Goal: Task Accomplishment & Management: Manage account settings

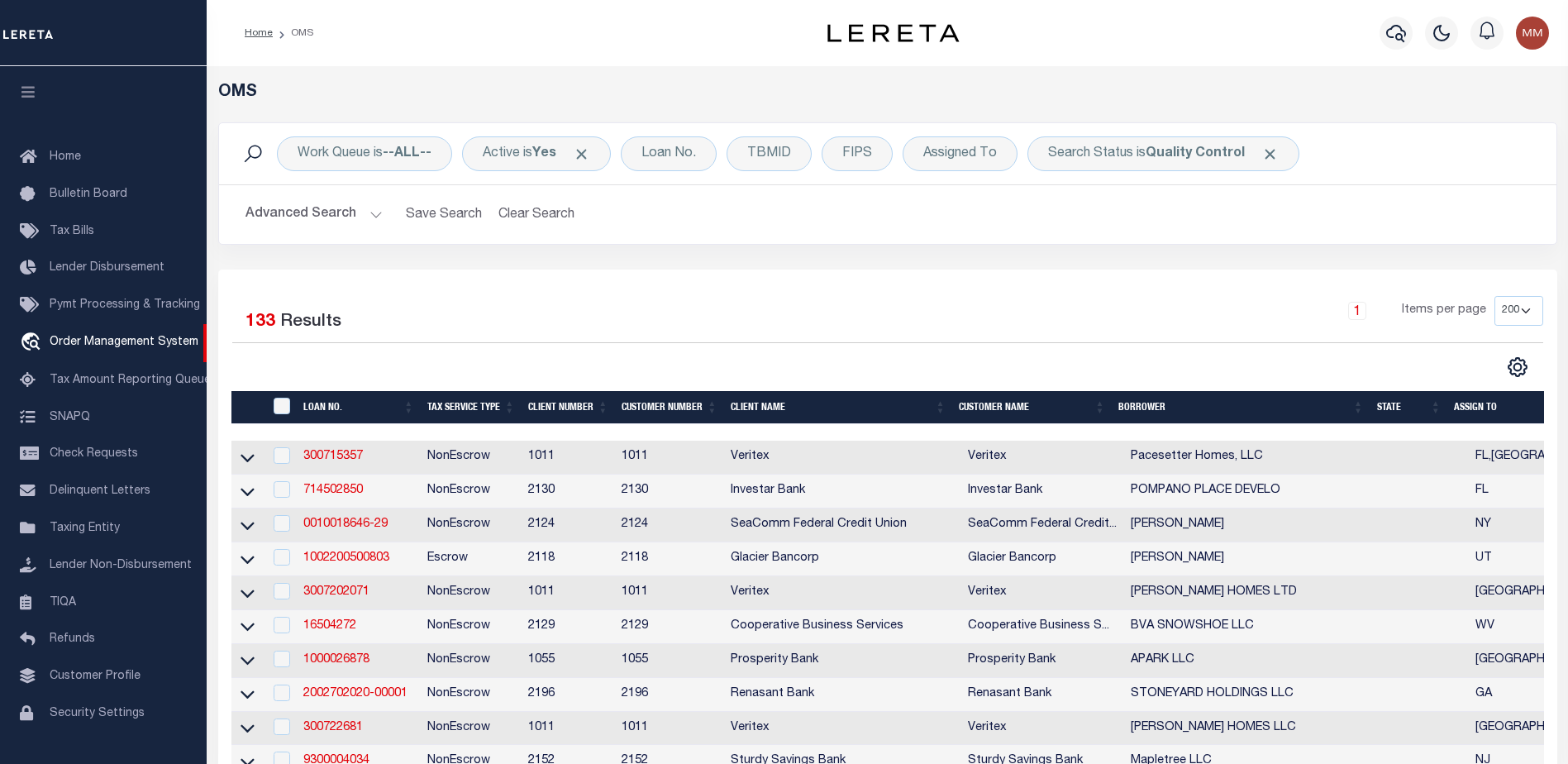
select select "200"
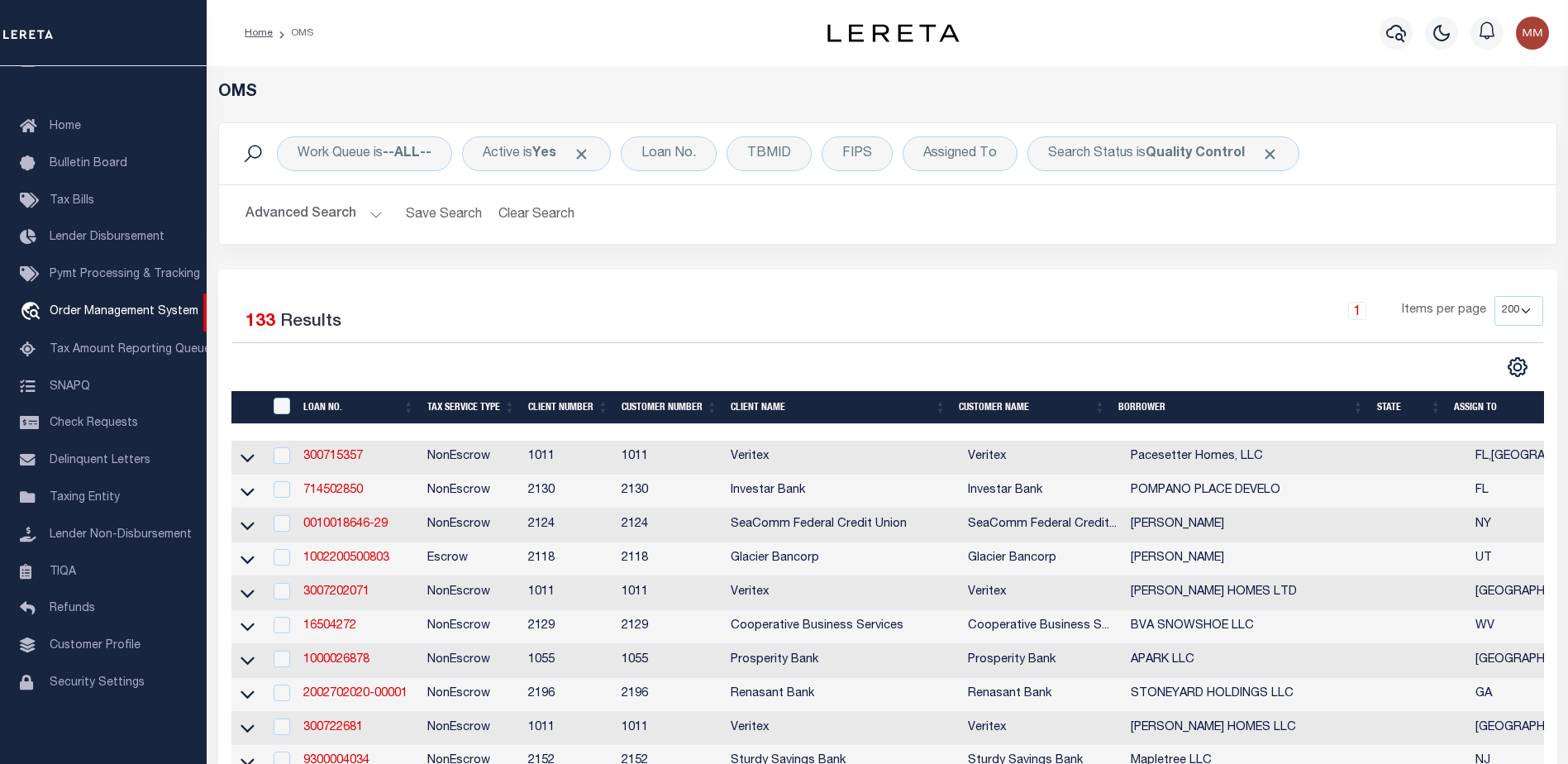
click at [1435, 409] on th "State" at bounding box center [1408, 407] width 77 height 34
click at [1442, 412] on th "State" at bounding box center [1408, 407] width 77 height 34
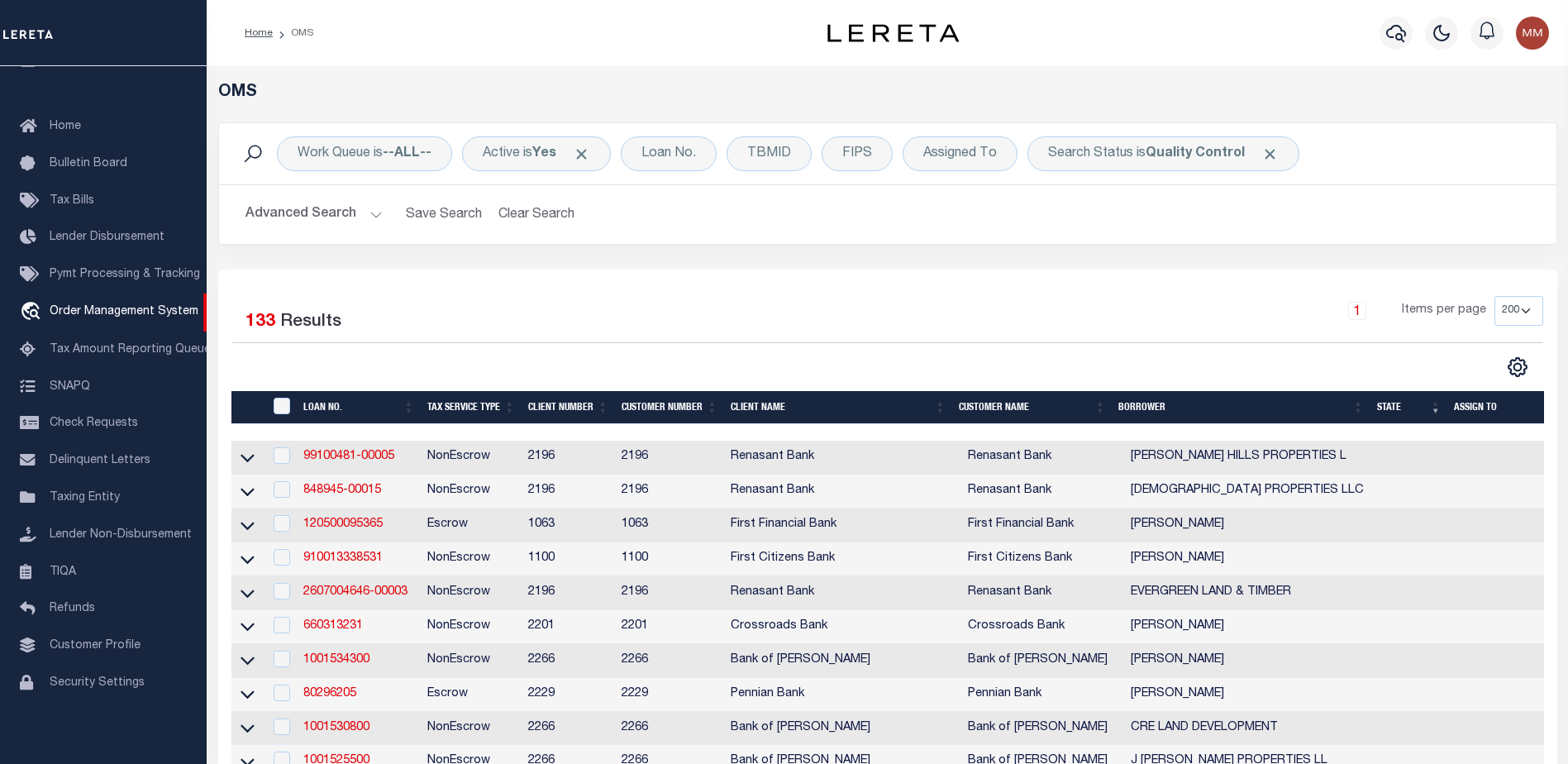
click at [1442, 403] on th "State" at bounding box center [1408, 407] width 77 height 34
click at [1442, 414] on th "State" at bounding box center [1408, 407] width 77 height 34
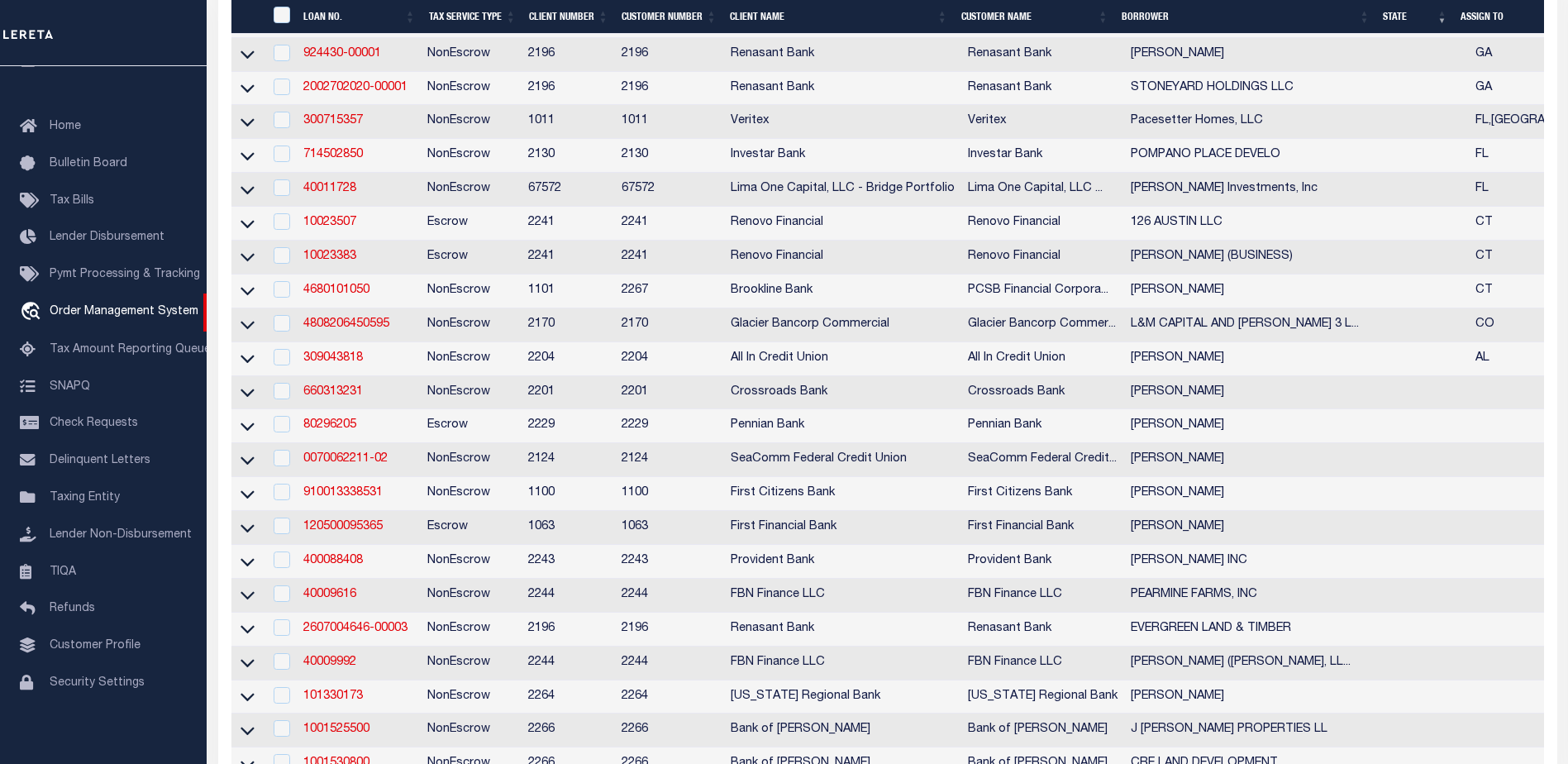
scroll to position [3884, 0]
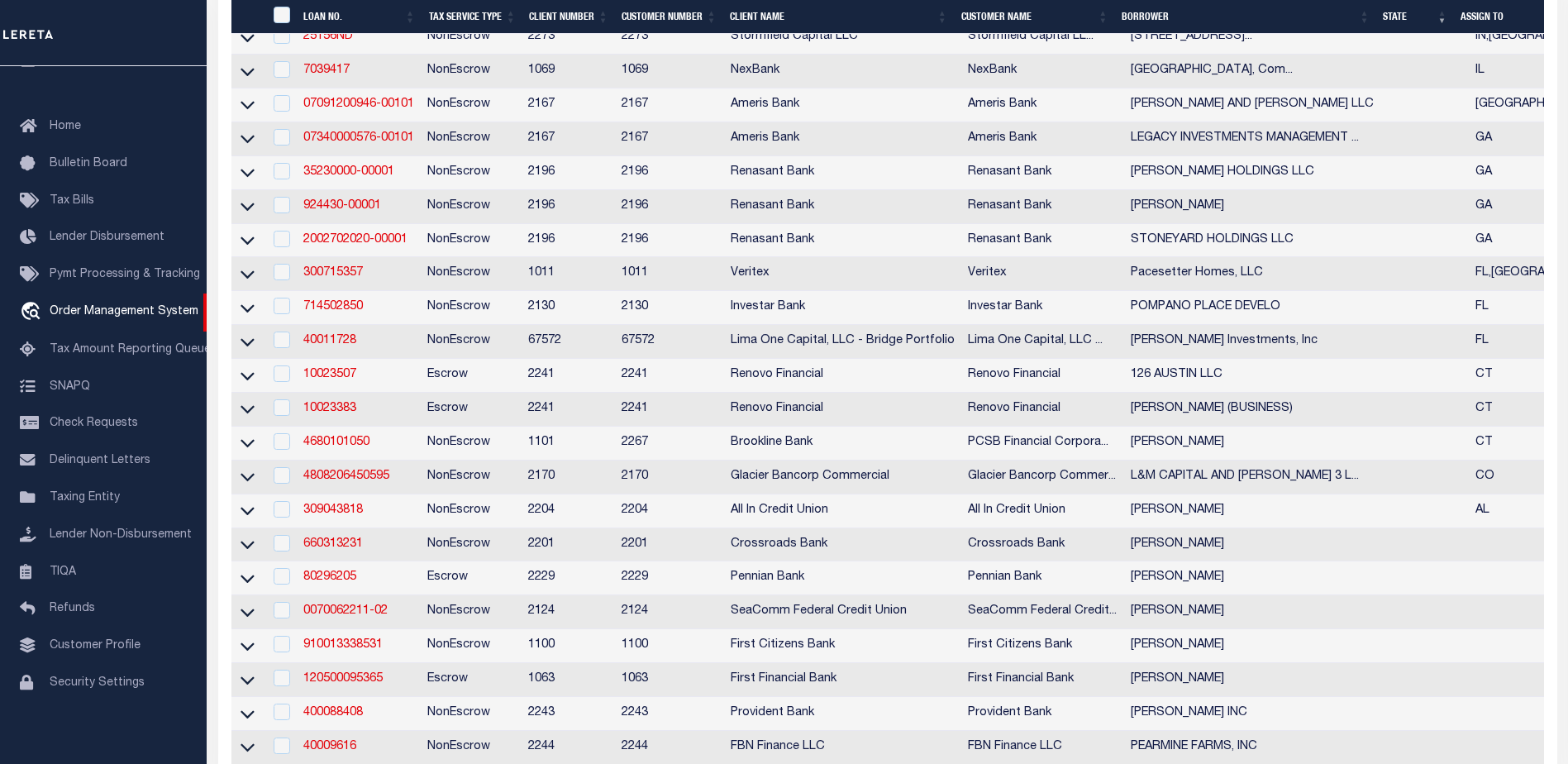
click at [1074, 325] on td "Investar Bank" at bounding box center [1042, 307] width 163 height 34
checkbox input "true"
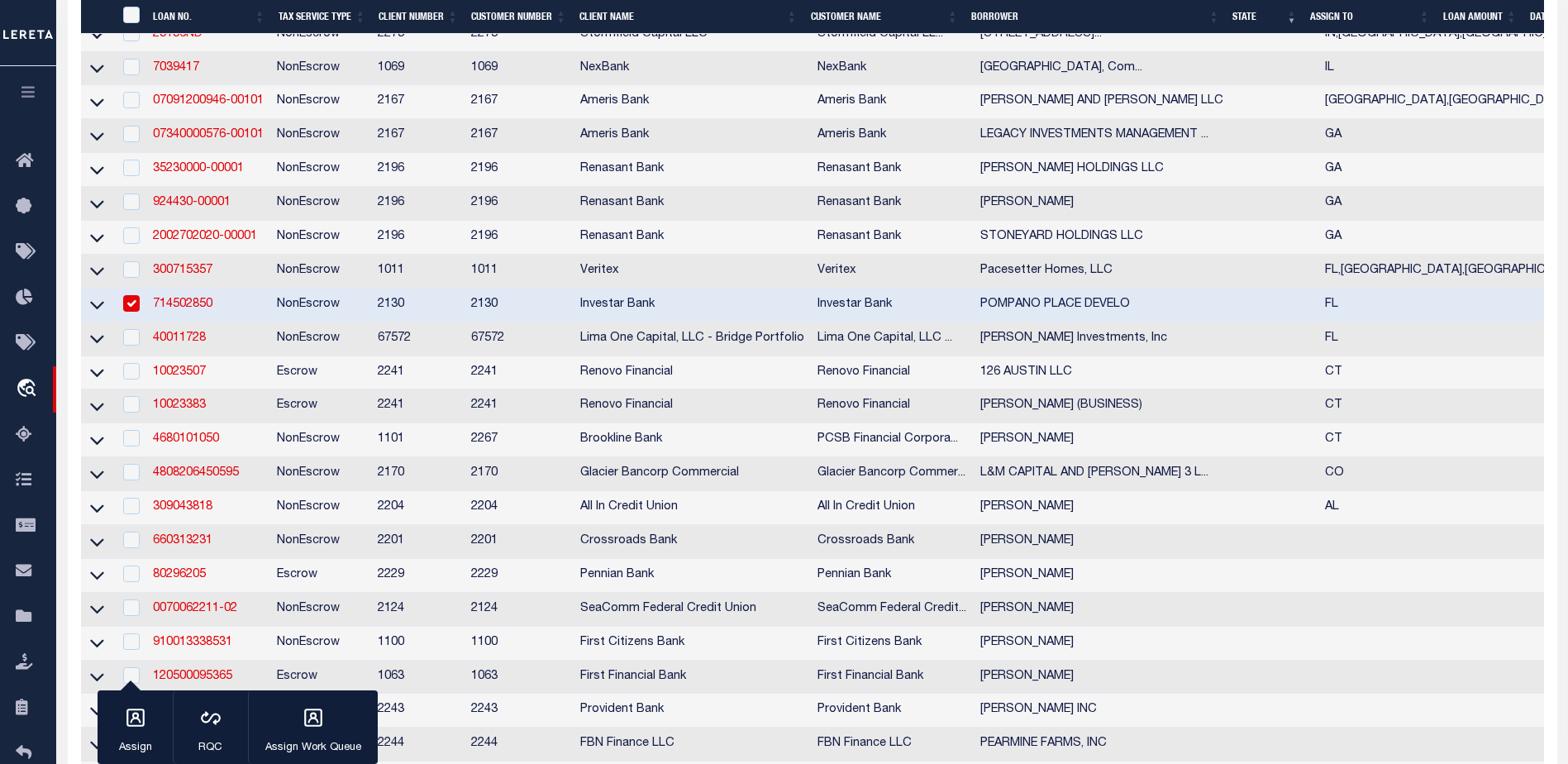
click at [170, 310] on link "714502850" at bounding box center [182, 304] width 59 height 12
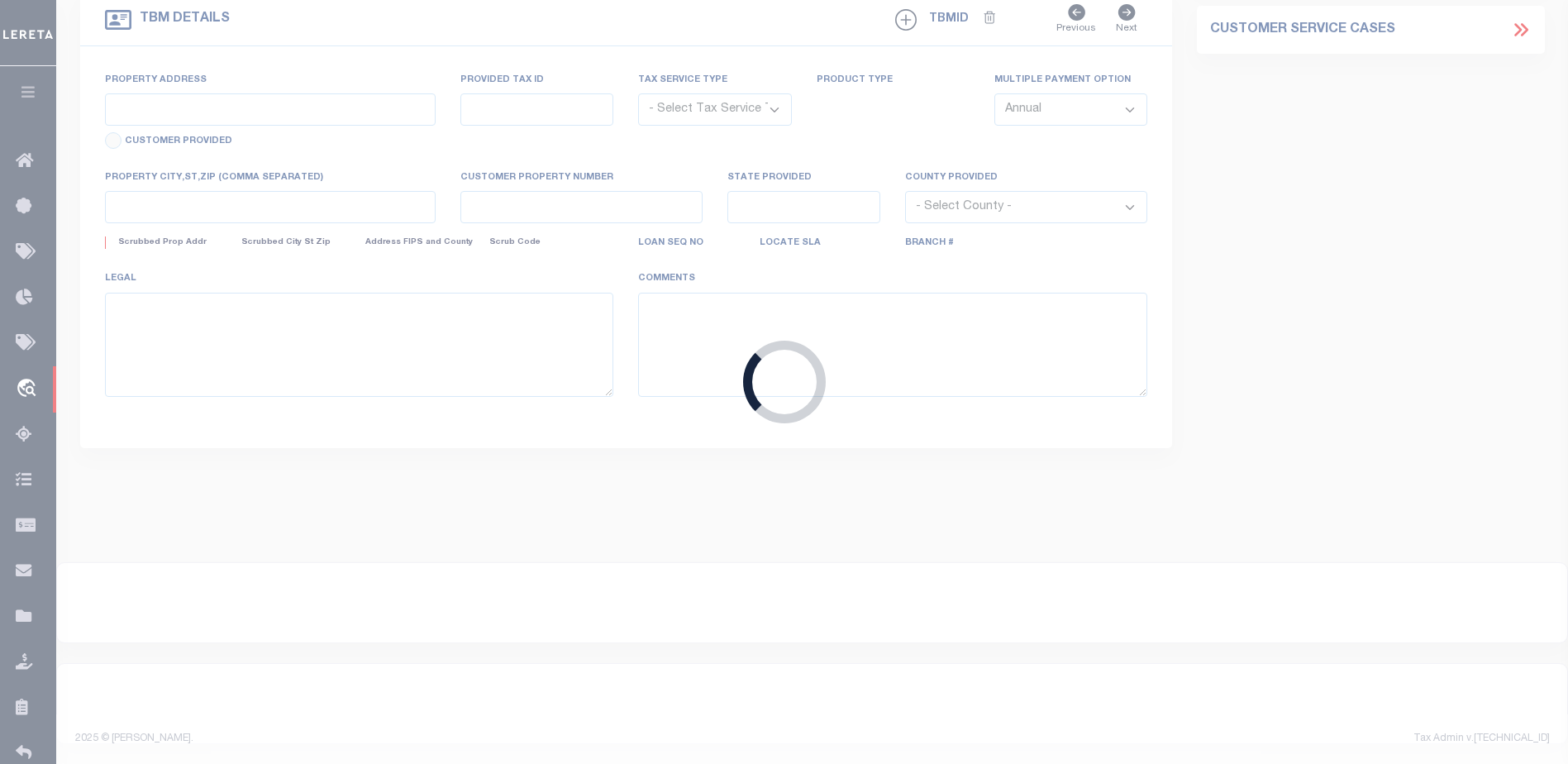
type input "714502850"
type input "POMPANO PLACE DEVELO"
select select
type input "[STREET_ADDRESS]"
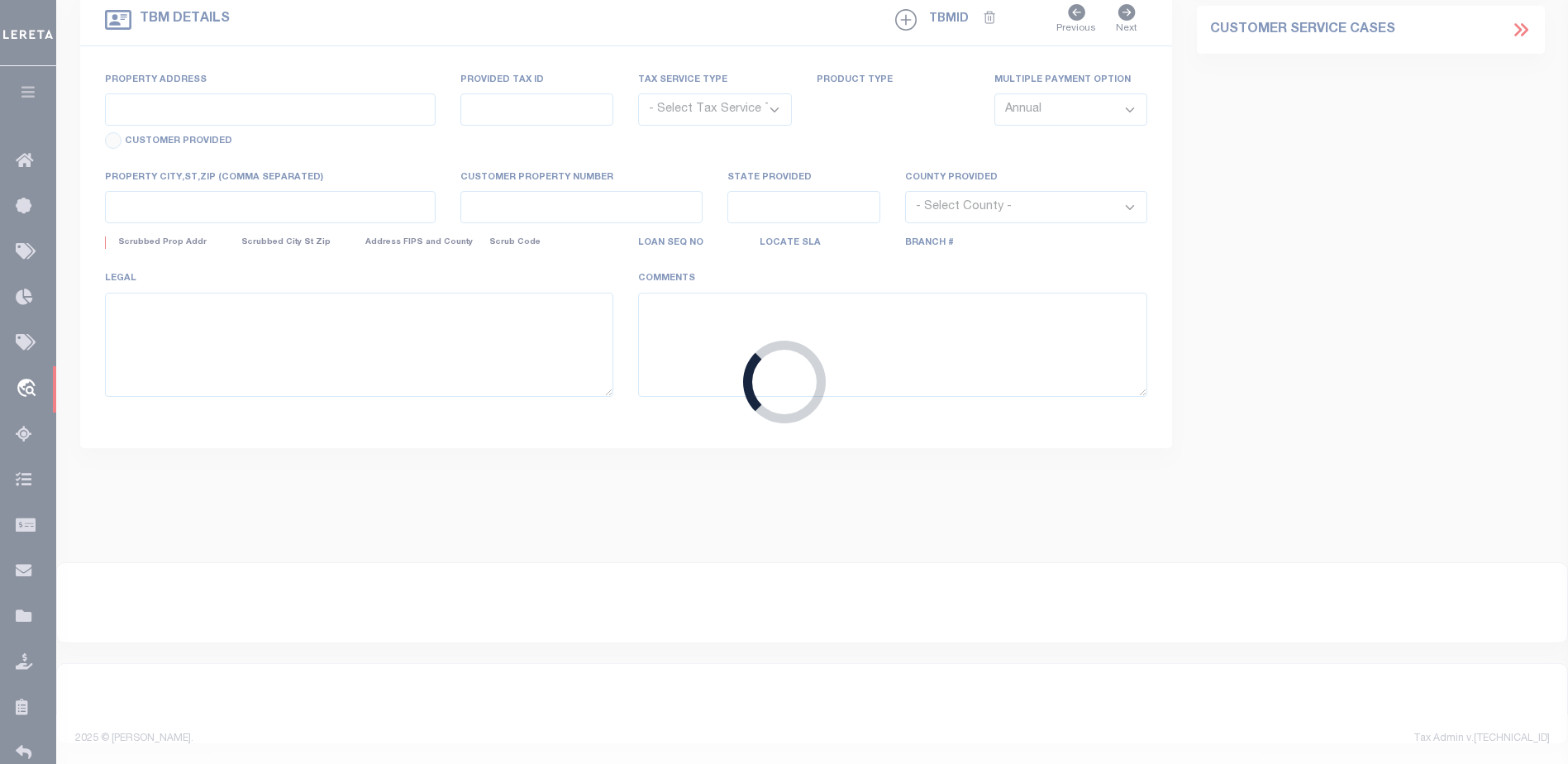
type input "[GEOGRAPHIC_DATA][PERSON_NAME] 32459"
select select
select select "NonEscrow"
select select "4941"
type input "LOT 177 SEC 36 T3S R18W [GEOGRAPHIC_DATA]"
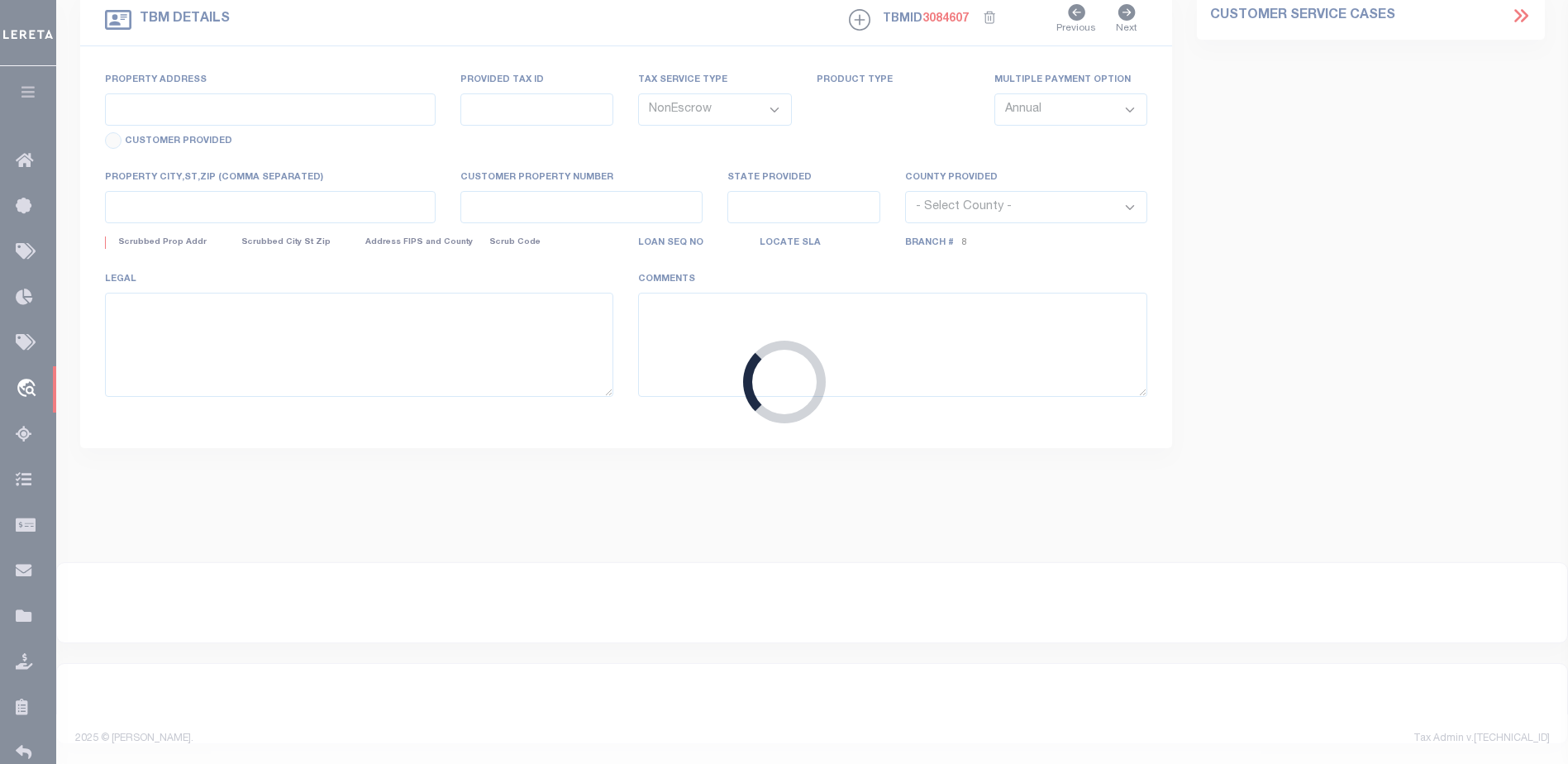
select select
type input "[GEOGRAPHIC_DATA]"
type input "132504"
type input "FL"
select select
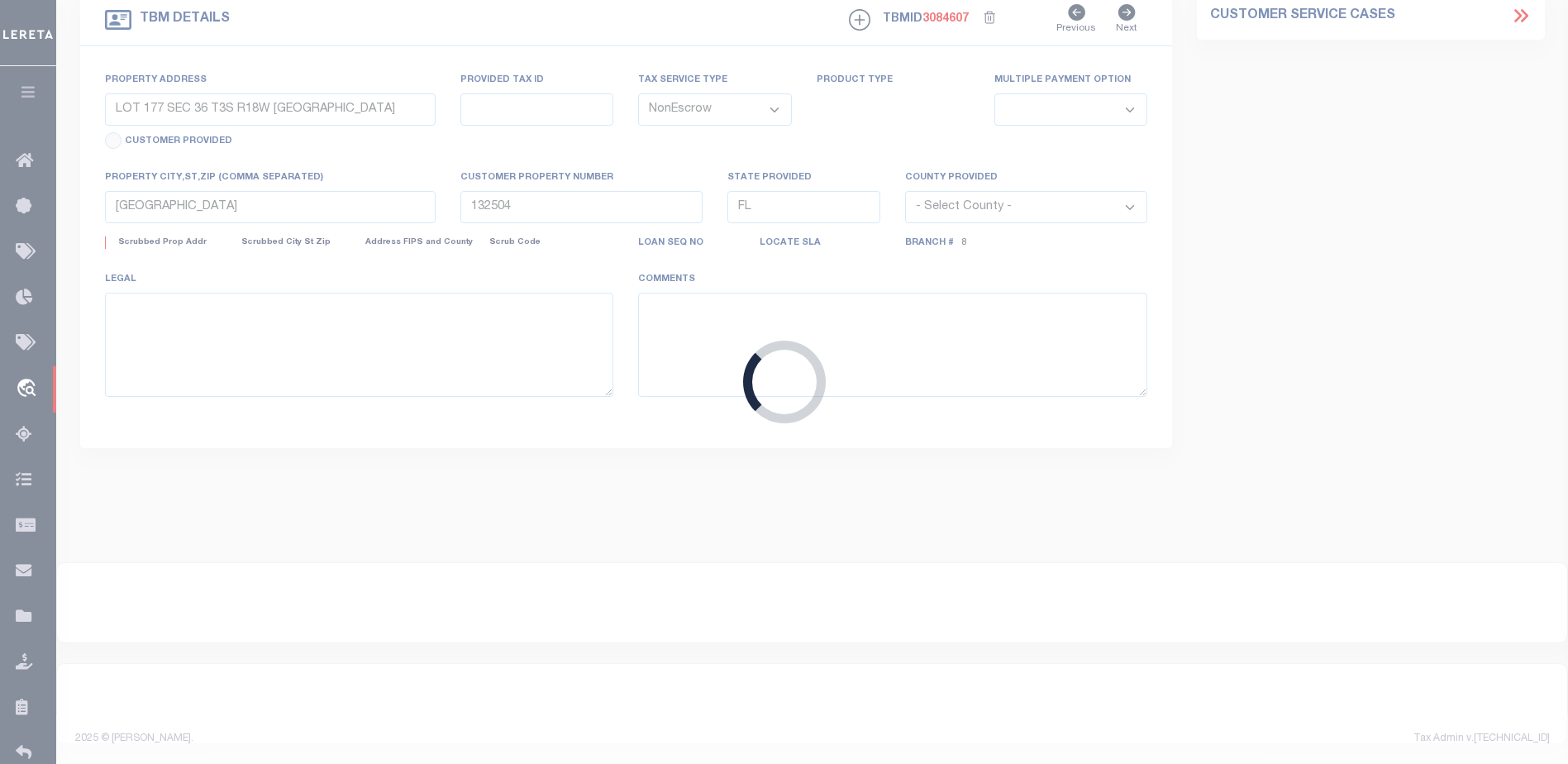
select select "2459"
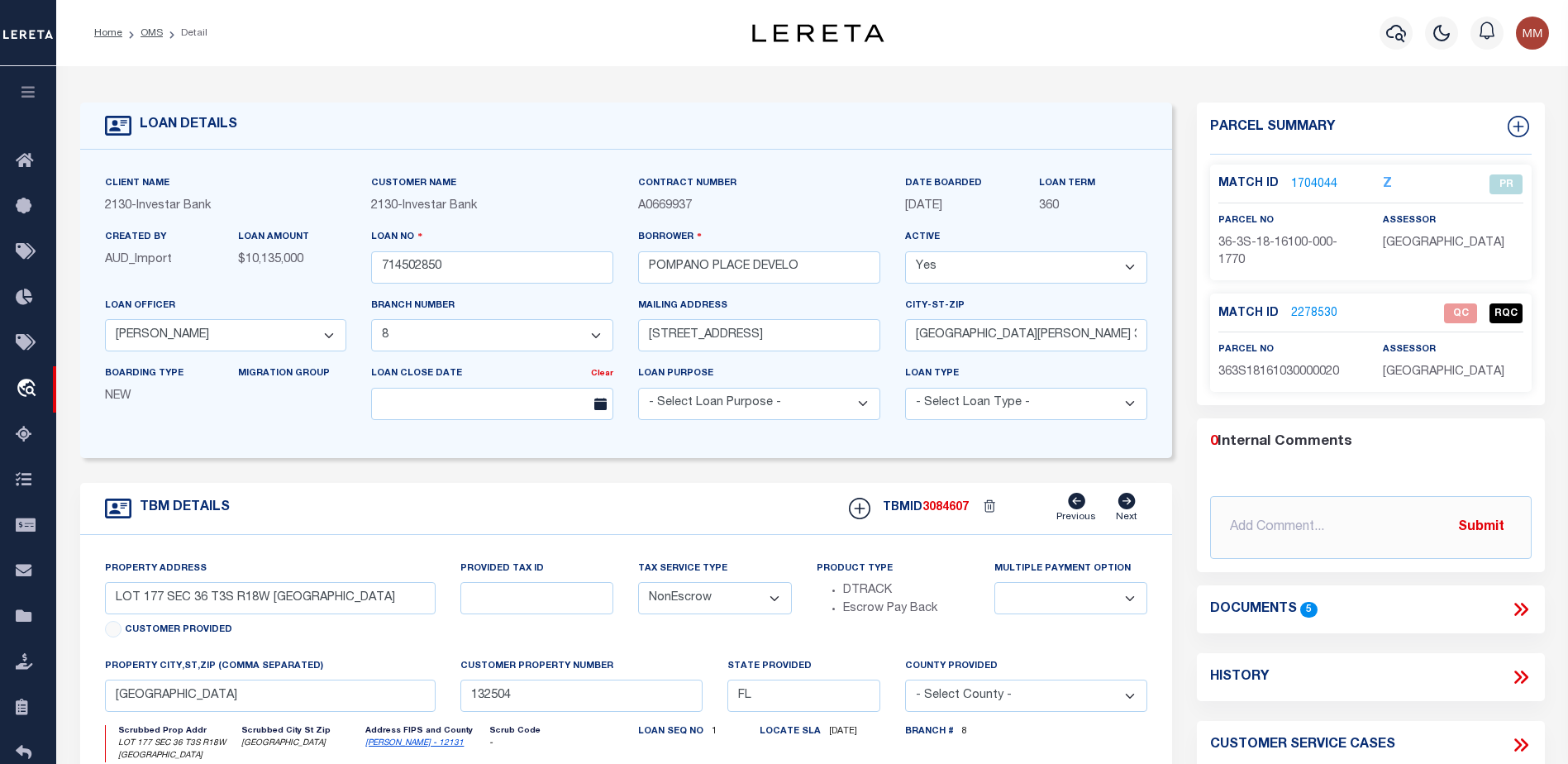
click at [1316, 312] on link "2278530" at bounding box center [1313, 313] width 46 height 17
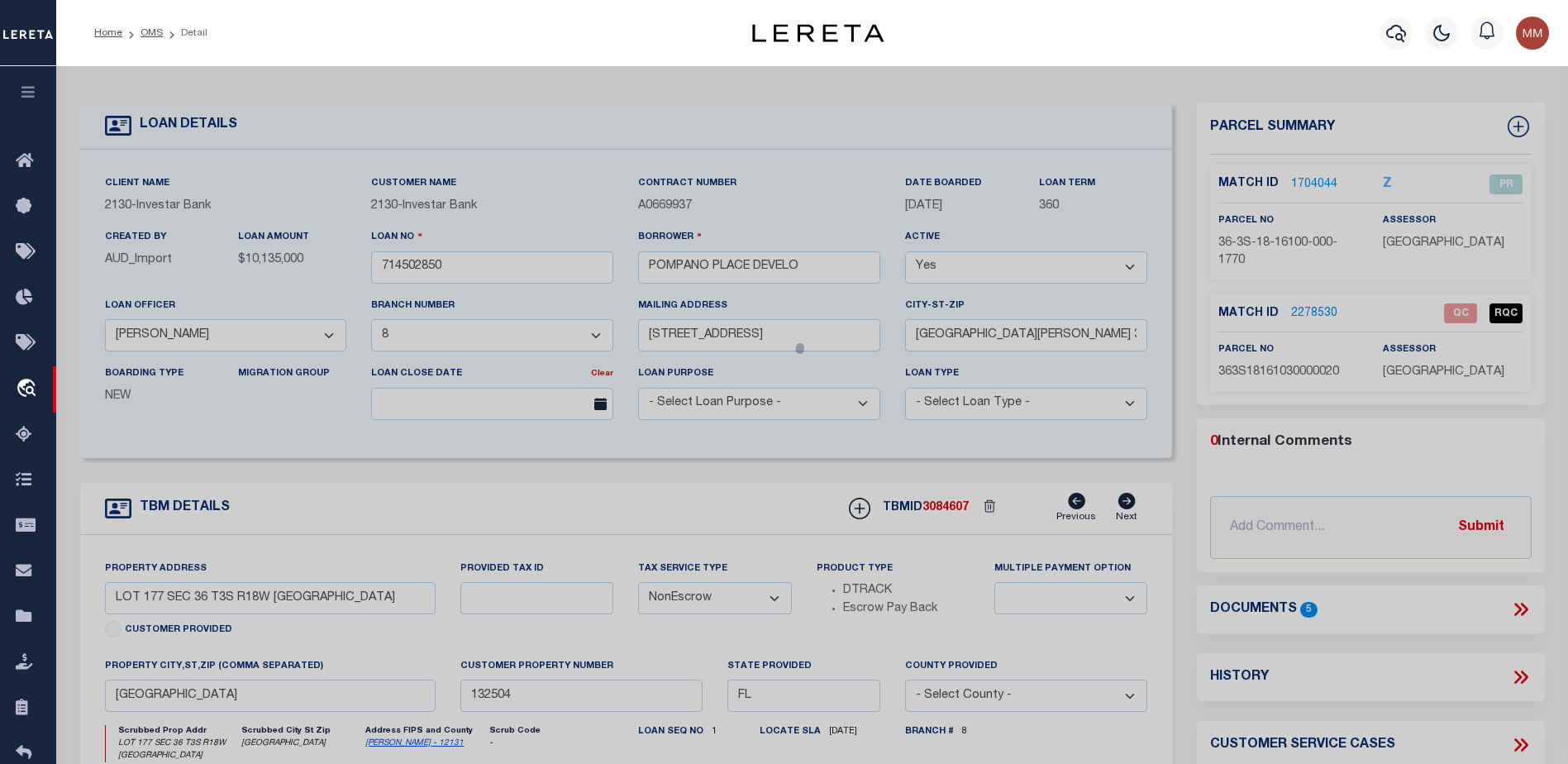
checkbox input "false"
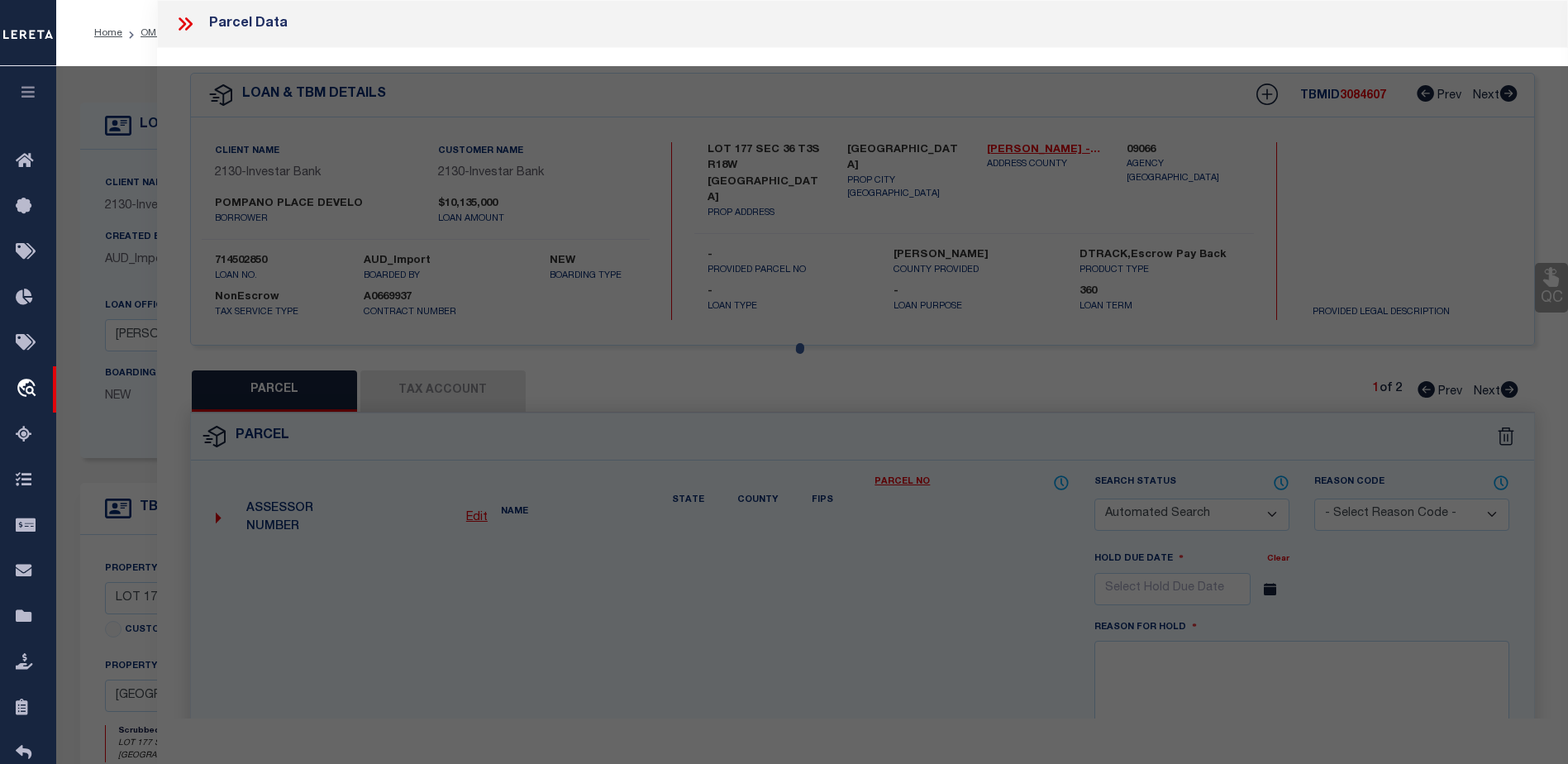
select select "QC"
select select "PPR"
type input "43 POMPANO LLC"
select select "PHN"
select select "LEG"
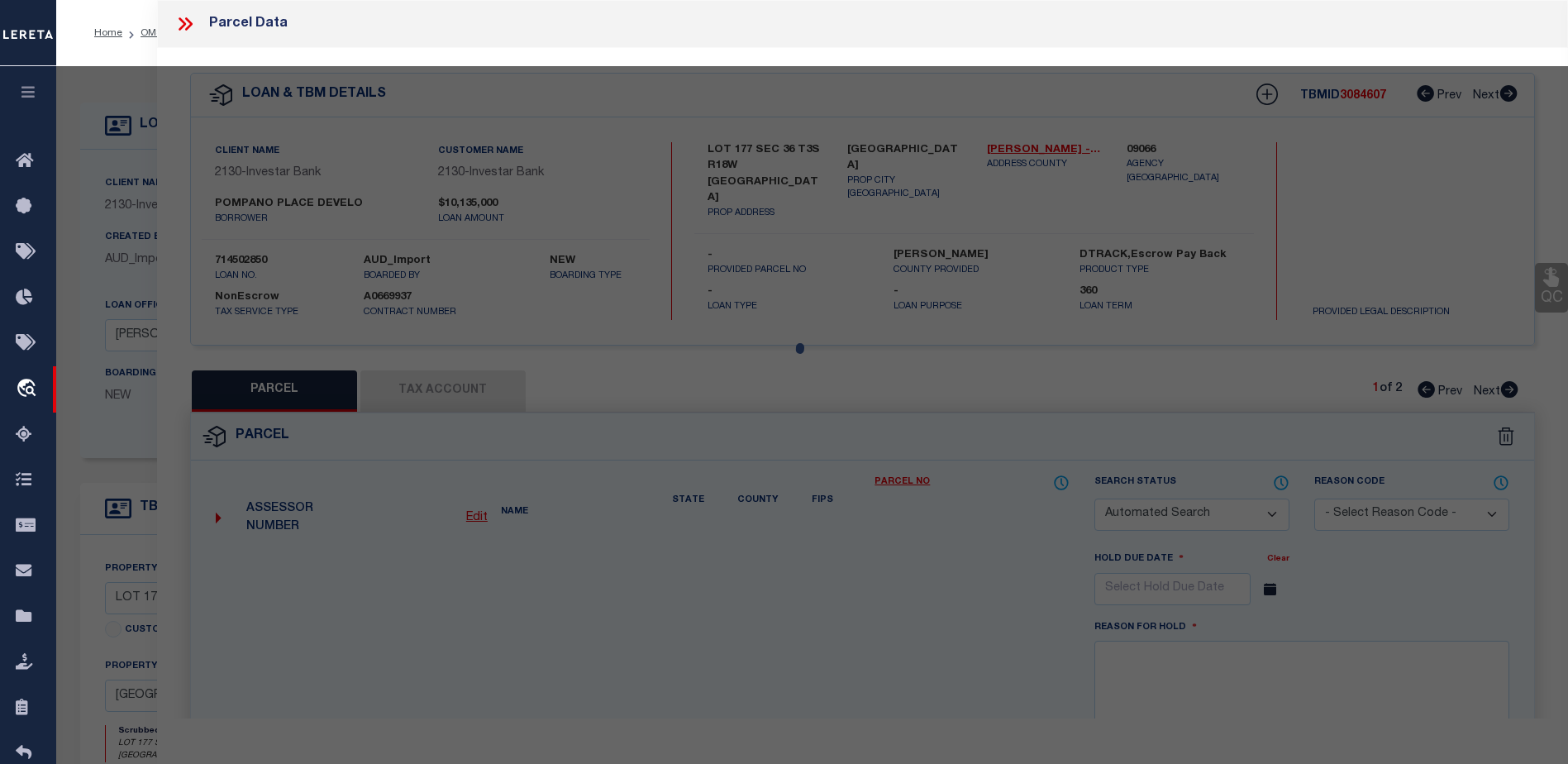
type input "[STREET_ADDRESS]"
type input "[GEOGRAPHIC_DATA]"
type textarea "Original Lot 177 split into 6 lots. Property now described as Lot 2 Camp Swift …"
type textarea "Property now described as Lot 2 Camp Swift PB 24-66 per tax assessor."
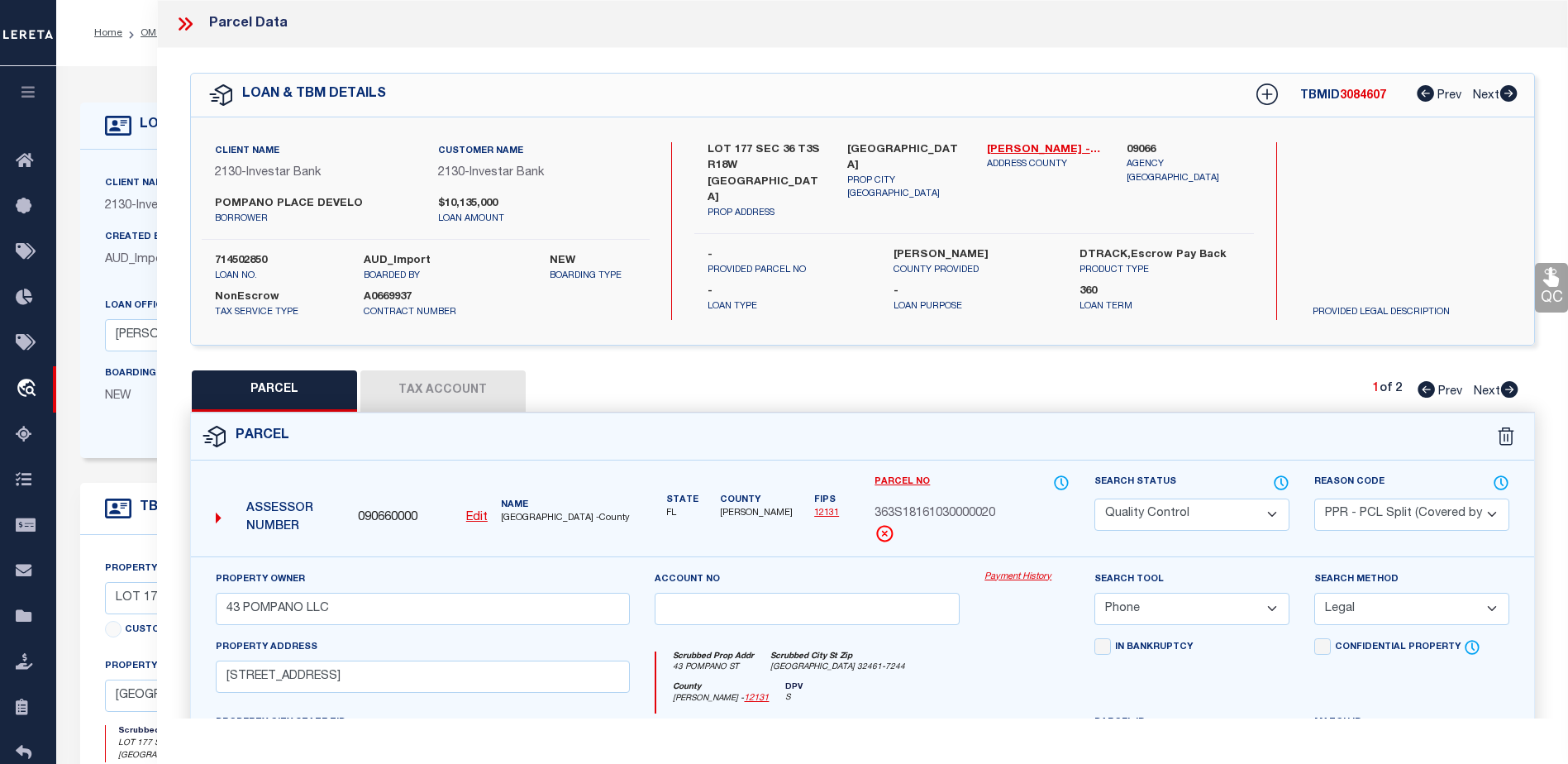
click at [443, 403] on button "Tax Account" at bounding box center [443, 390] width 166 height 41
select select "100"
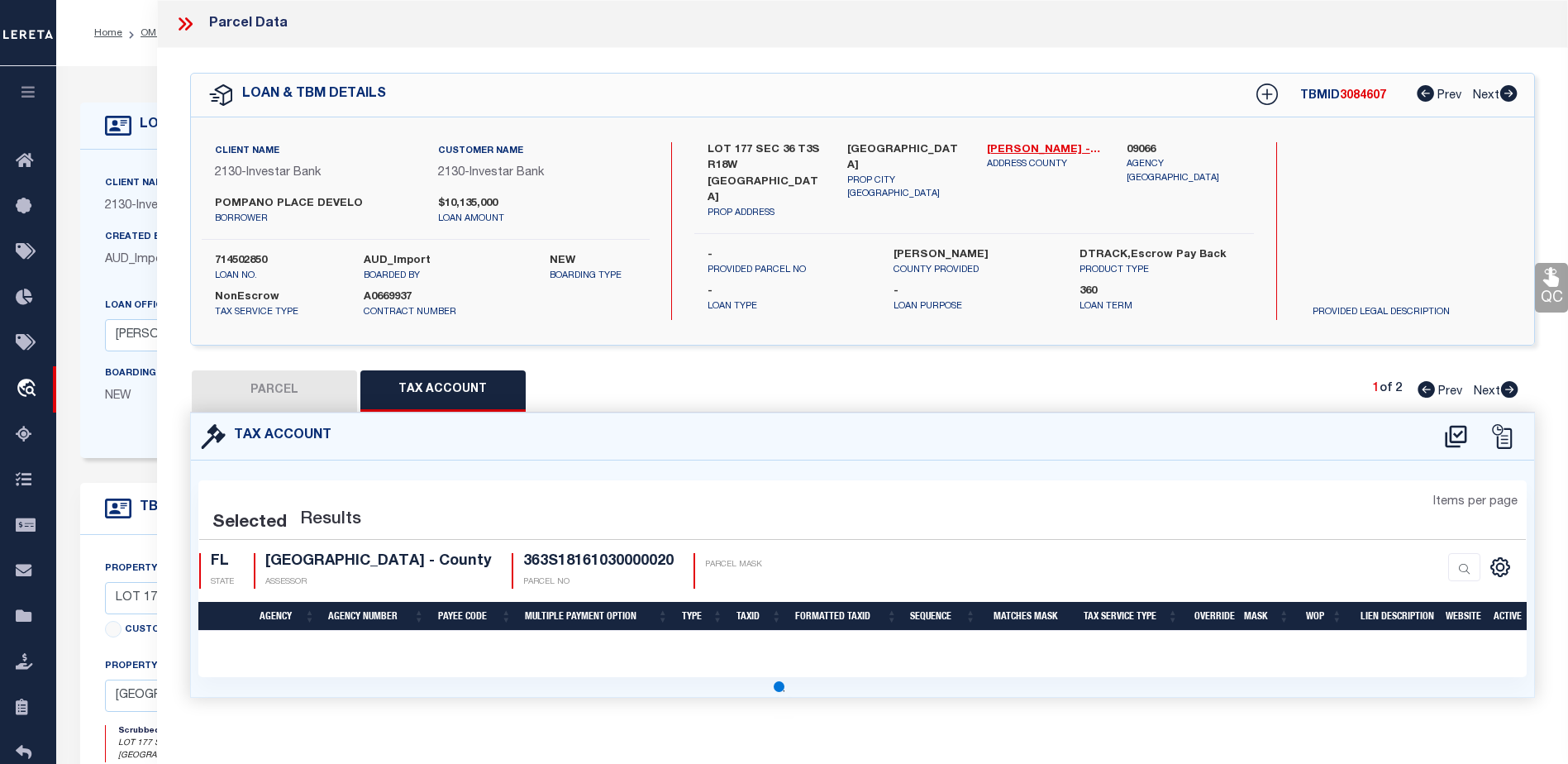
select select "100"
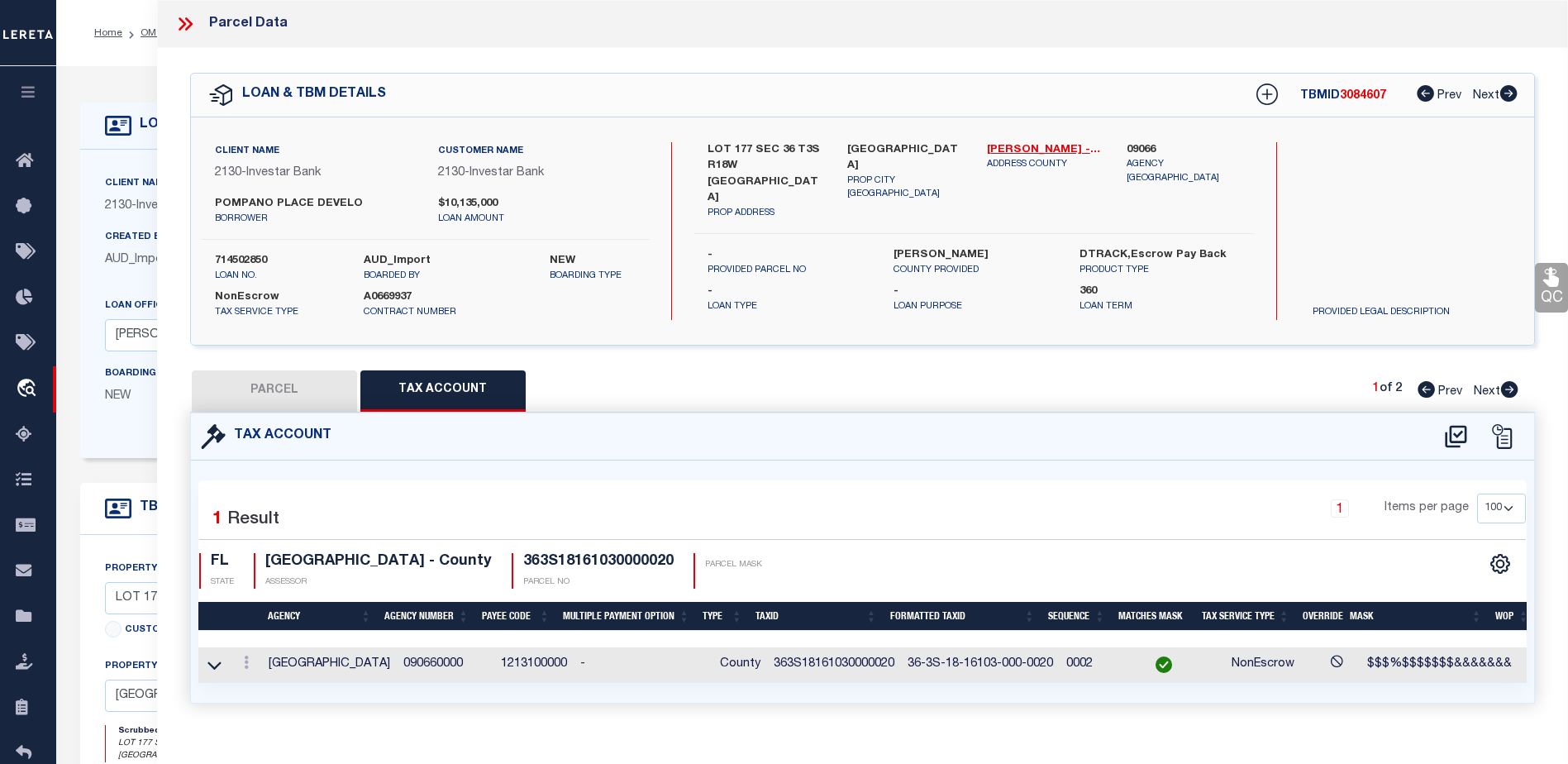
click at [1550, 294] on link "QC" at bounding box center [1551, 287] width 33 height 50
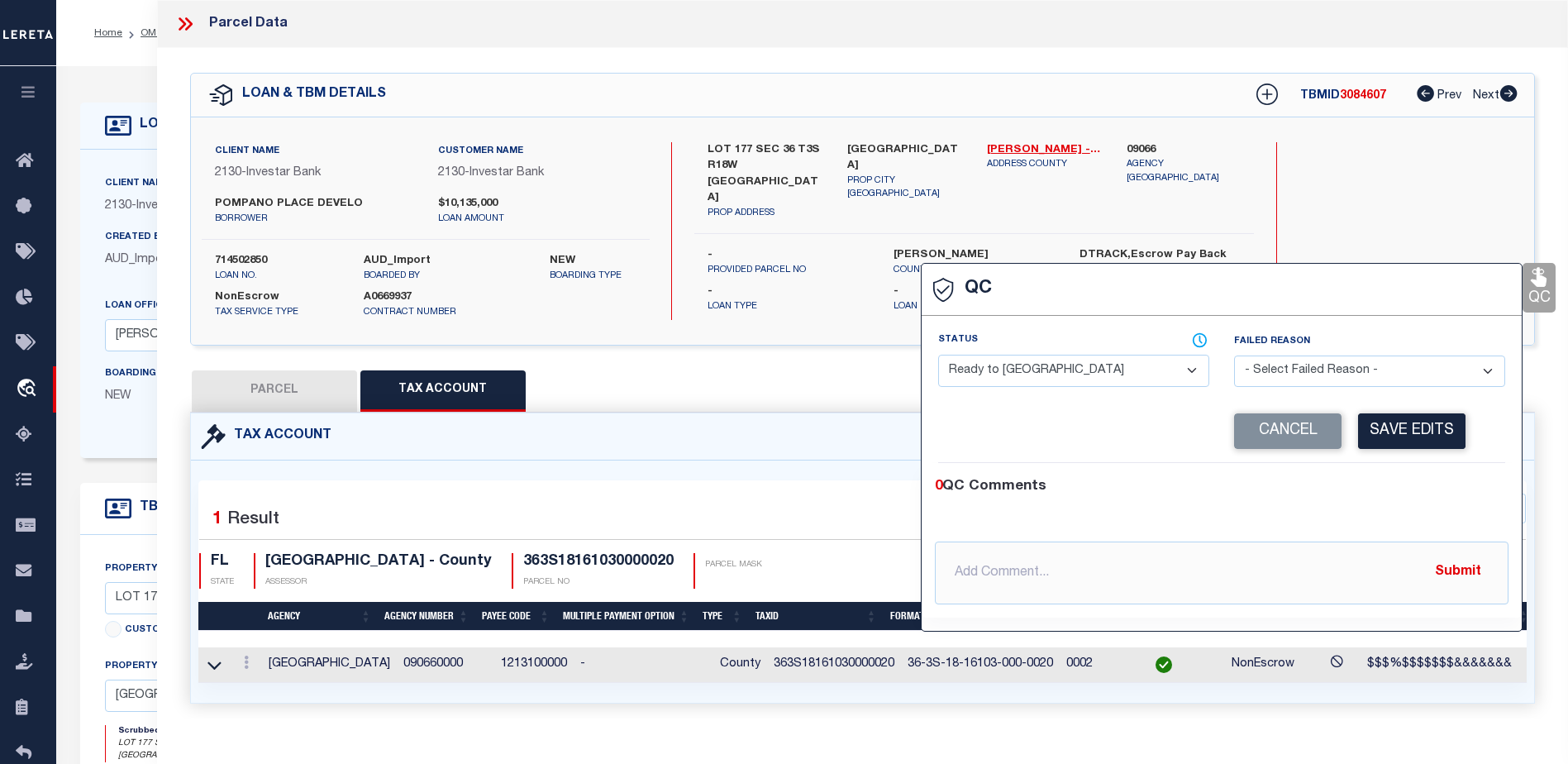
click at [1151, 377] on select "- Select Status - Ready to QC Correct Incorrect" at bounding box center [1073, 370] width 271 height 32
select select "COR"
click at [938, 356] on select "- Select Status - Ready to QC Correct Incorrect" at bounding box center [1073, 370] width 271 height 32
click at [1419, 435] on button "Save Edits" at bounding box center [1412, 430] width 107 height 35
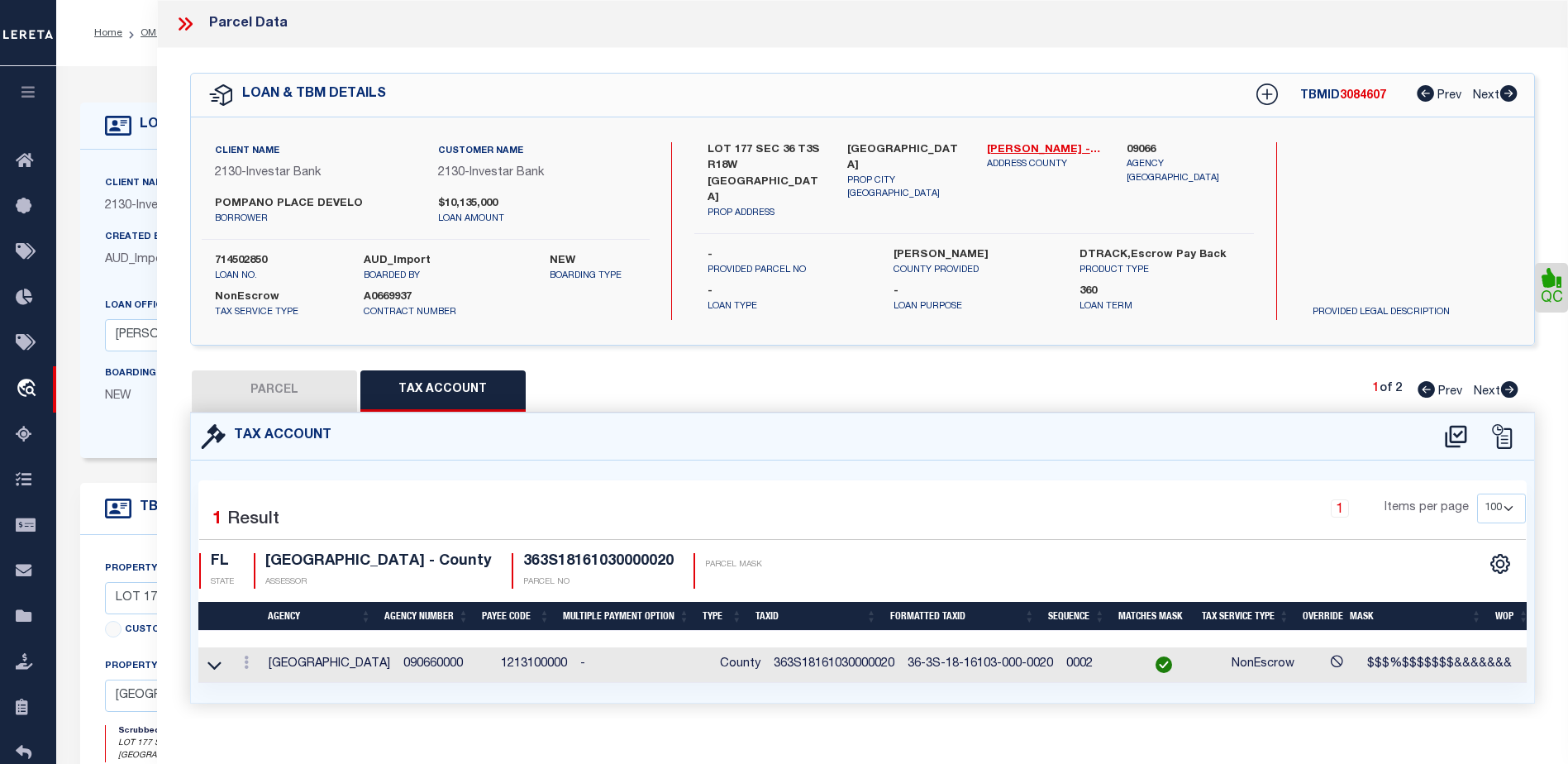
click at [188, 25] on icon at bounding box center [186, 25] width 22 height 22
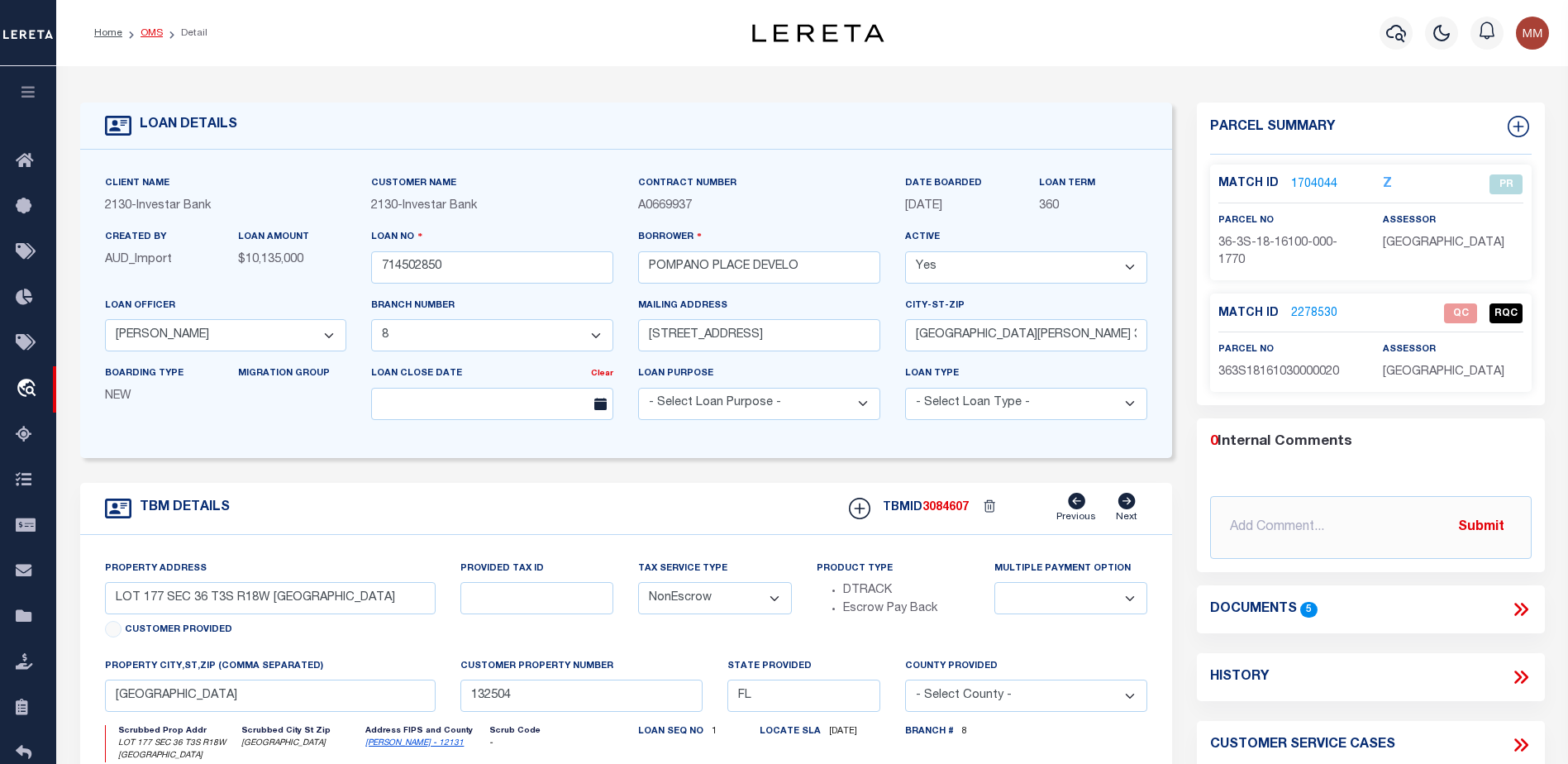
click at [141, 31] on link "OMS" at bounding box center [151, 33] width 23 height 10
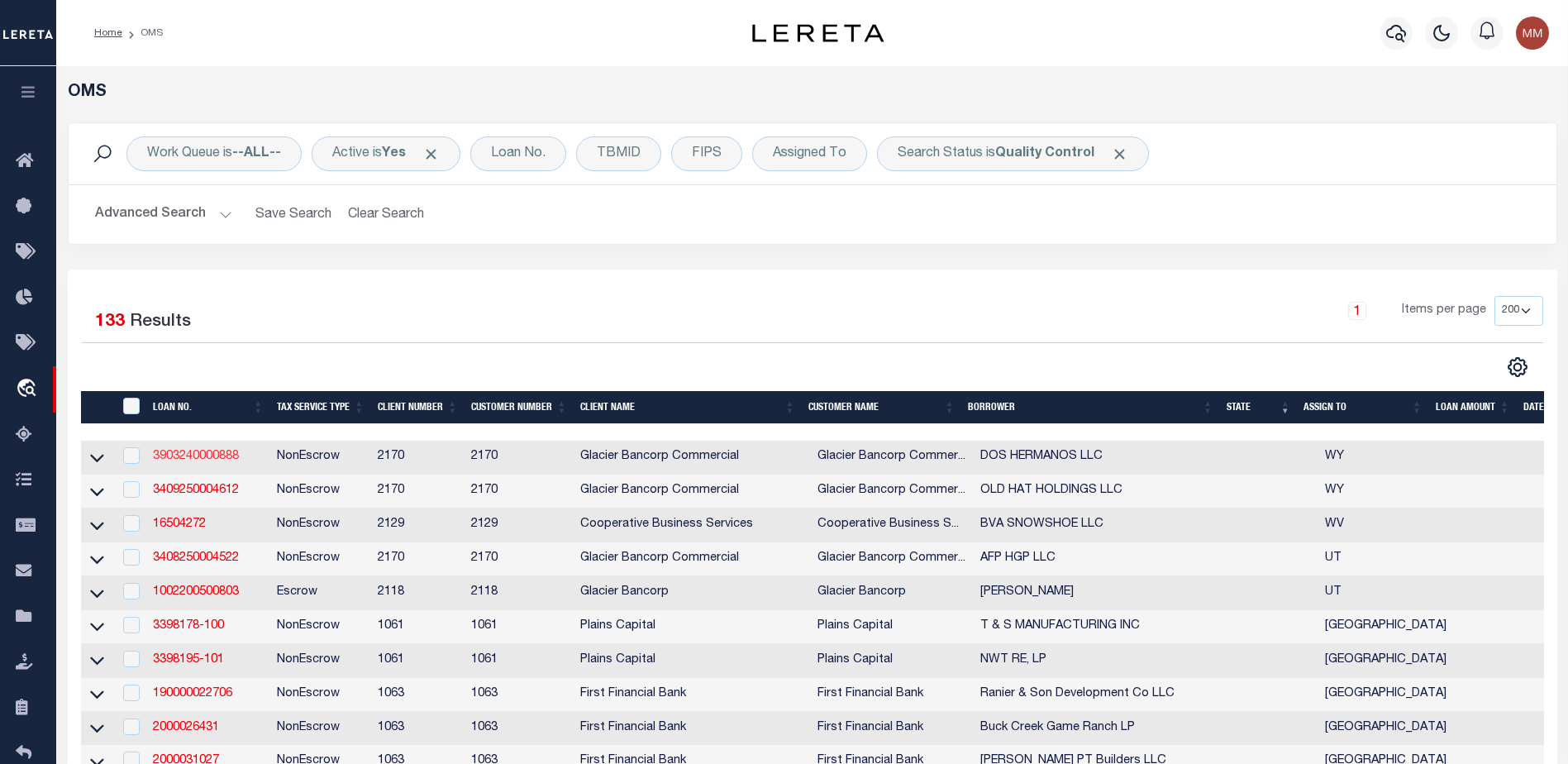
click at [210, 454] on link "3903240000888" at bounding box center [196, 456] width 85 height 12
type input "3903240000888"
type input "DOS HERMANOS LLC"
select select
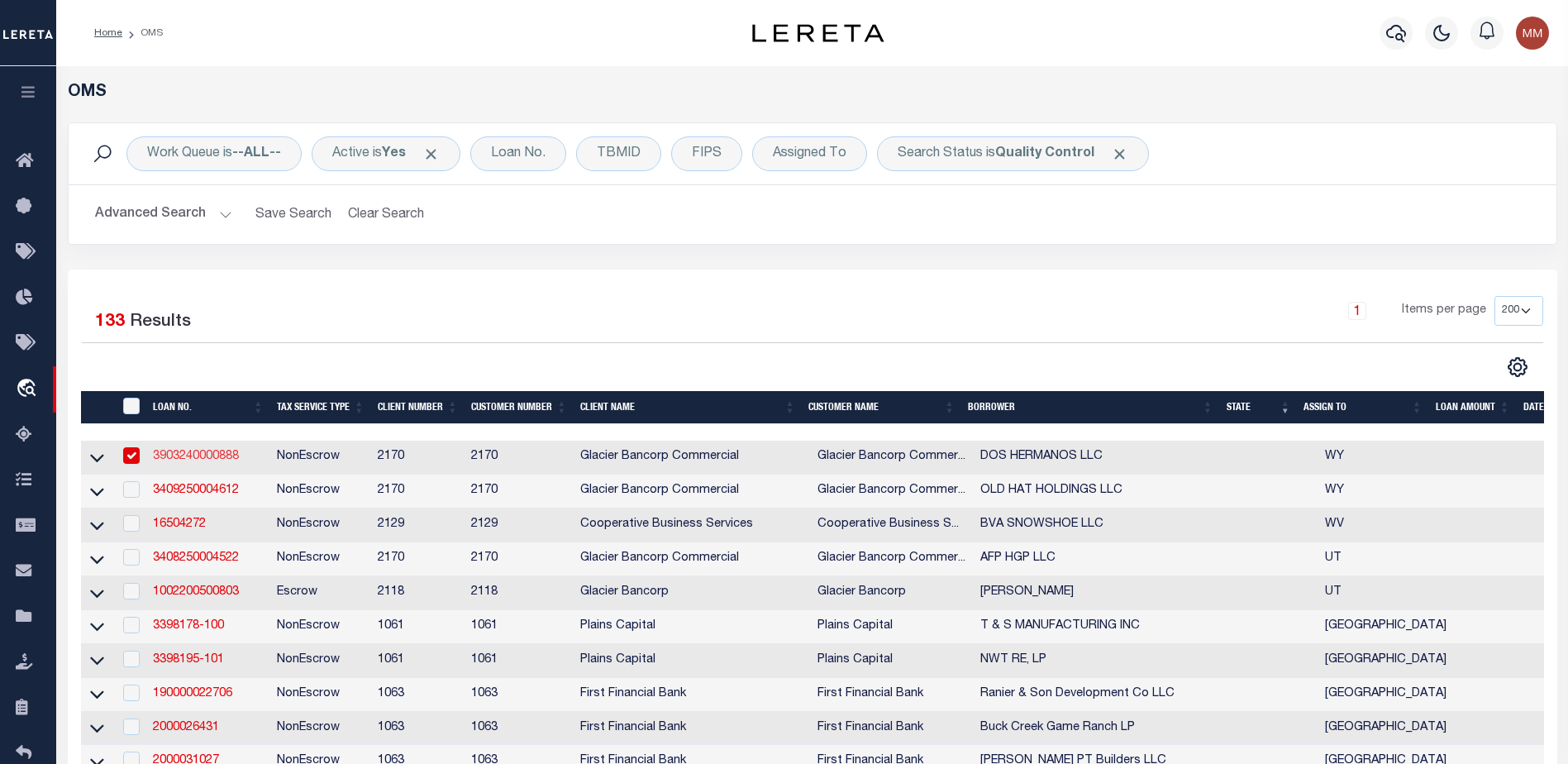
type input "188 MARIETTA DR"
type input "[GEOGRAPHIC_DATA] 94127-1842"
type input "[DATE]"
select select "20"
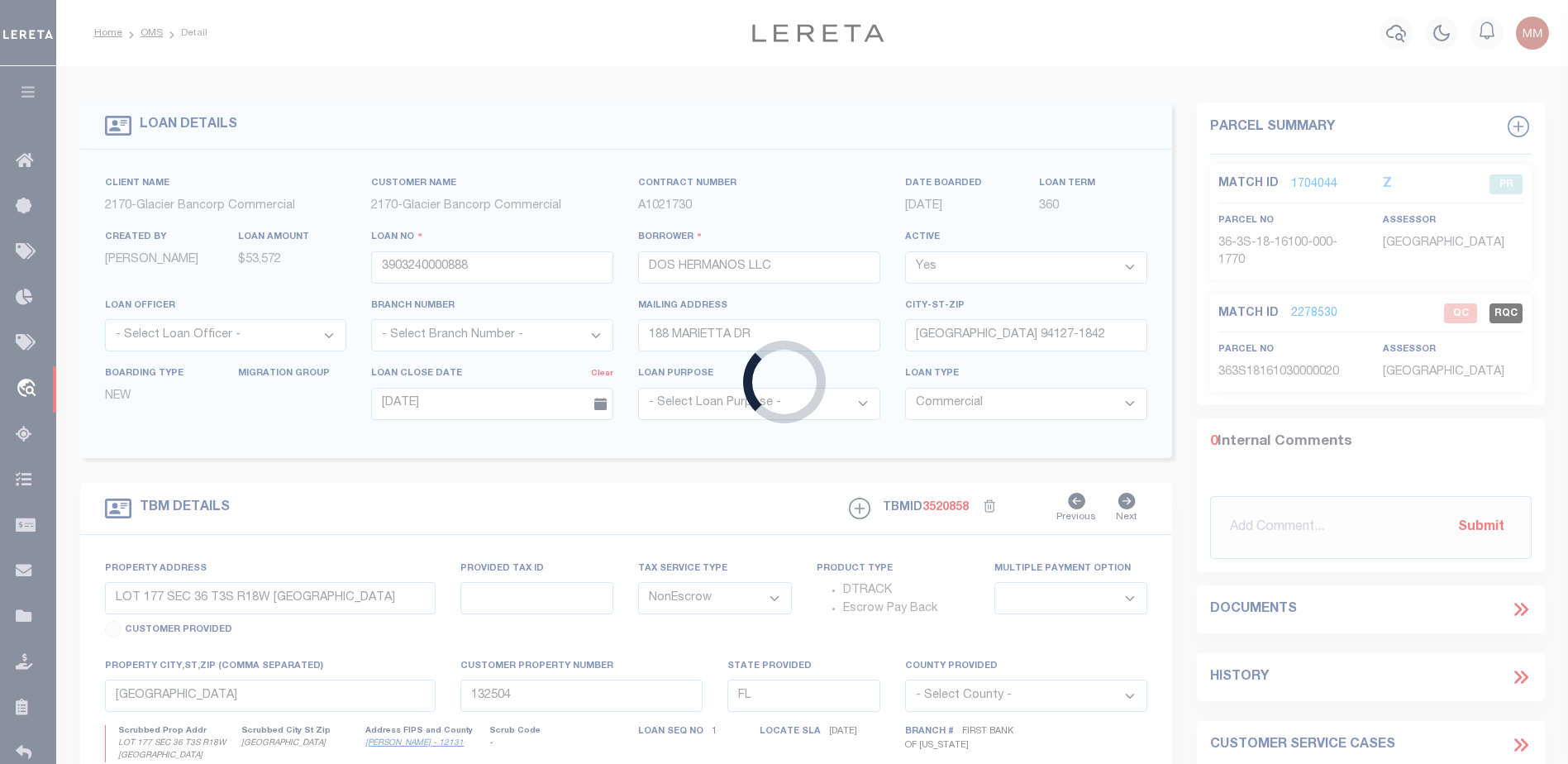
type input "[STREET_ADDRESS][PERSON_NAME]"
type input "R0156237"
select select
type input "[GEOGRAPHIC_DATA] 82901-5436"
type input "1905-25-3-05-024-00"
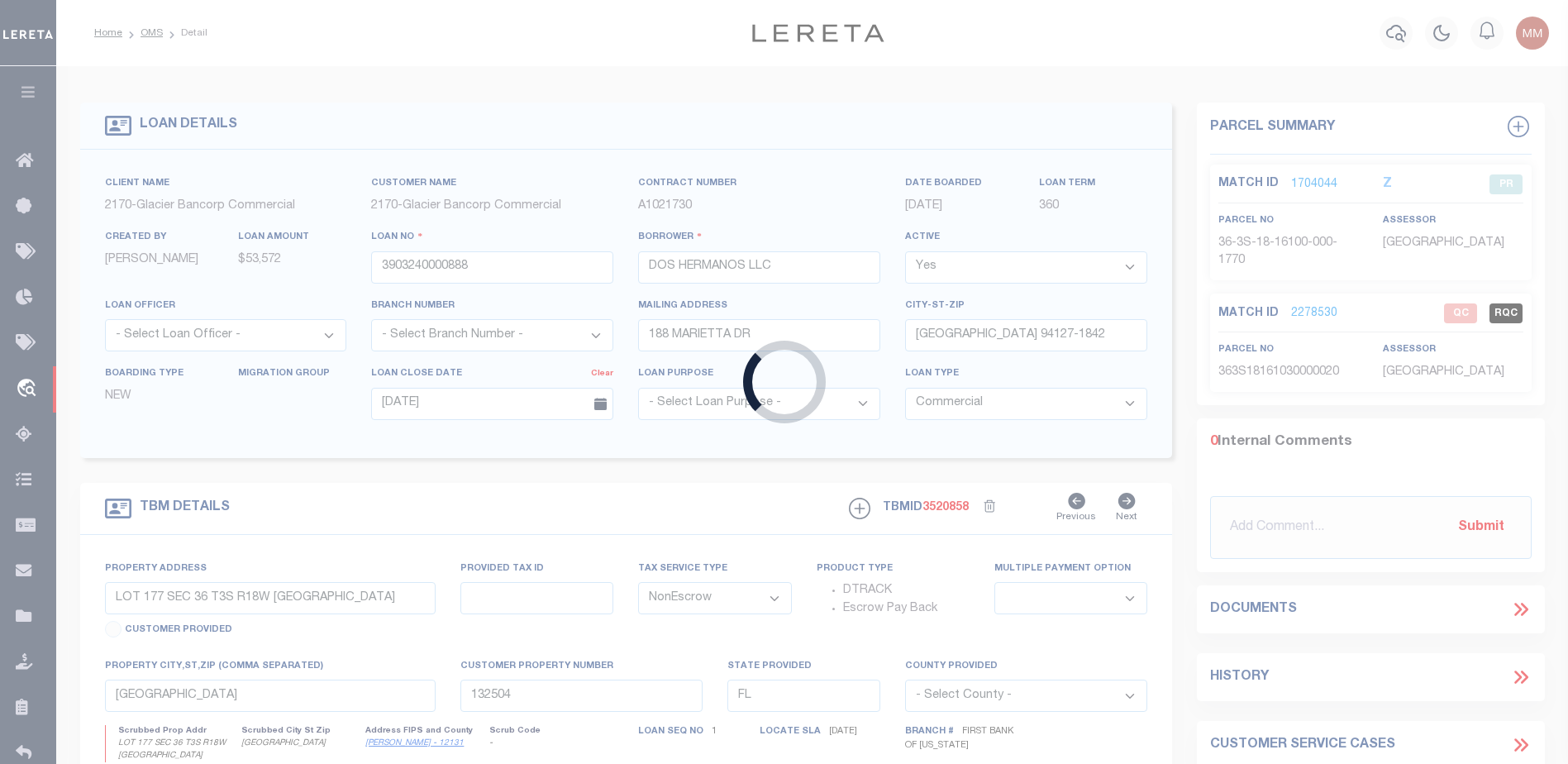
type input "WY"
select select
type textarea "SEE ATTACHED MORTGAGE; TAX ACCT #: R0156237"
select select "7330"
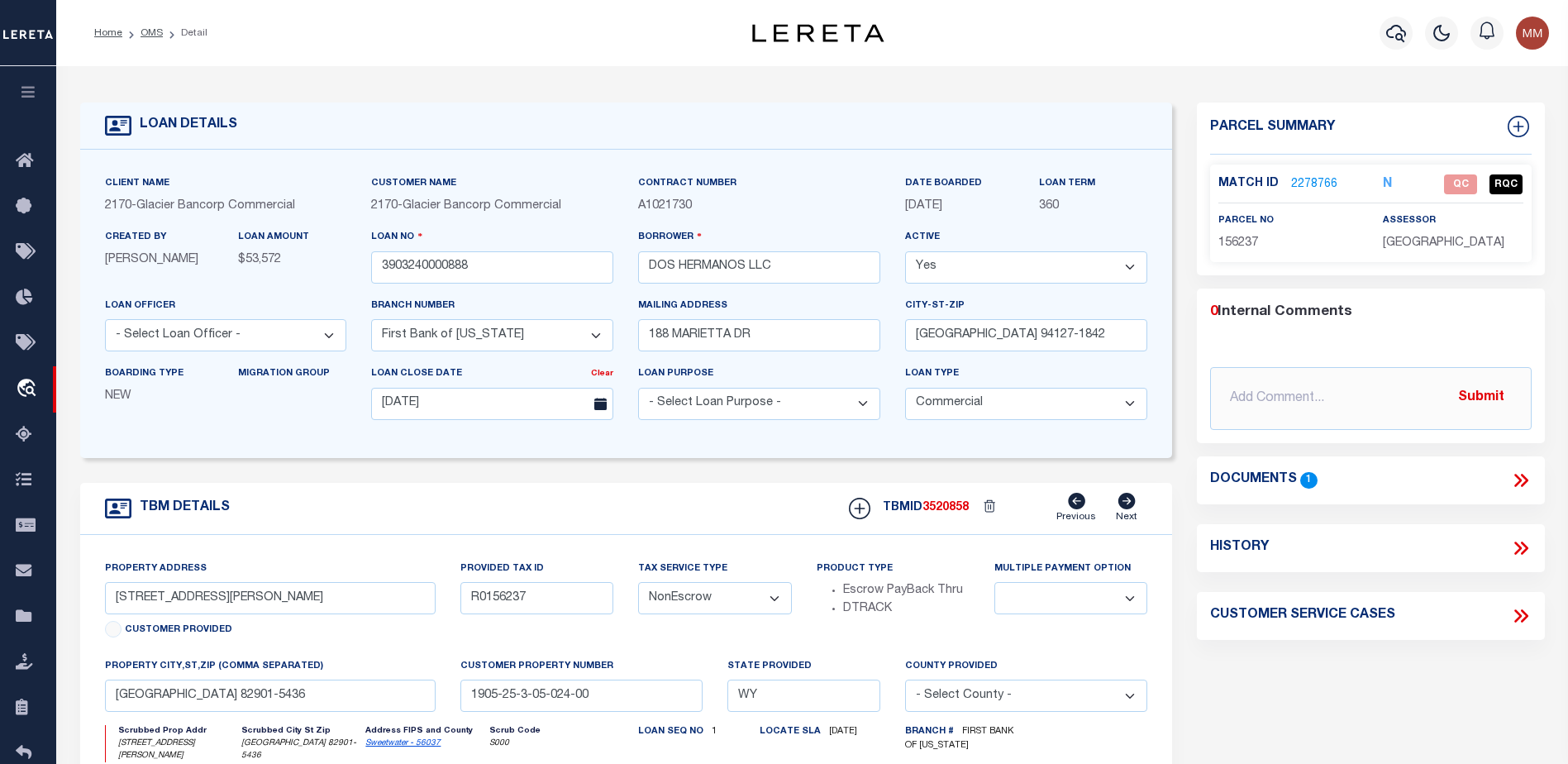
click at [1310, 181] on link "2278766" at bounding box center [1313, 185] width 46 height 17
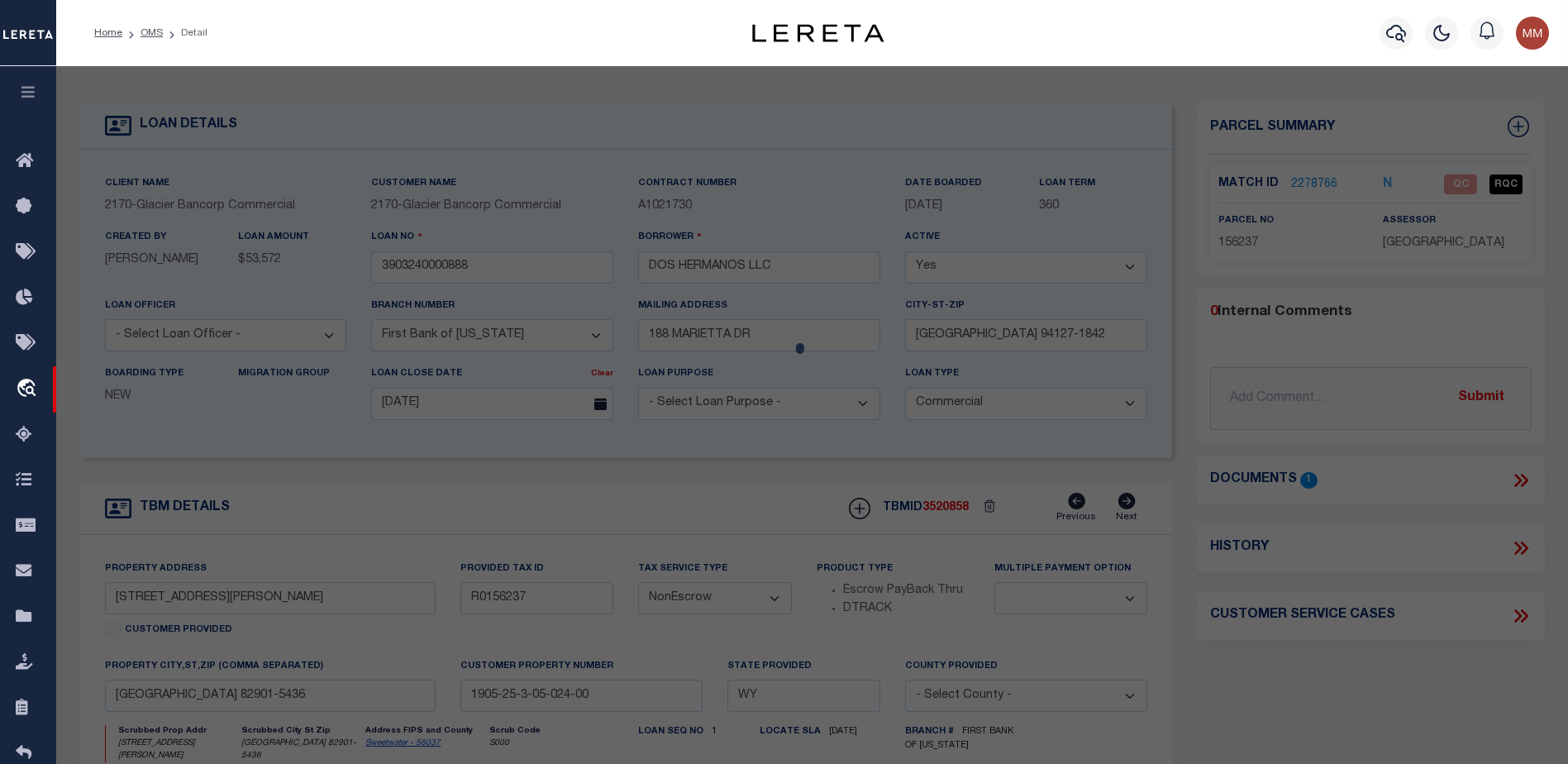
select select "AS"
select select
checkbox input "false"
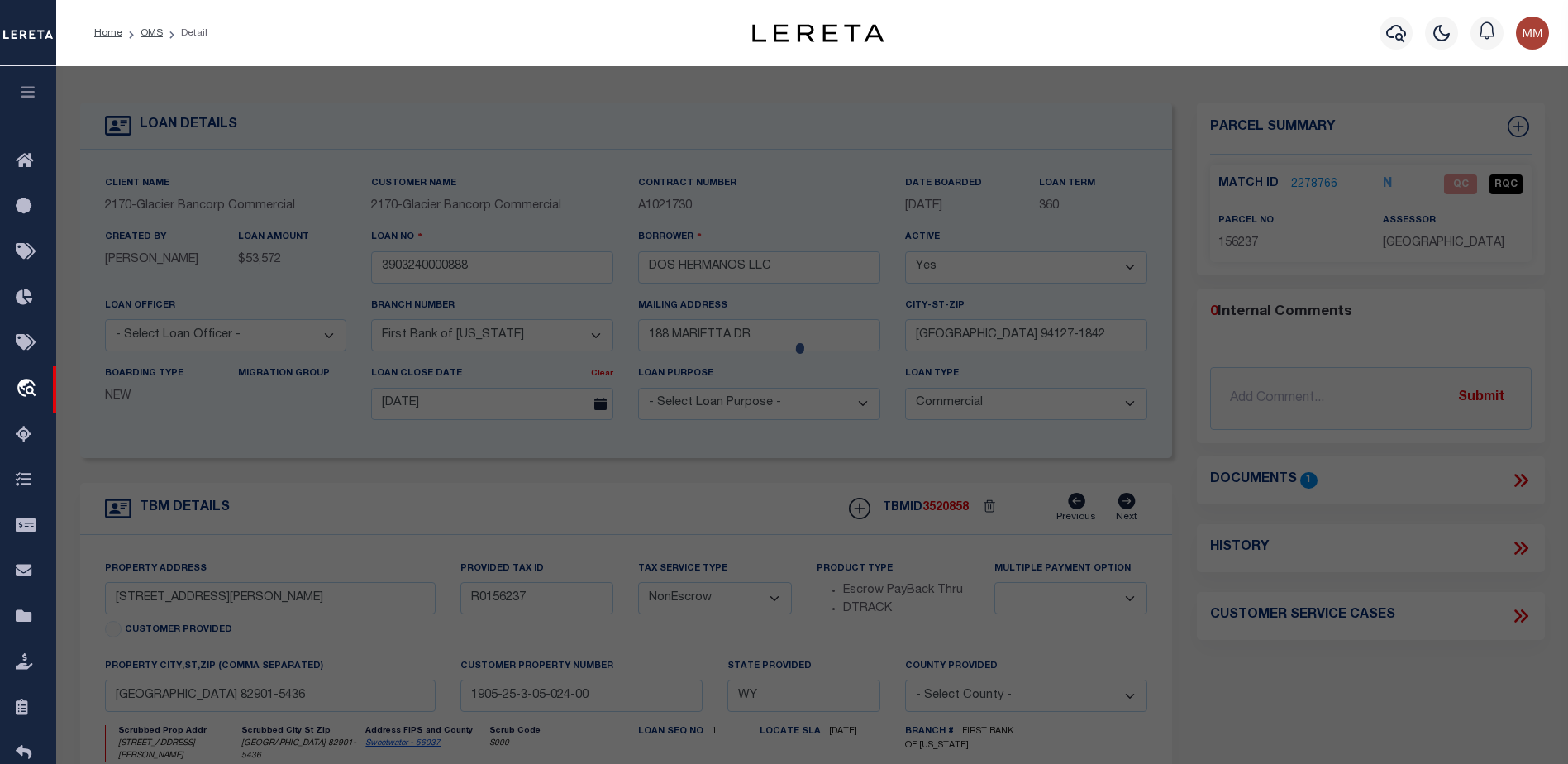
checkbox input "false"
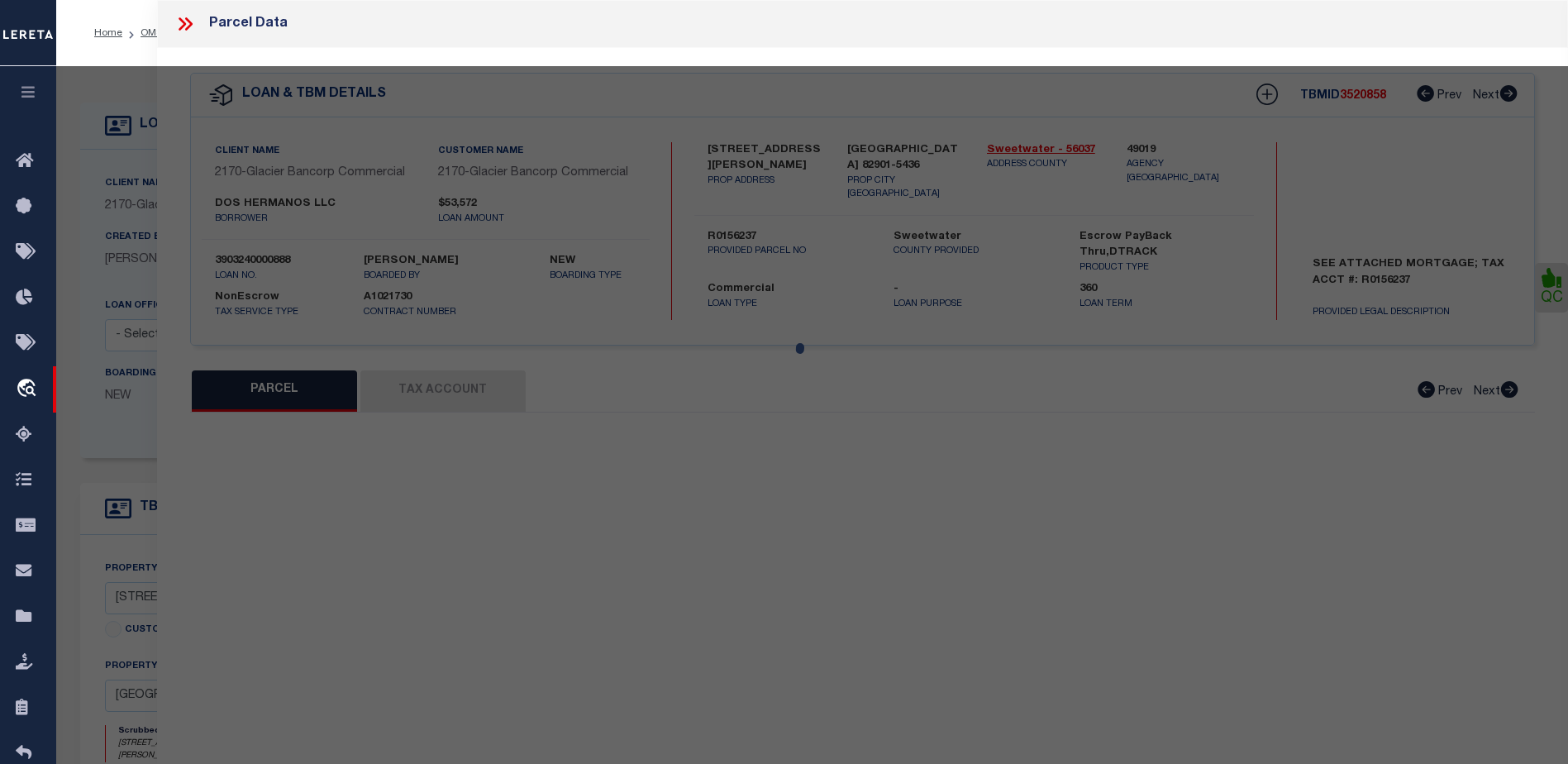
select select "QC"
type input "DOS HERMANOS LLC"
select select "AGW"
select select "LEG"
type input "[STREET_ADDRESS][PERSON_NAME]"
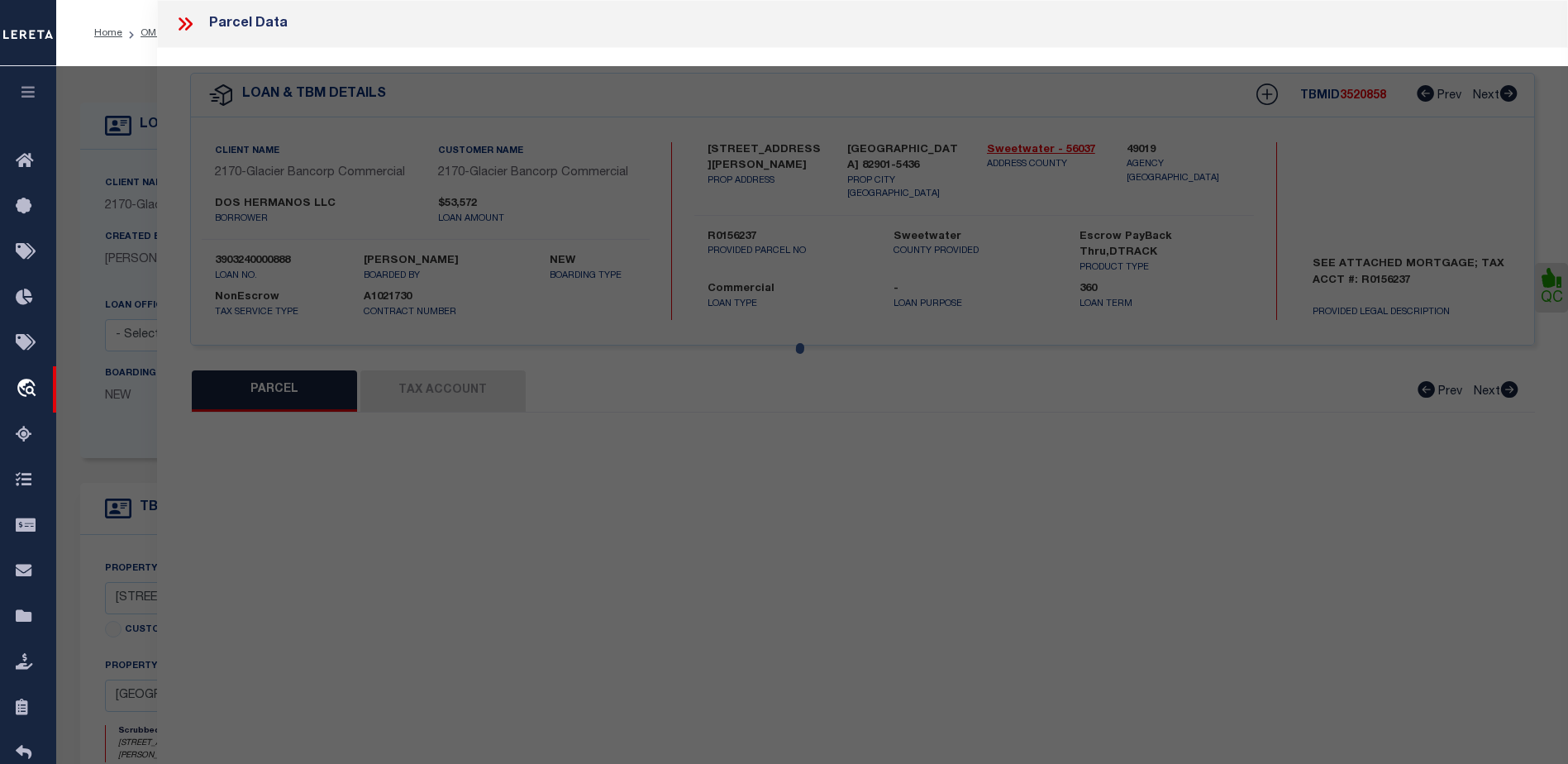
type input "[GEOGRAPHIC_DATA]"
type textarea "[PERSON_NAME] LOT 03"
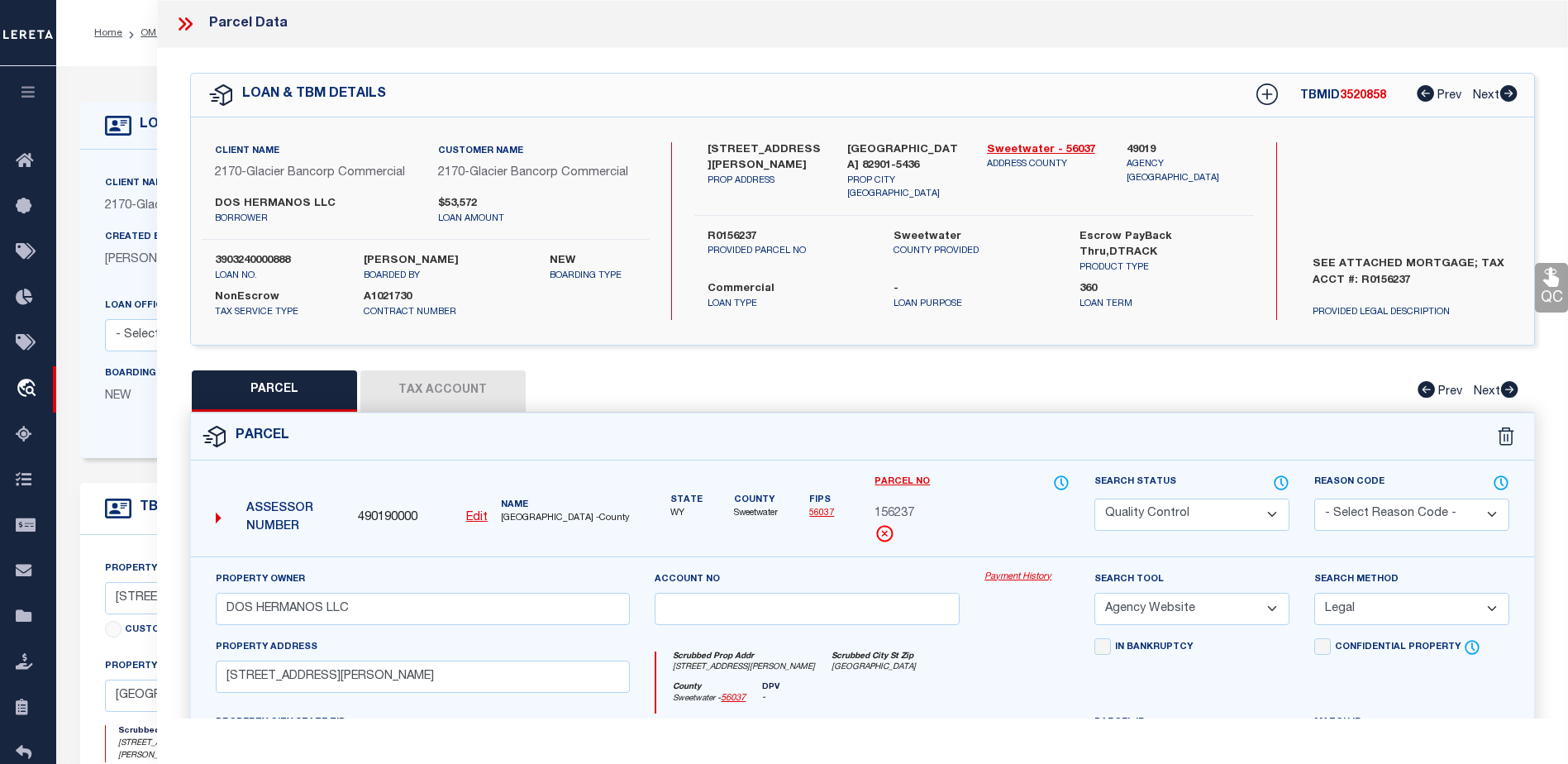
click at [447, 389] on button "Tax Account" at bounding box center [443, 390] width 166 height 41
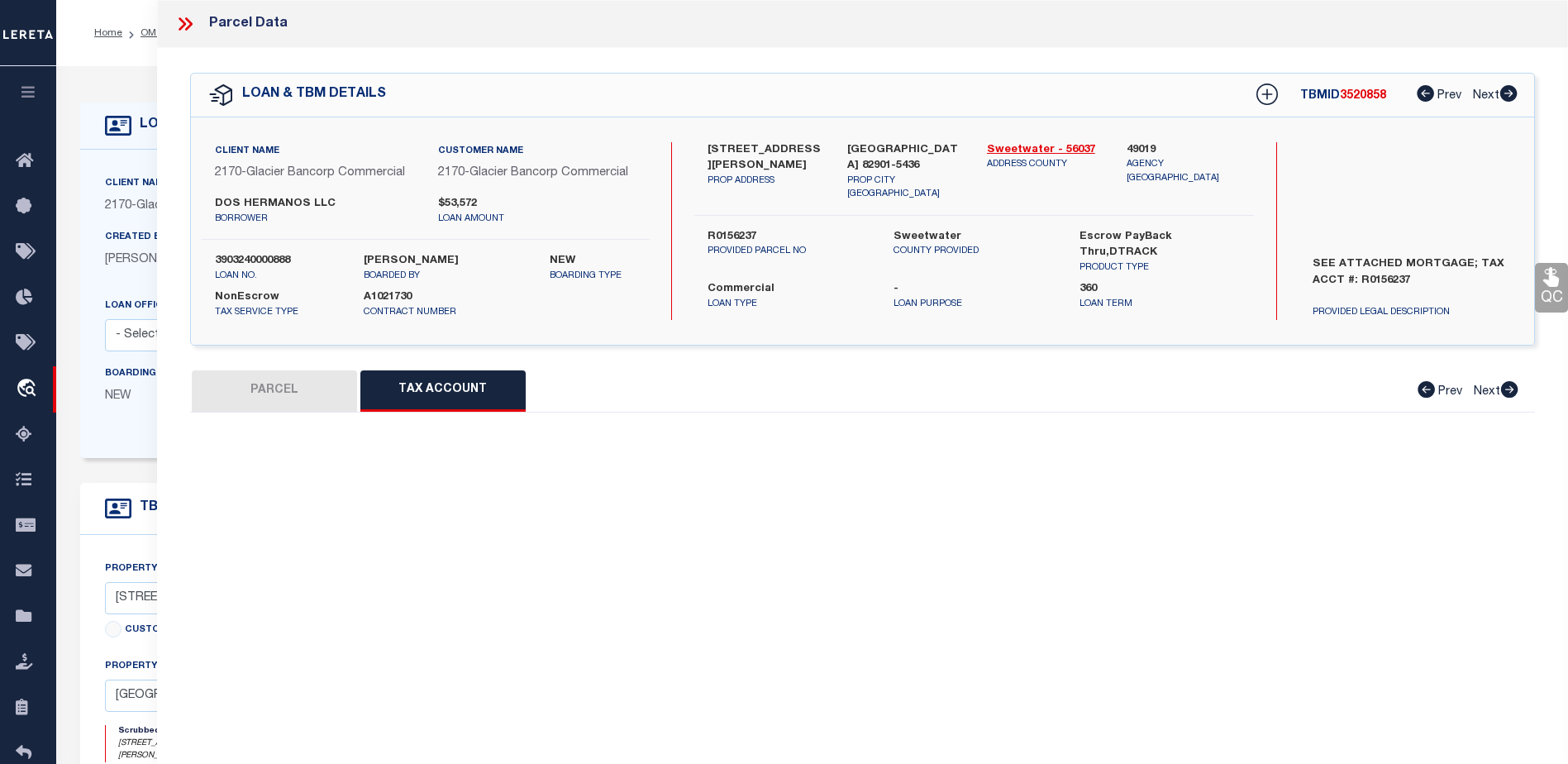
select select "100"
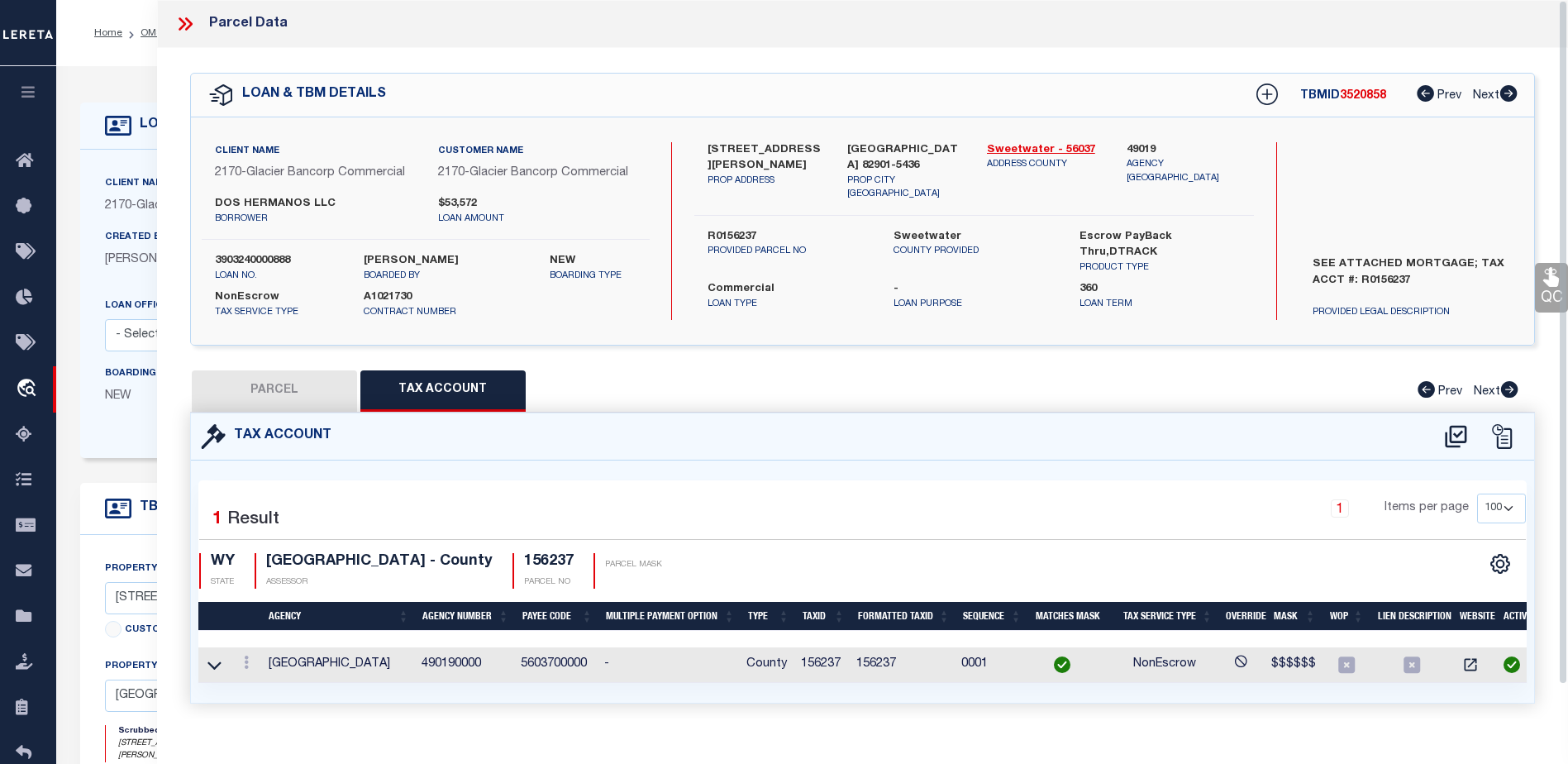
click at [1553, 294] on link "QC" at bounding box center [1551, 287] width 33 height 50
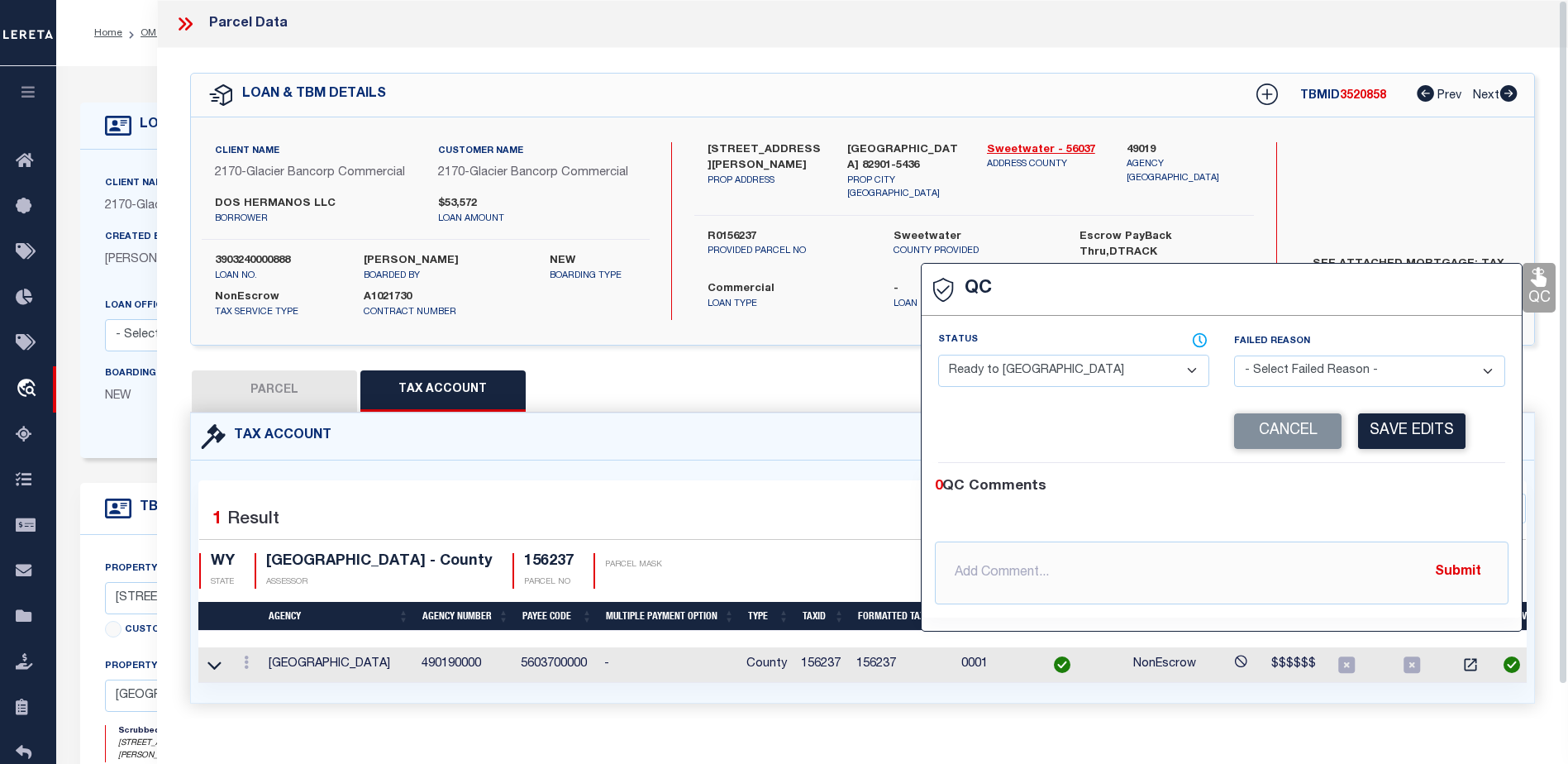
click at [1109, 367] on select "- Select Status - Ready to QC Correct Incorrect" at bounding box center [1073, 370] width 271 height 32
select select "COR"
click at [938, 356] on select "- Select Status - Ready to QC Correct Incorrect" at bounding box center [1073, 370] width 271 height 32
click at [1430, 424] on button "Save Edits" at bounding box center [1412, 430] width 107 height 35
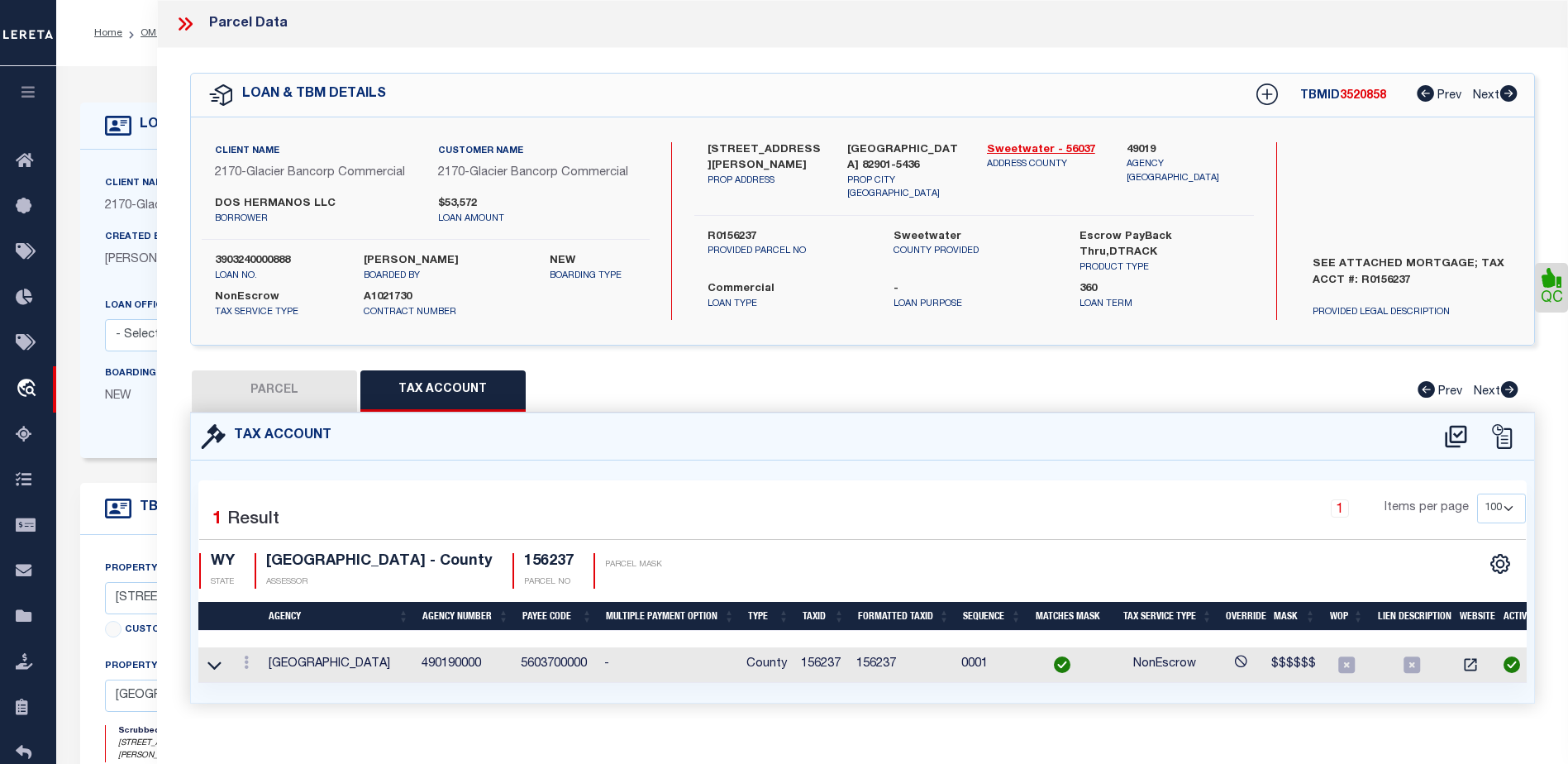
click at [177, 26] on icon at bounding box center [186, 25] width 22 height 22
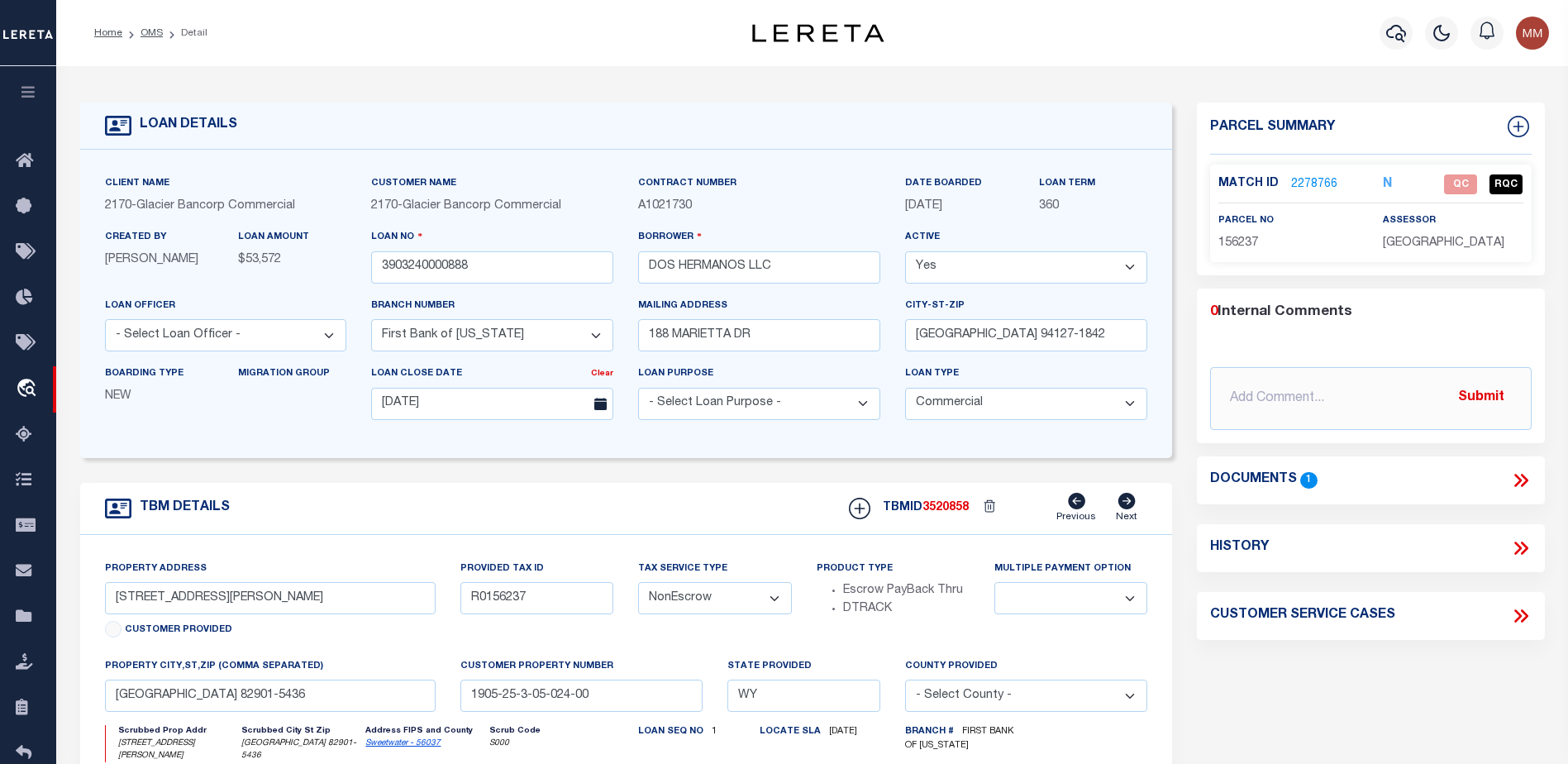
click at [155, 31] on link "OMS" at bounding box center [151, 33] width 23 height 10
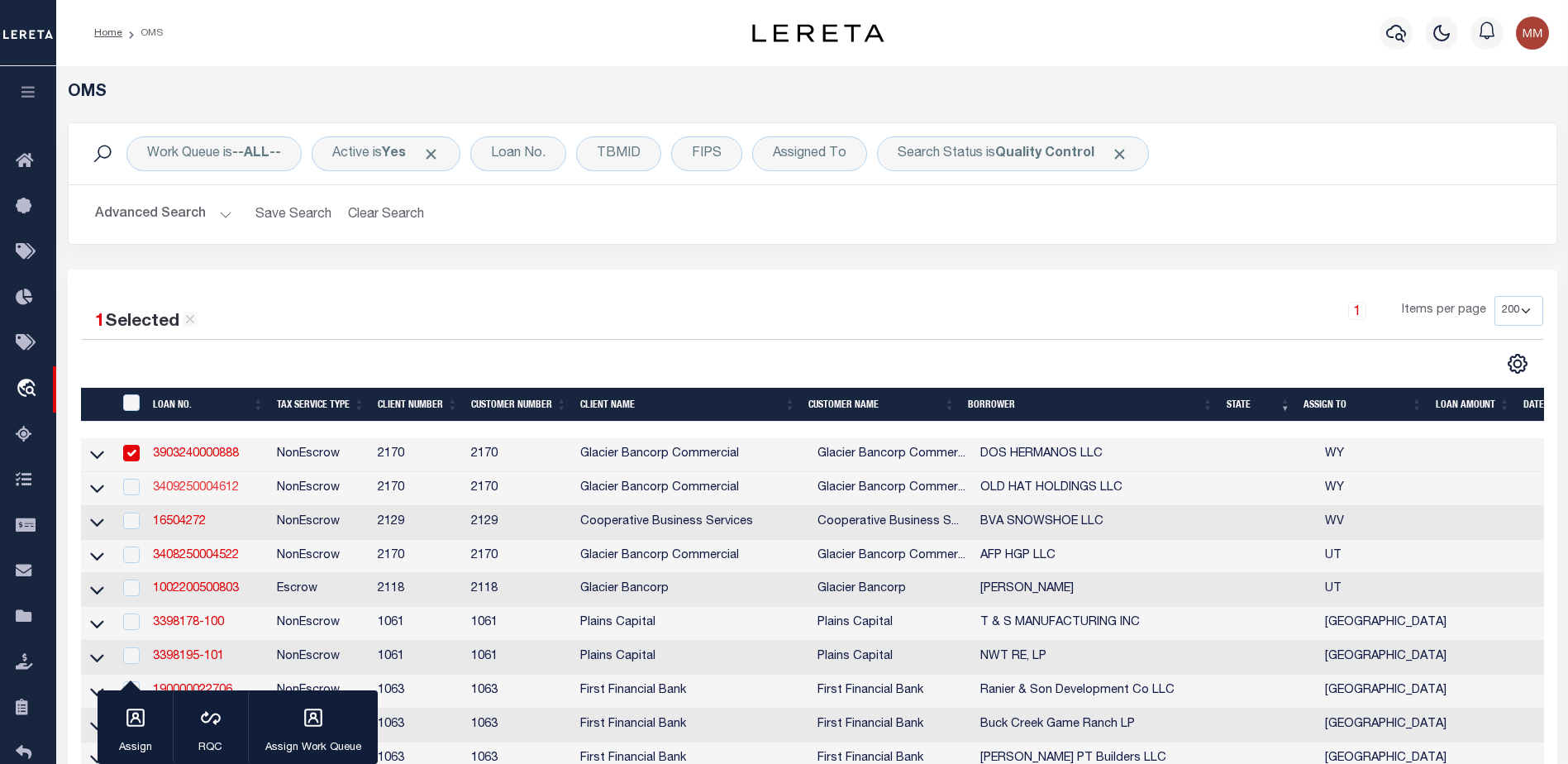
click at [204, 493] on link "3409250004612" at bounding box center [196, 488] width 85 height 12
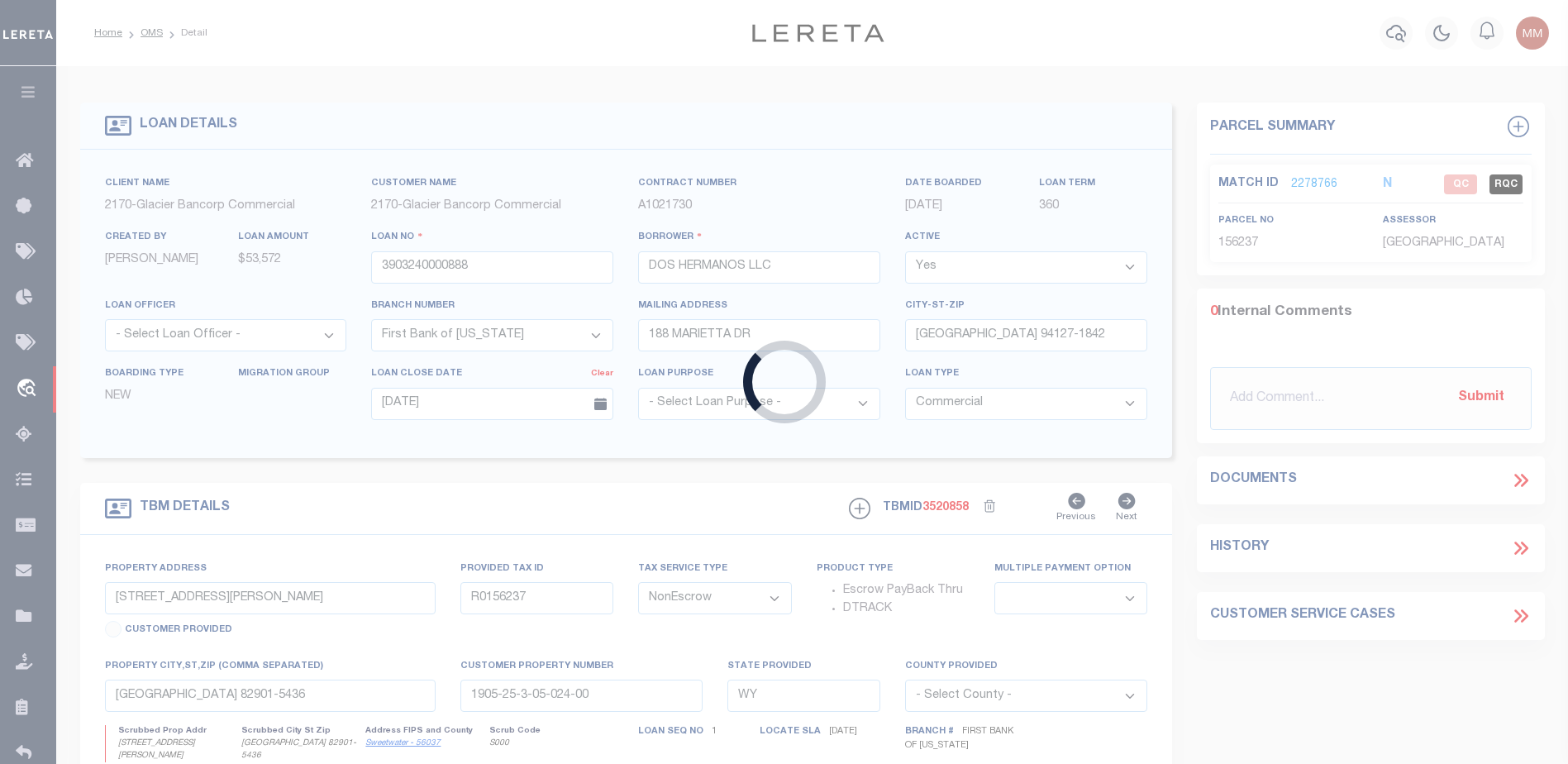
type input "3409250004612"
type input "OLD HAT HOLDINGS LLC"
select select "5655"
type input "[STREET_ADDRESS]"
type input "[PERSON_NAME] WY 82332-8903"
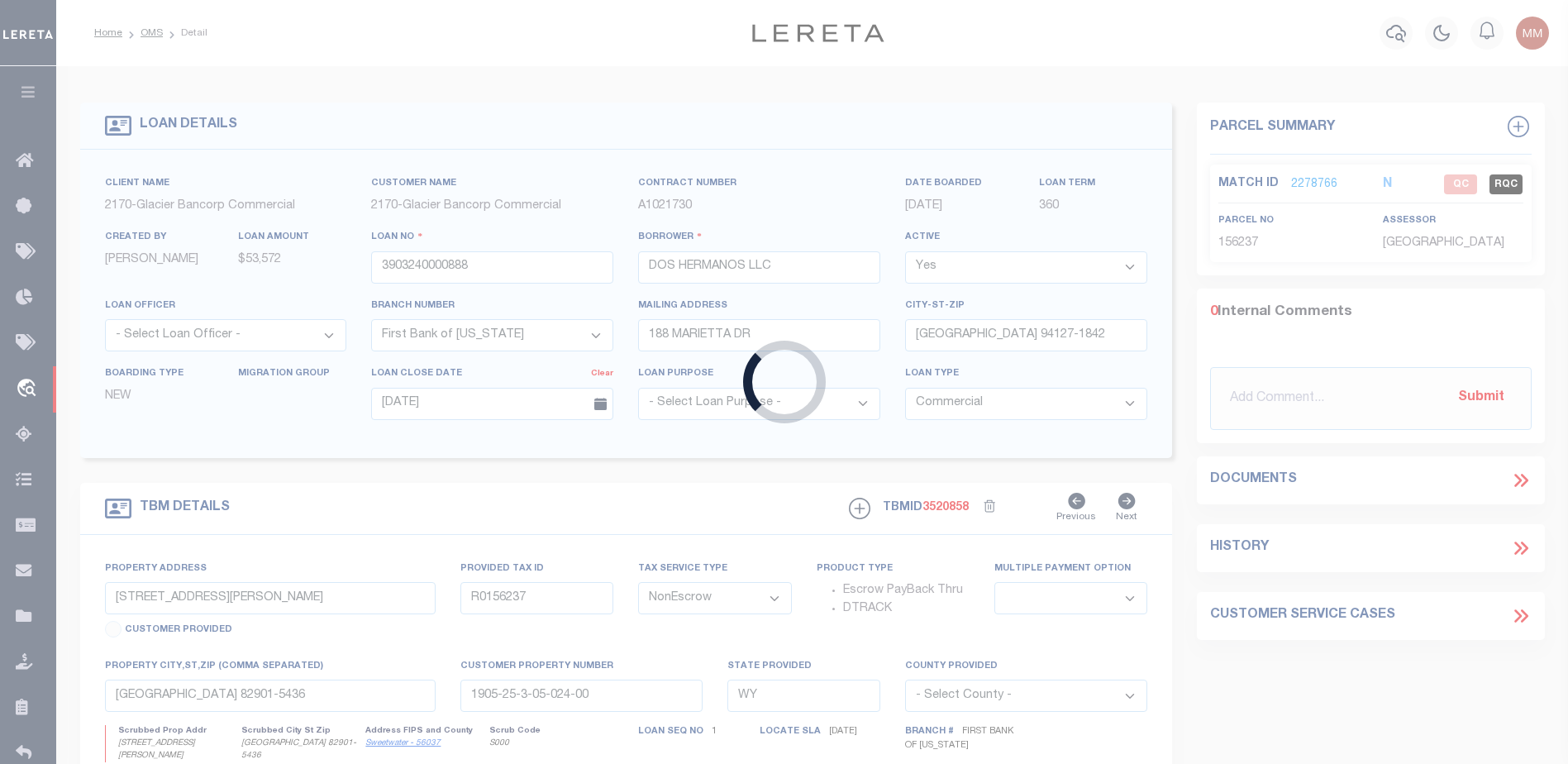
type input "[DATE]"
type input "[GEOGRAPHIC_DATA] 503"
type input "P0013849, 10010613, 10010927"
select select
type input "BAGGS WY 82321"
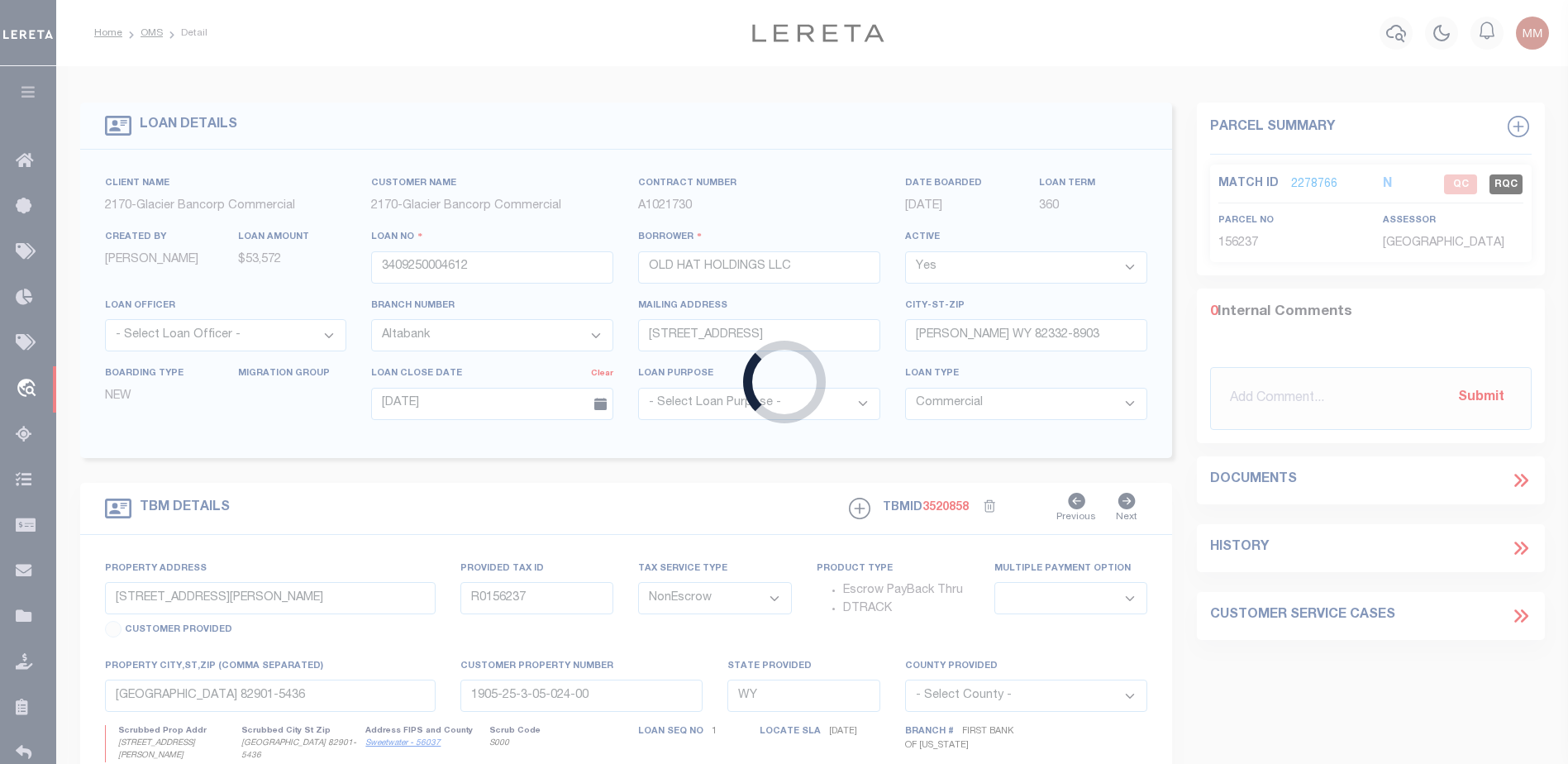
type textarea "LARGE LEGAL TAX ID# P0013849, 10010613, 10010927"
select select "5655"
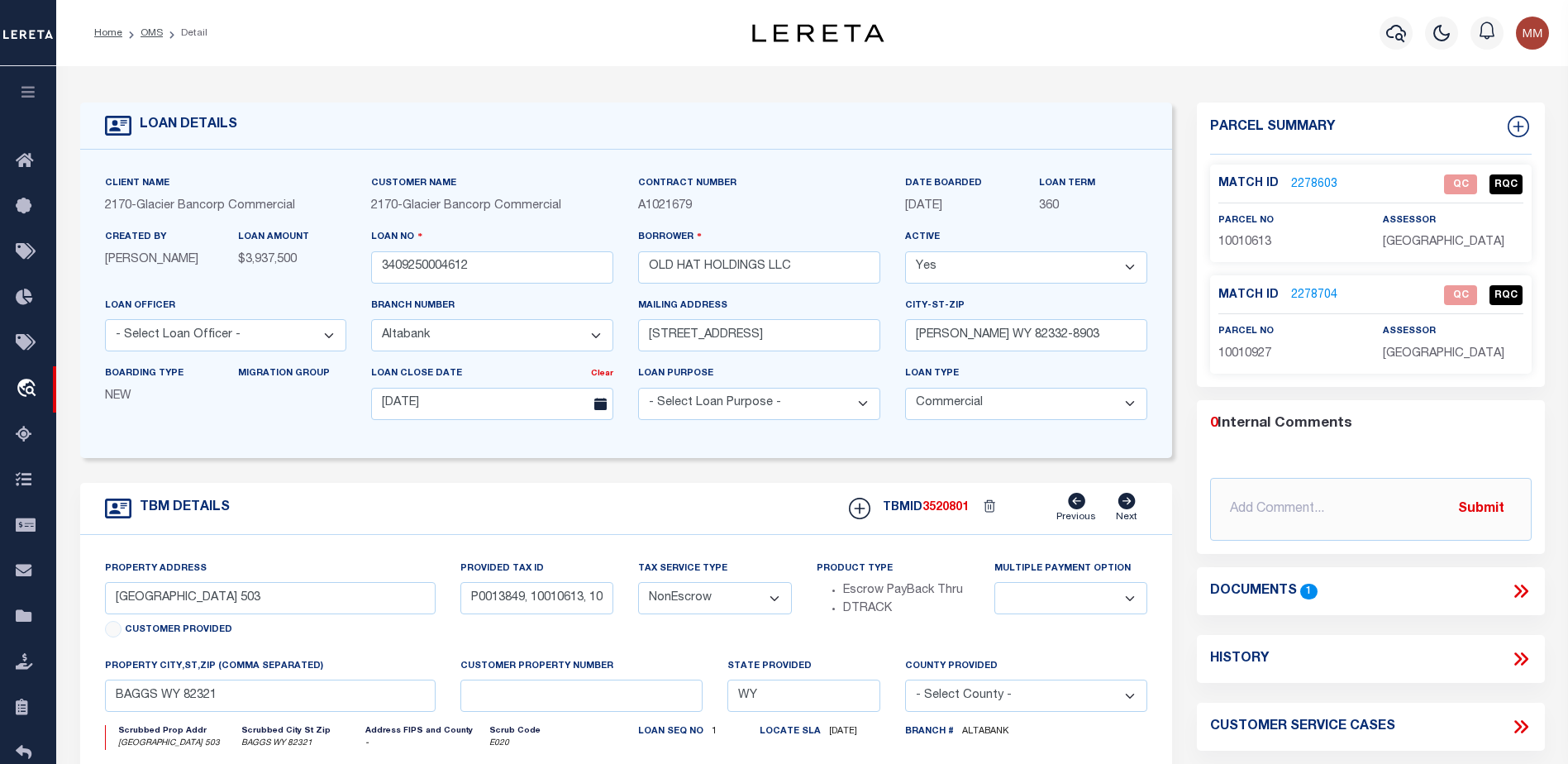
click at [1319, 177] on link "2278603" at bounding box center [1313, 185] width 46 height 17
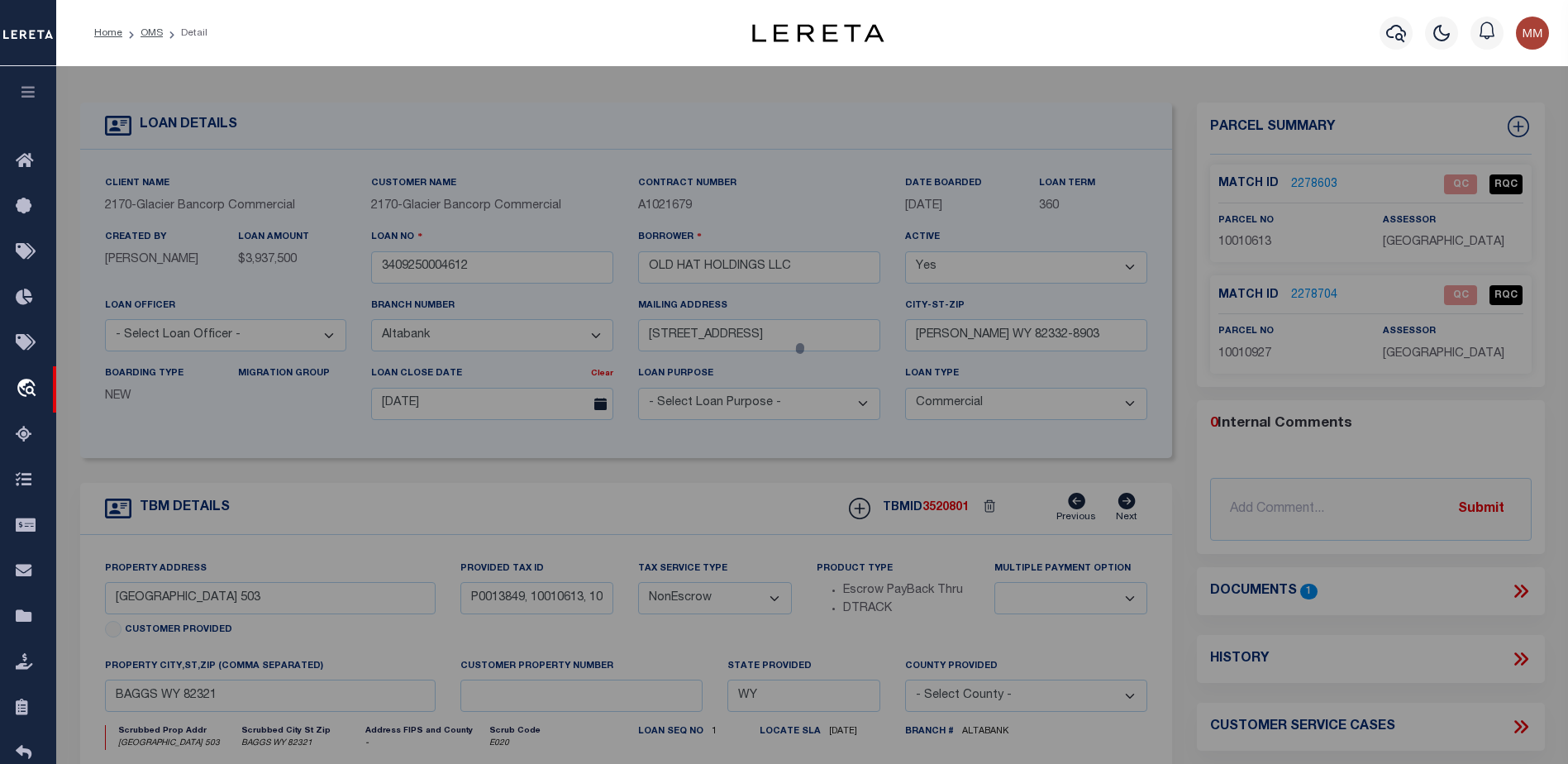
select select "AS"
select select
checkbox input "false"
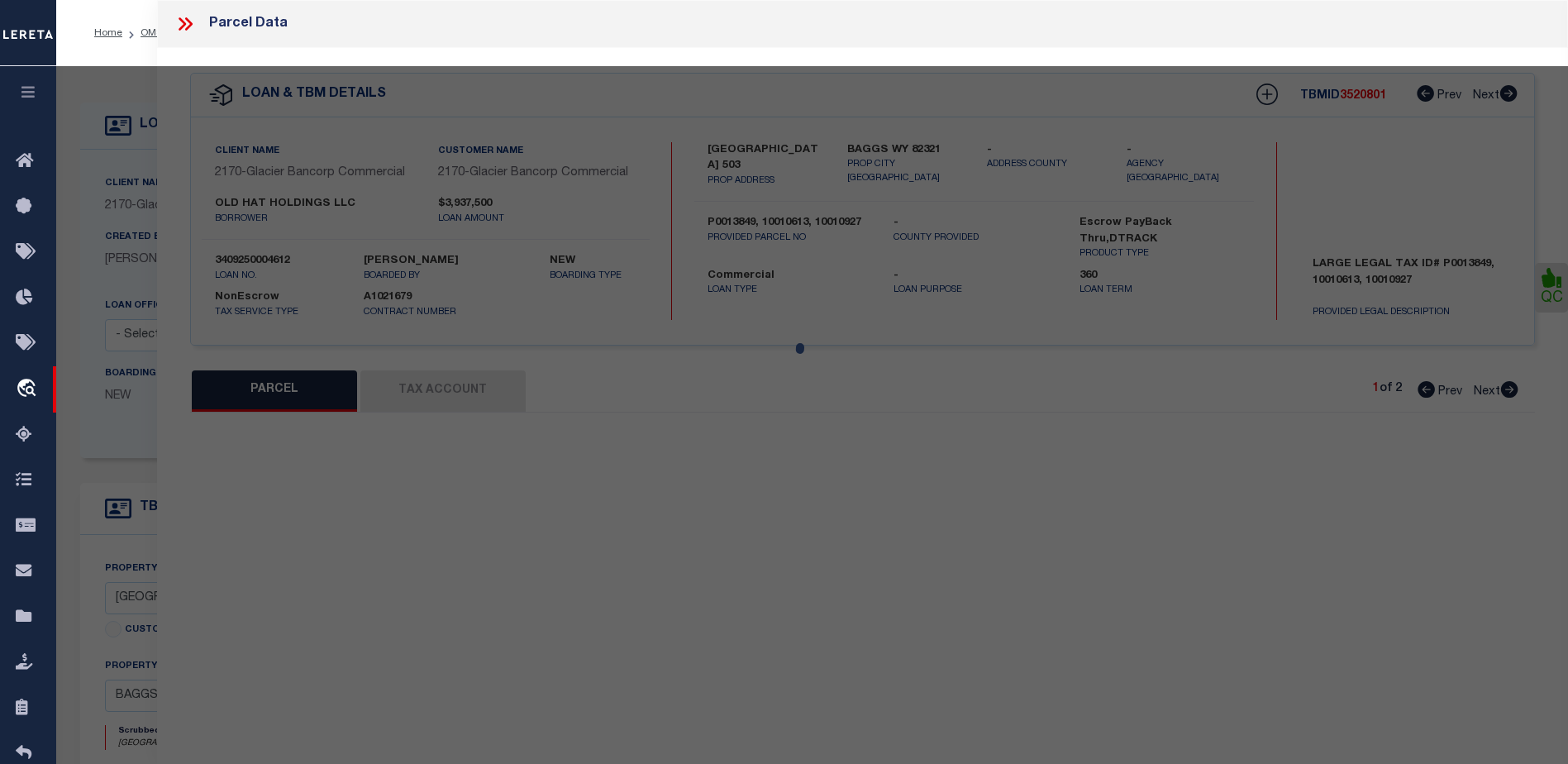
select select "QC"
type input "[PERSON_NAME] LIVESTOCK CO"
select select "AGW"
select select "LEG"
type textarea "E1/2: SW1/4: S1/2NW1/4: SEC 14 W1/2: W1/2SE1/4: NW1/4NE1/4: SE1/4SE1/4: SEC 15 …"
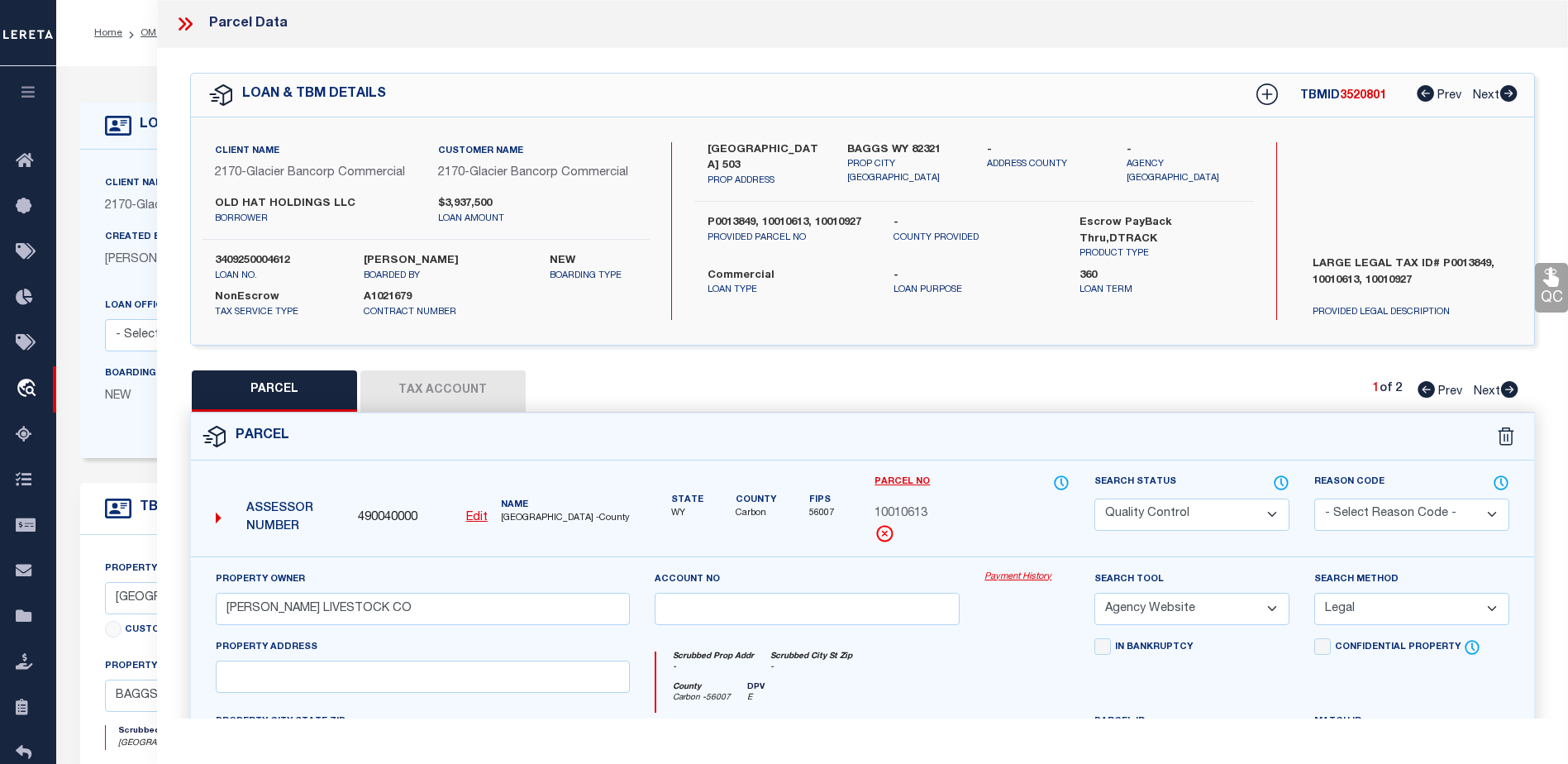
click at [419, 399] on button "Tax Account" at bounding box center [443, 390] width 166 height 41
select select "100"
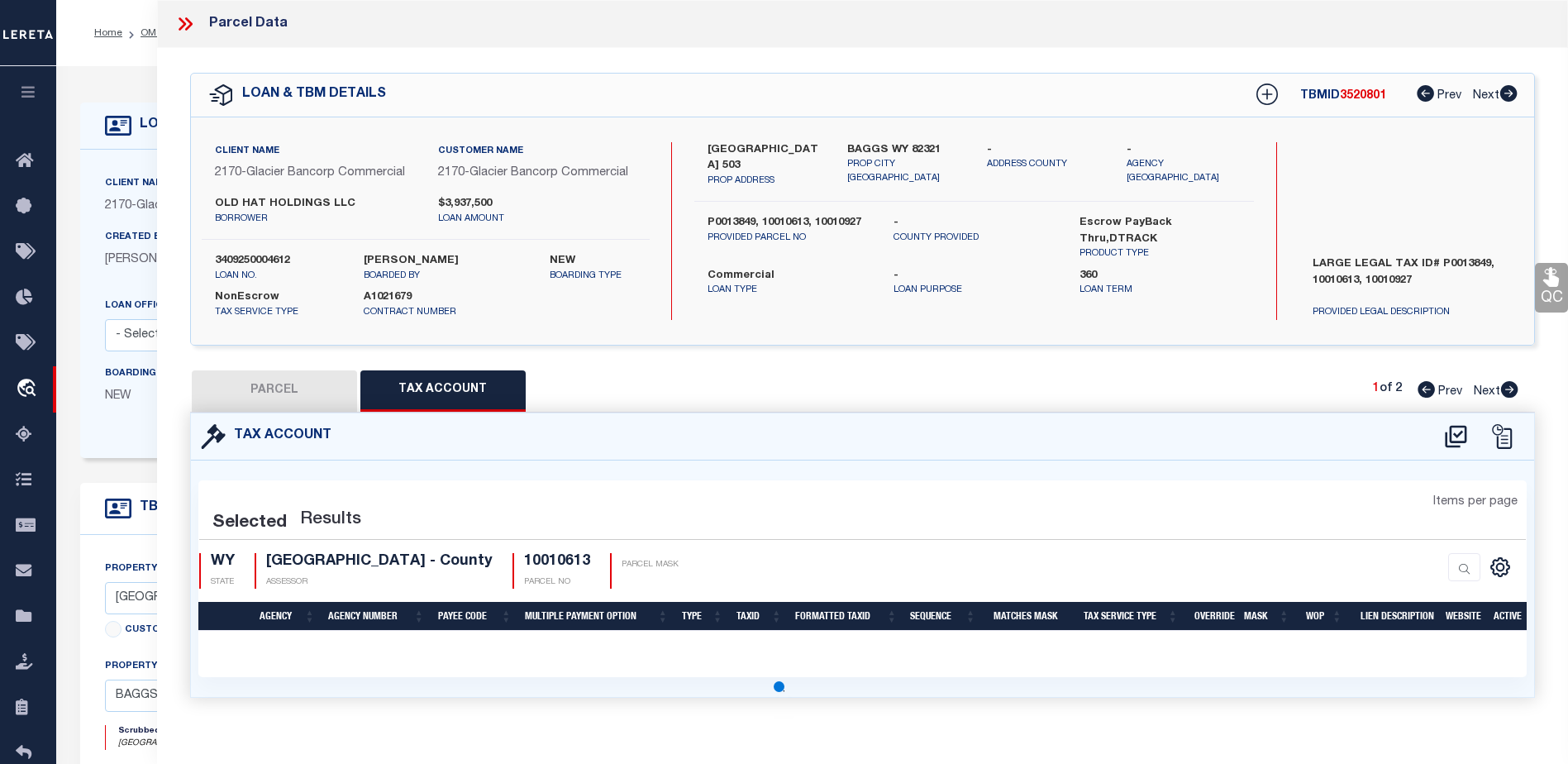
select select "100"
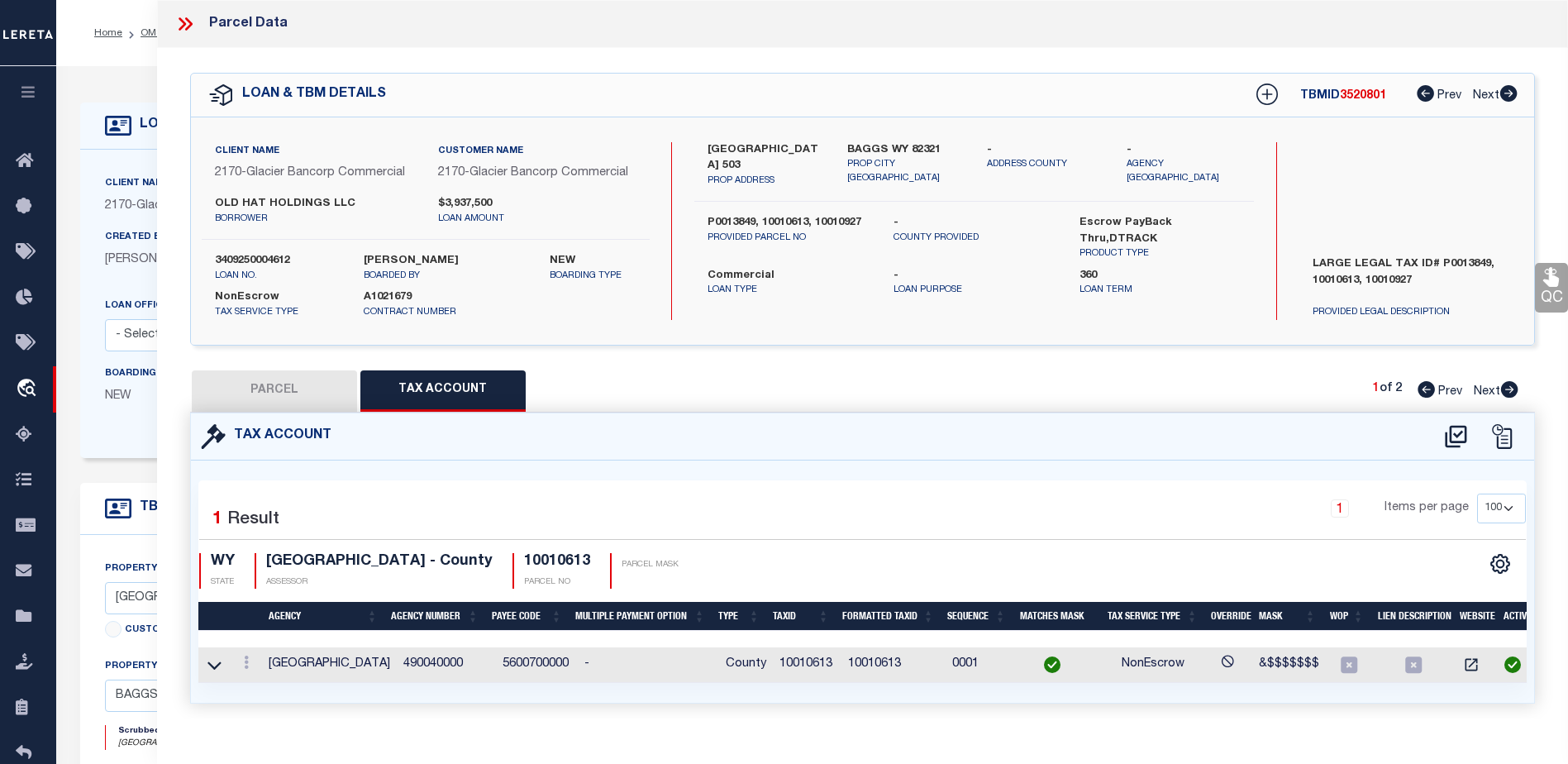
click at [194, 23] on icon at bounding box center [186, 25] width 22 height 22
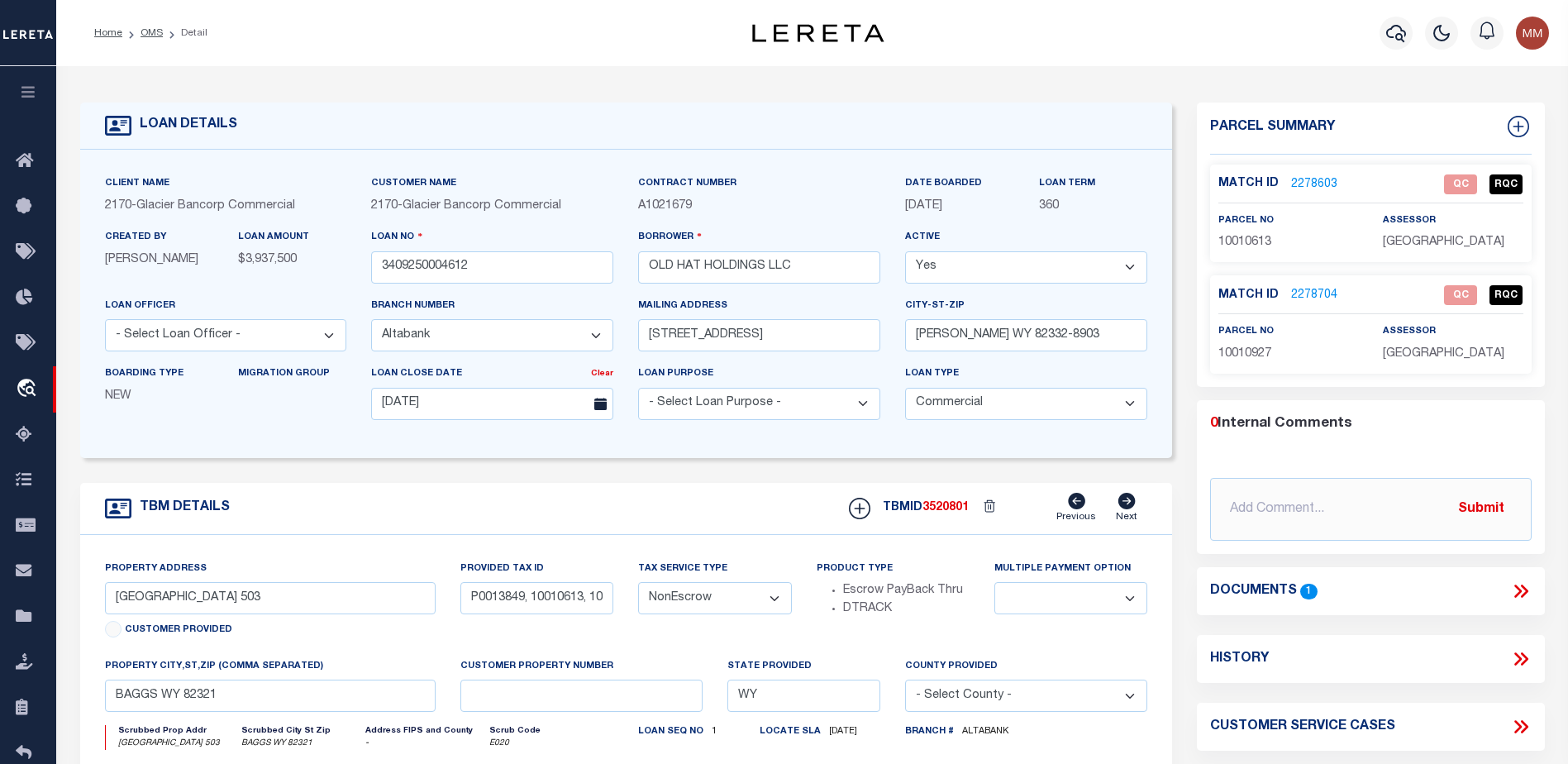
click at [1308, 298] on link "2278704" at bounding box center [1313, 295] width 46 height 17
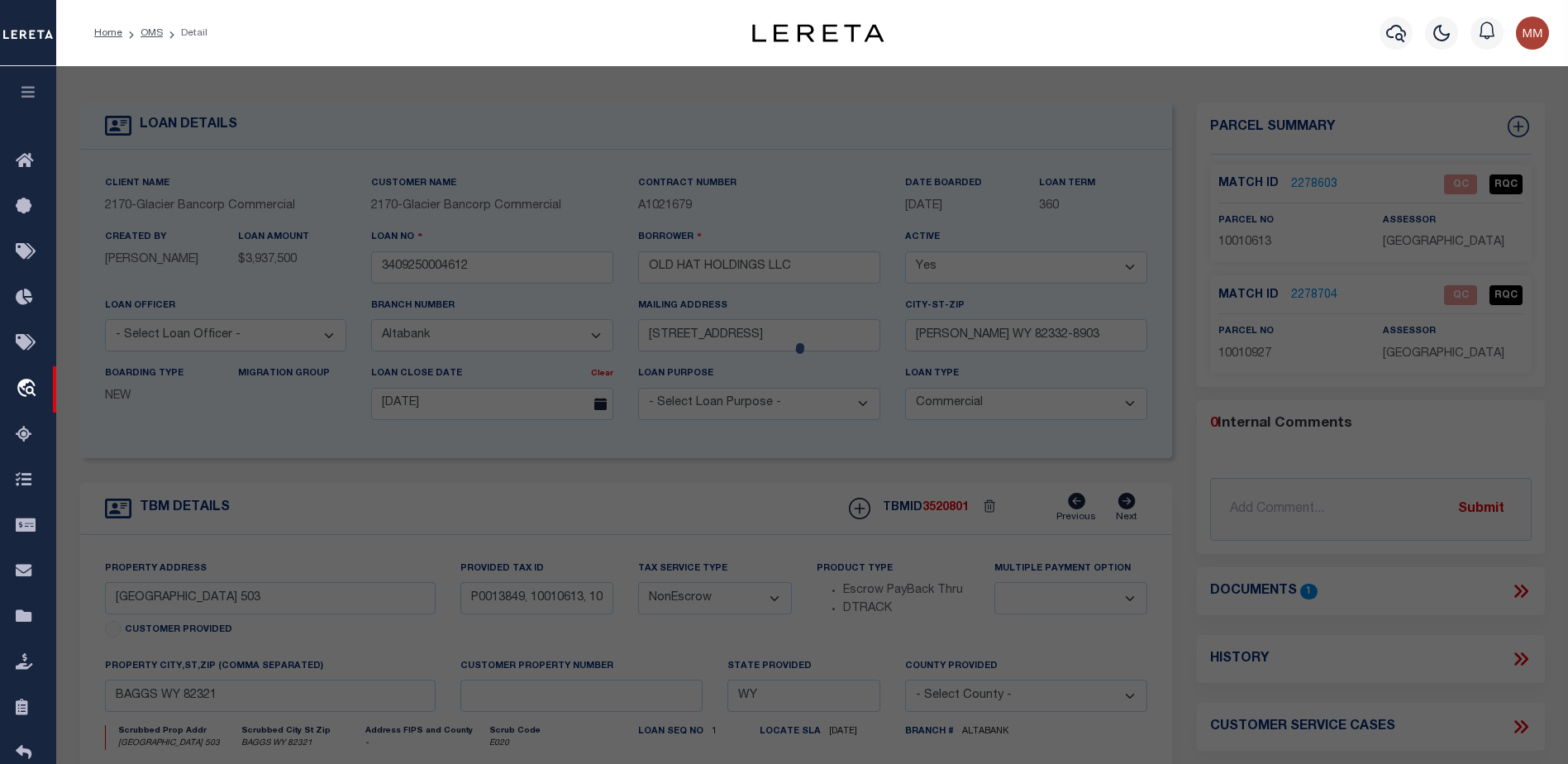
select select "AS"
select select
checkbox input "false"
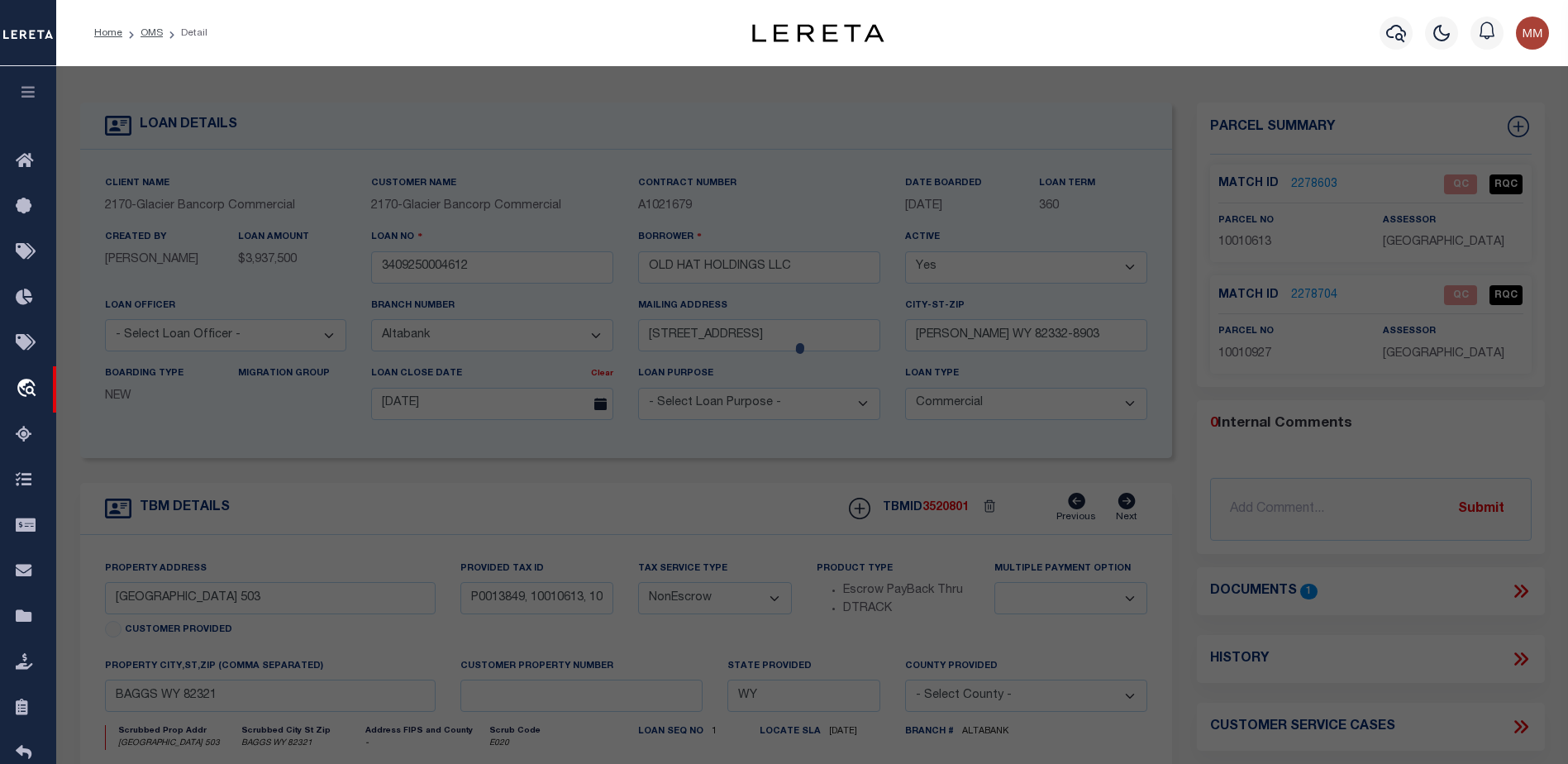
select select "QC"
type input "OLD HAT HOLDINGS LLC"
select select "AGW"
select select "LEG"
type textarea "SE1/4: E1/2SW1/4: SE1/4NE1/4: SEC 22 ALL SEC 23 NW1/4: S1/2: SEC 26 ALL SEC 27 …"
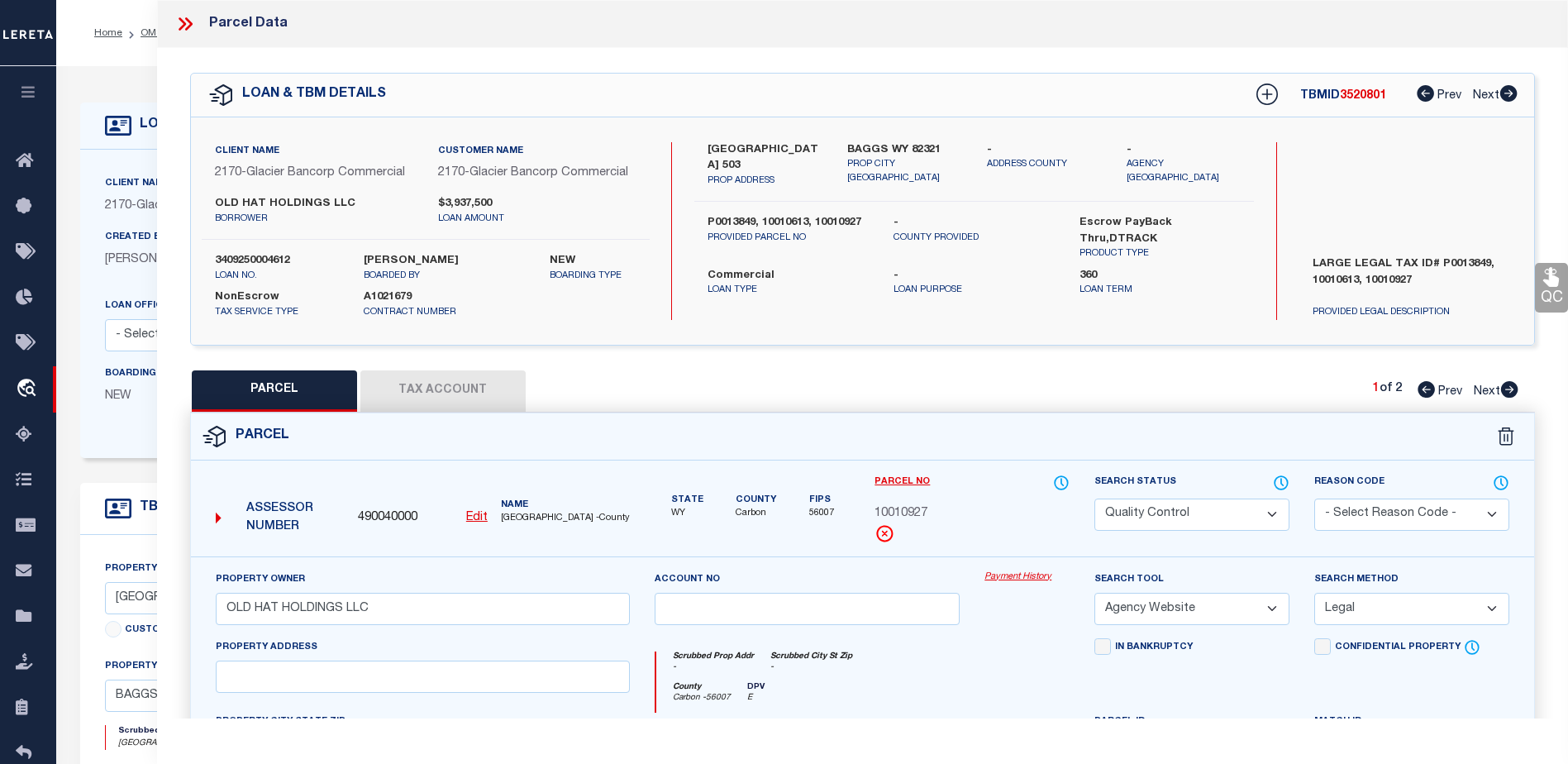
click at [186, 23] on icon at bounding box center [186, 25] width 22 height 22
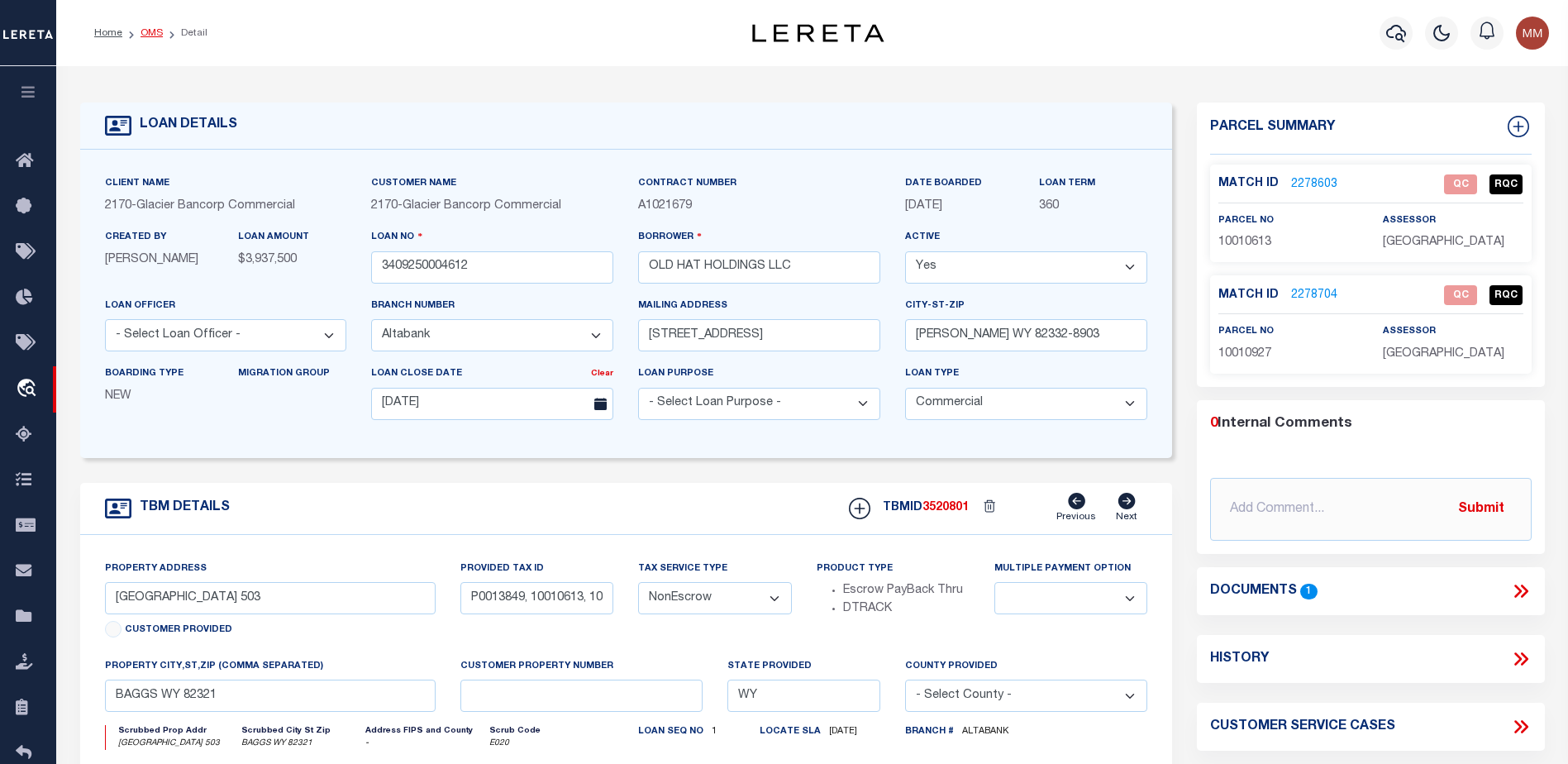
click at [158, 33] on ol "Home OMS Detail" at bounding box center [151, 33] width 140 height 35
click at [153, 35] on link "OMS" at bounding box center [151, 33] width 23 height 10
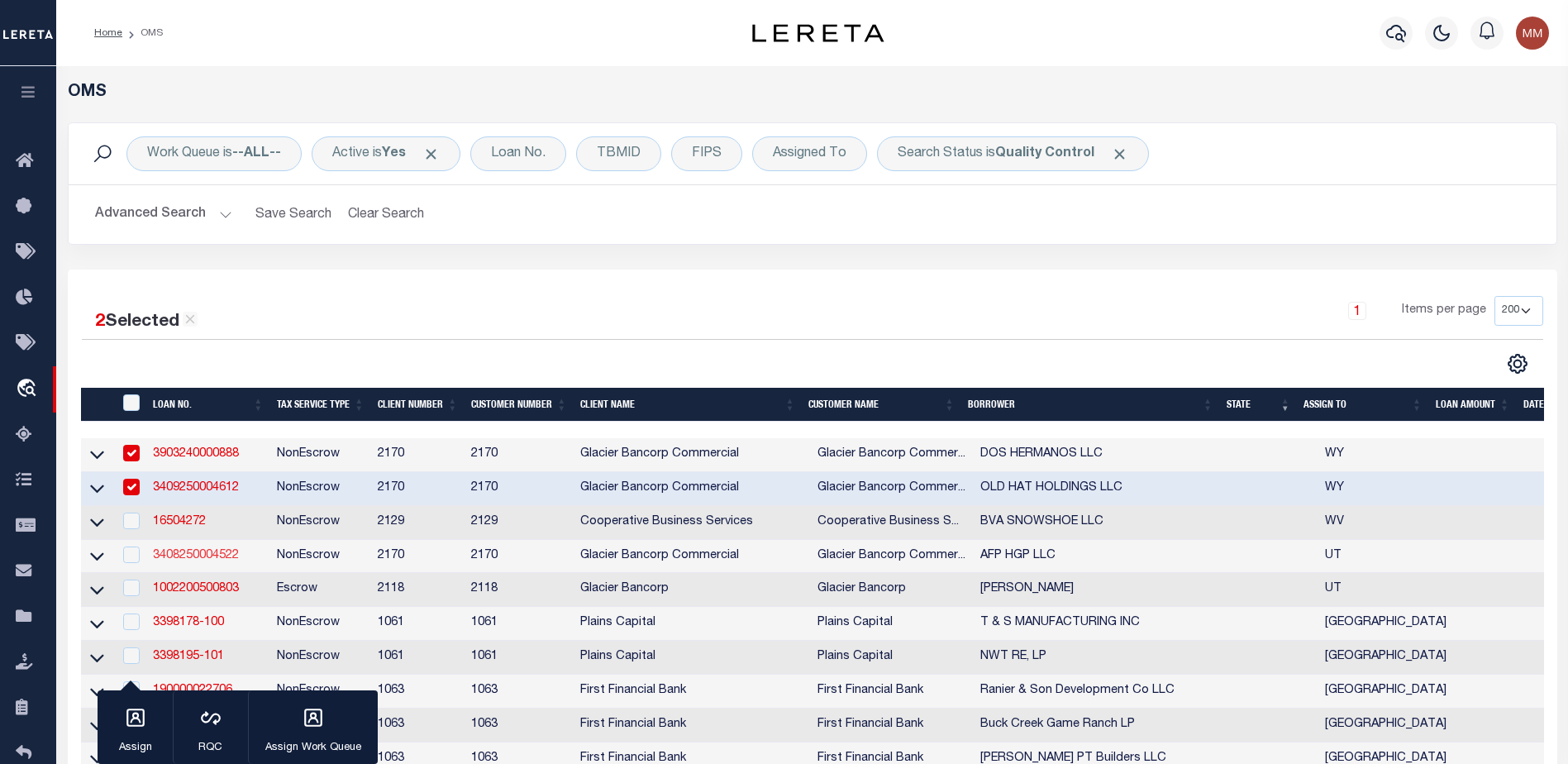
click at [222, 561] on link "3408250004522" at bounding box center [196, 555] width 85 height 12
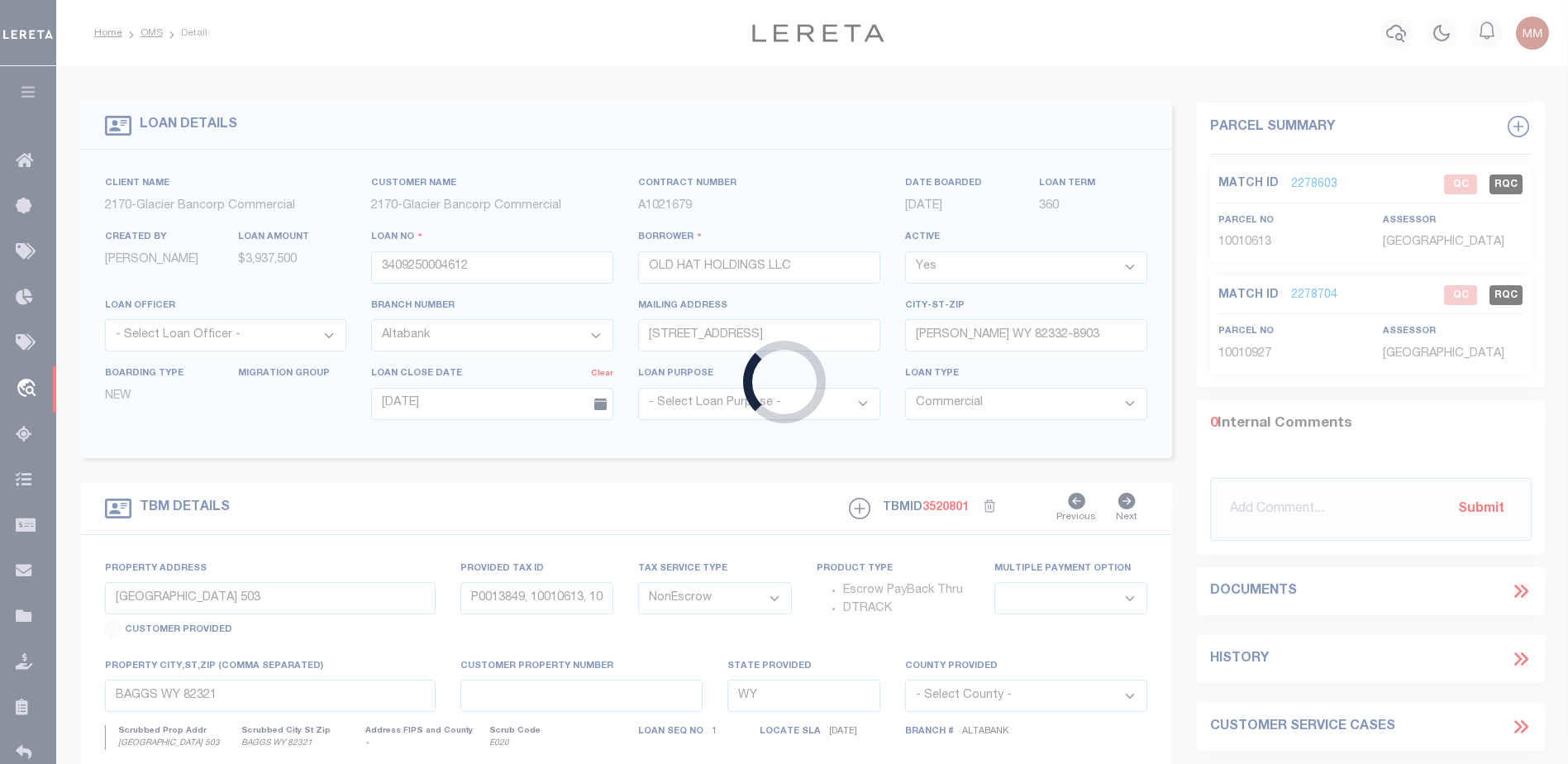
type input "3408250004522"
type input "AFP HGP LLC"
type input "[STREET_ADDRESS]"
type input "SANDY UT 84092-6046"
type input "[DATE]"
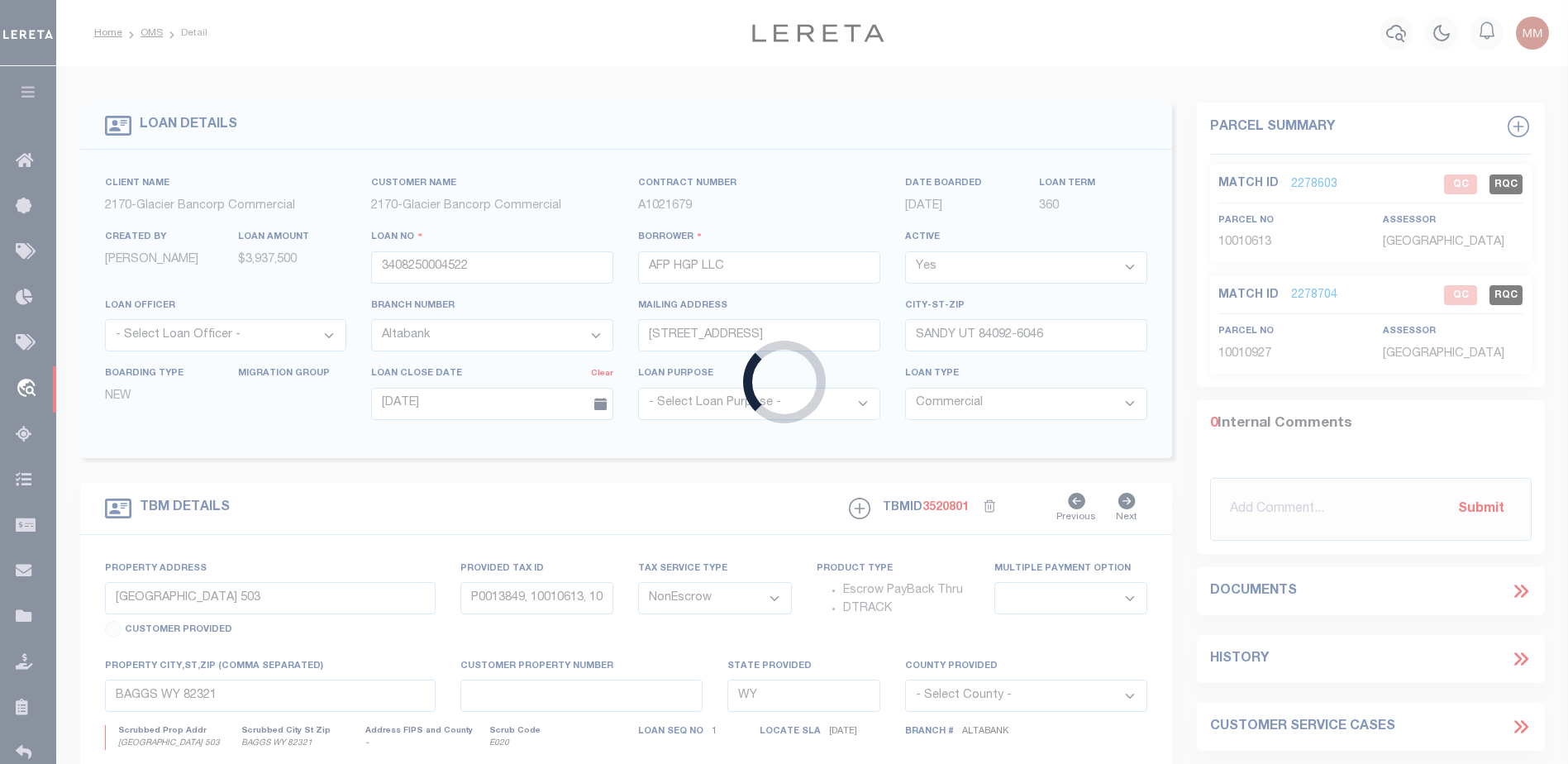
type input "12543 & 12547 S [PERSON_NAME] AUTO ROW"
type input "[PHONE_NUMBER], [PHONE_NUMBER]"
select select
type input "[PERSON_NAME] UT 84096"
type input "UT"
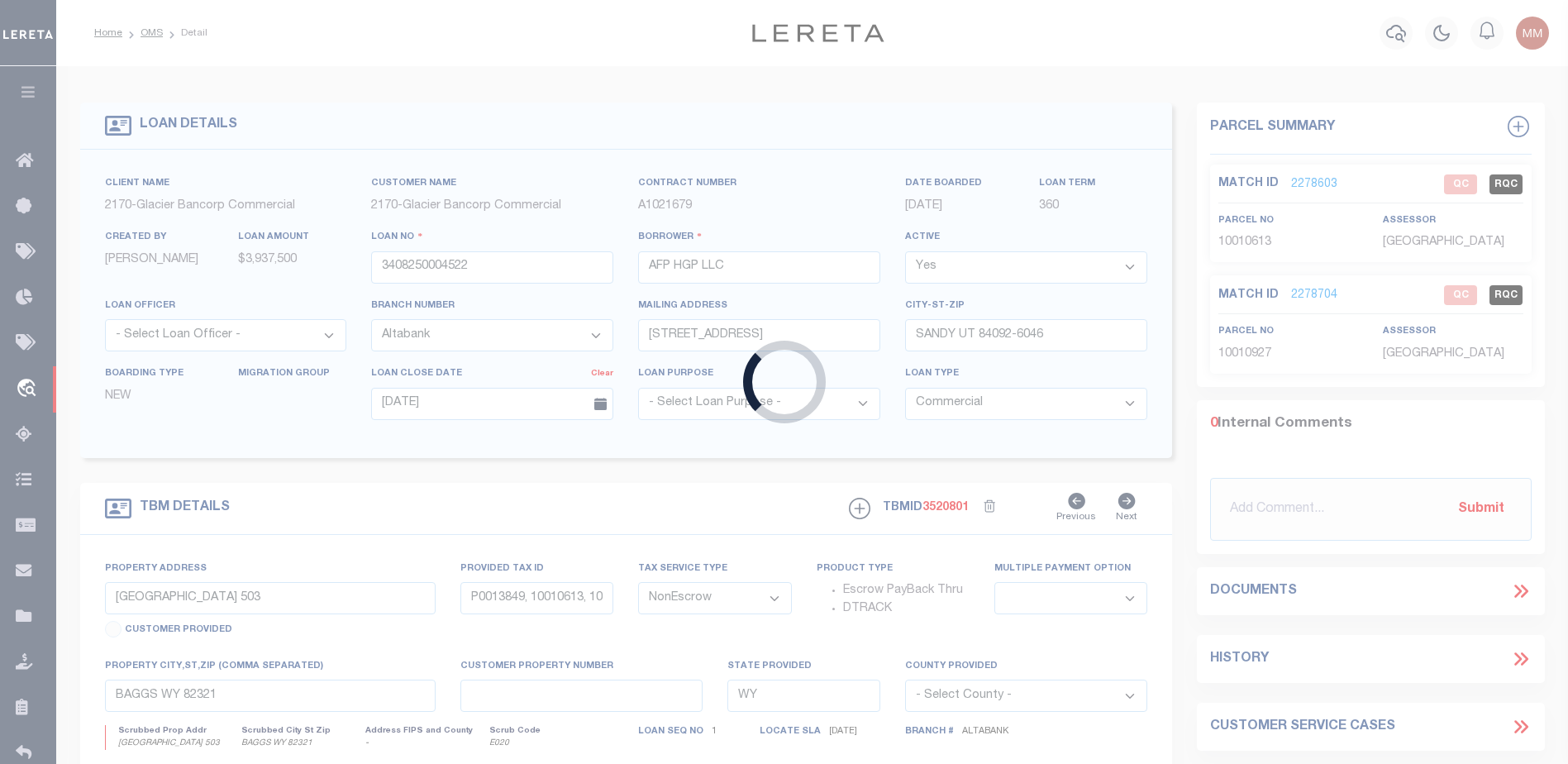
type textarea "LARGE LEGAL TAX ID# [PHONE_NUMBER] AND [PHONE_NUMBER]"
select select "5655"
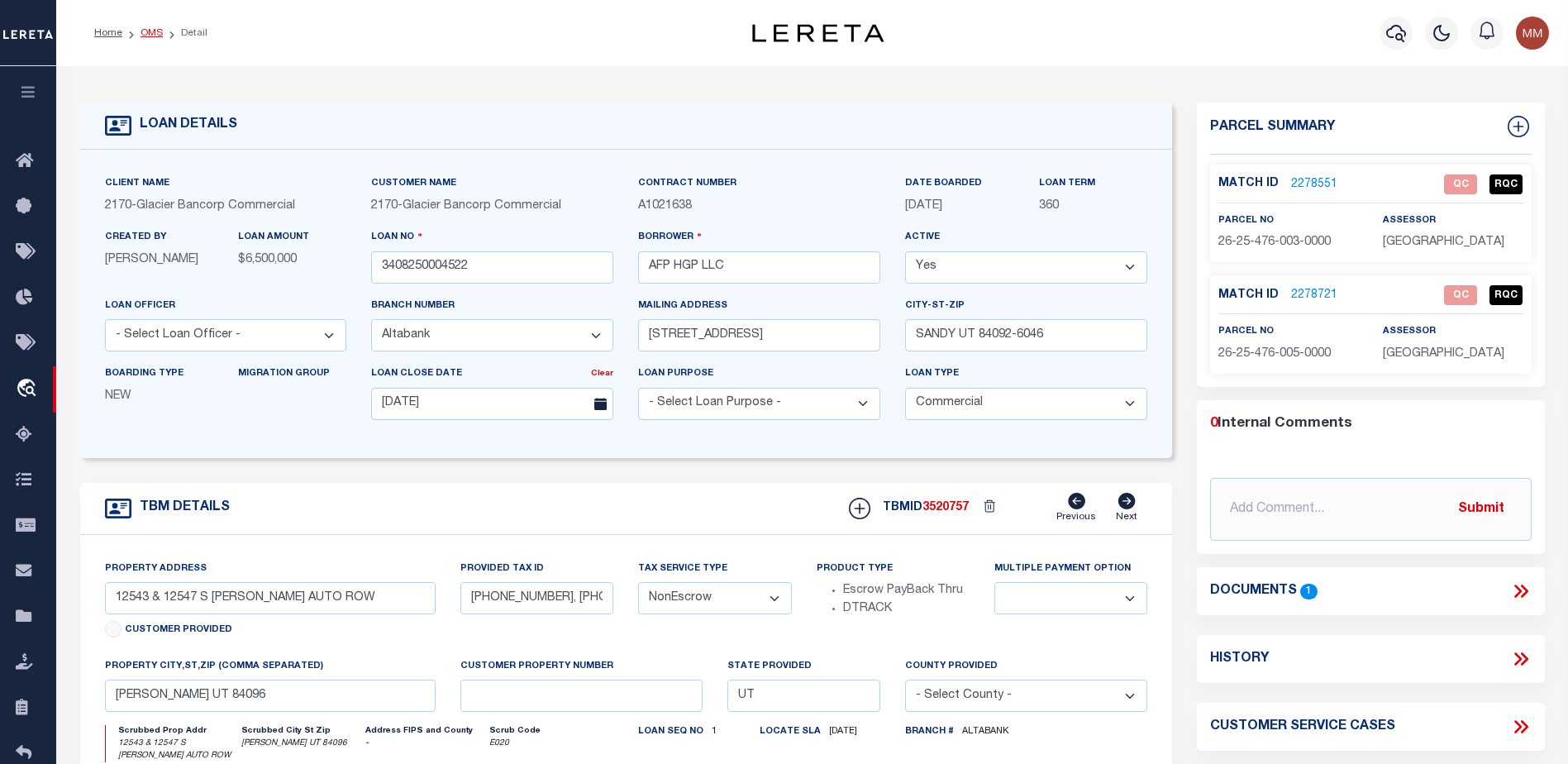
click at [147, 31] on link "OMS" at bounding box center [151, 33] width 23 height 10
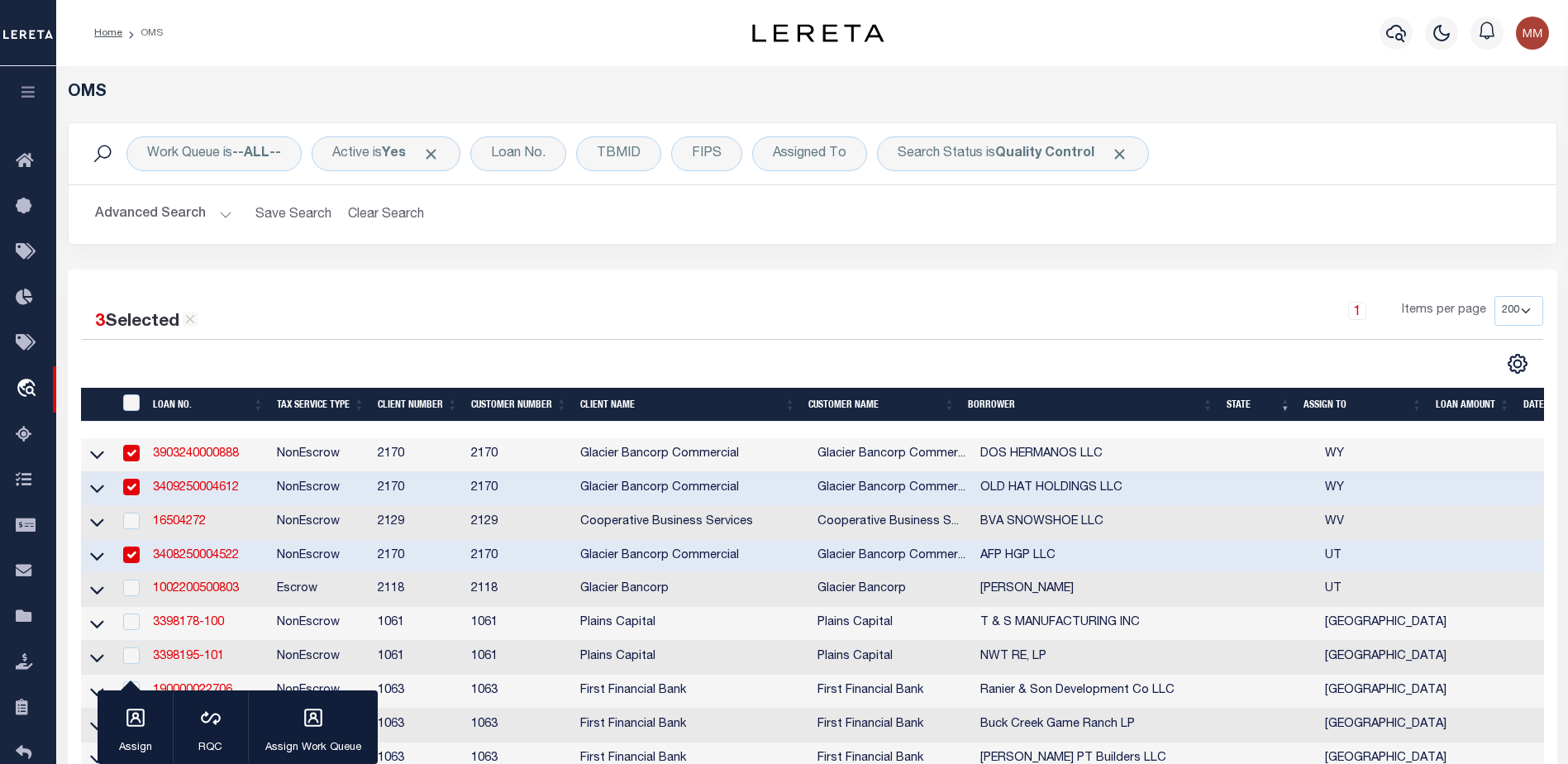
click at [815, 206] on h2 "Advanced Search Save Search Clear Search tblSearchTopScreen_dynamictable_____De…" at bounding box center [812, 214] width 1461 height 32
click at [131, 451] on input "checkbox" at bounding box center [131, 453] width 16 height 16
checkbox input "false"
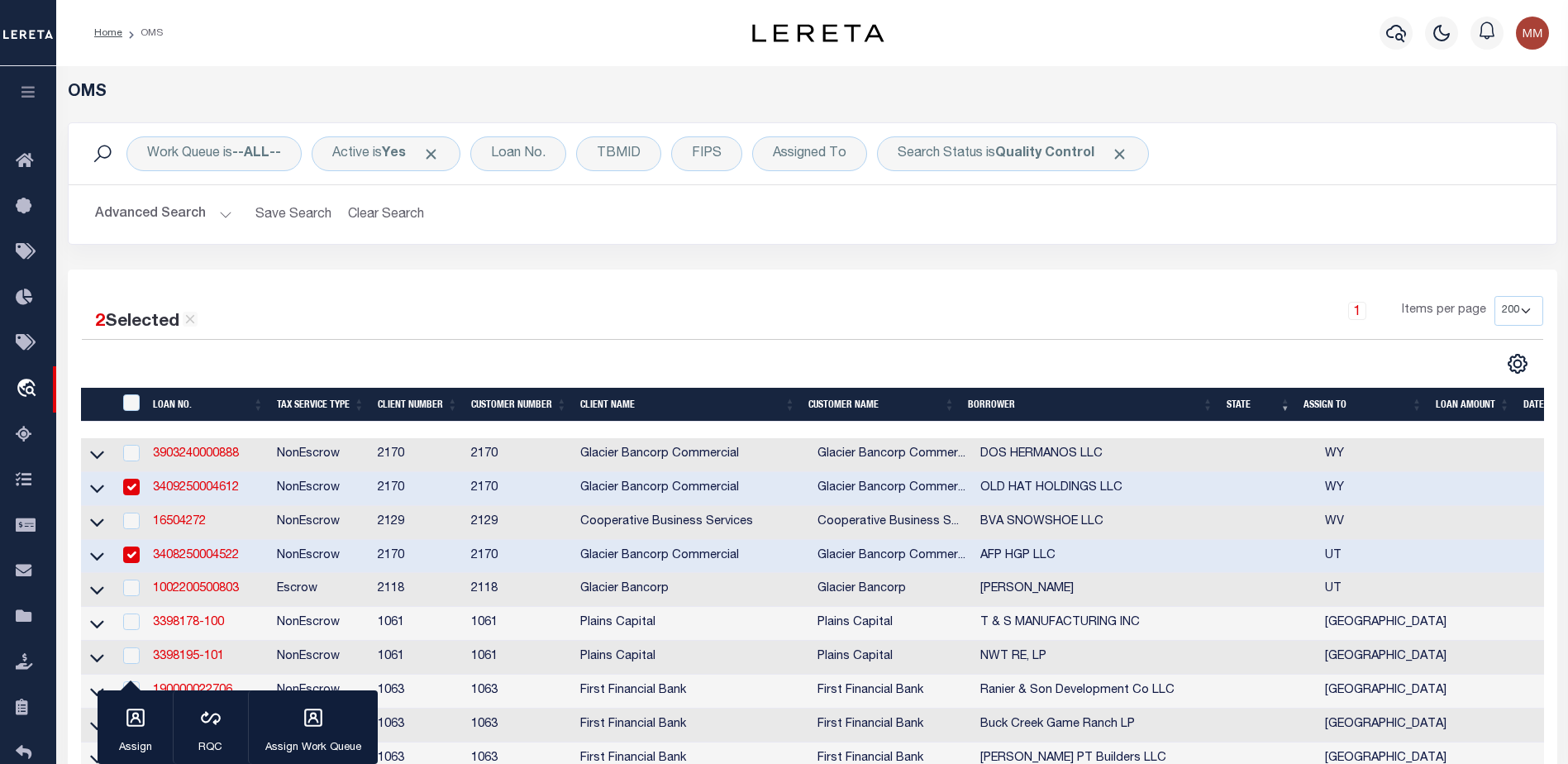
click at [130, 484] on input "checkbox" at bounding box center [131, 487] width 16 height 16
checkbox input "false"
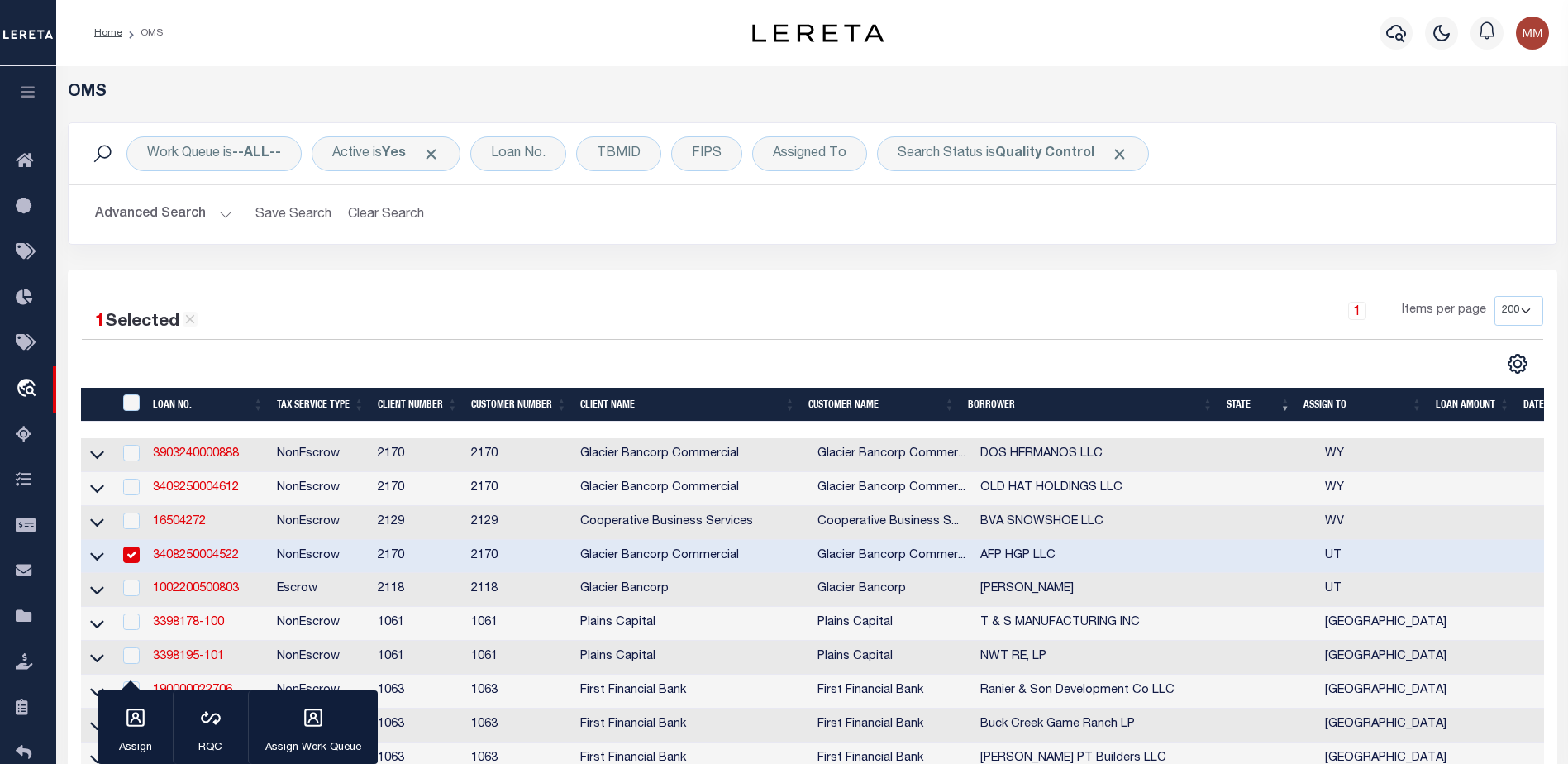
click at [131, 556] on input "checkbox" at bounding box center [131, 555] width 16 height 16
checkbox input "false"
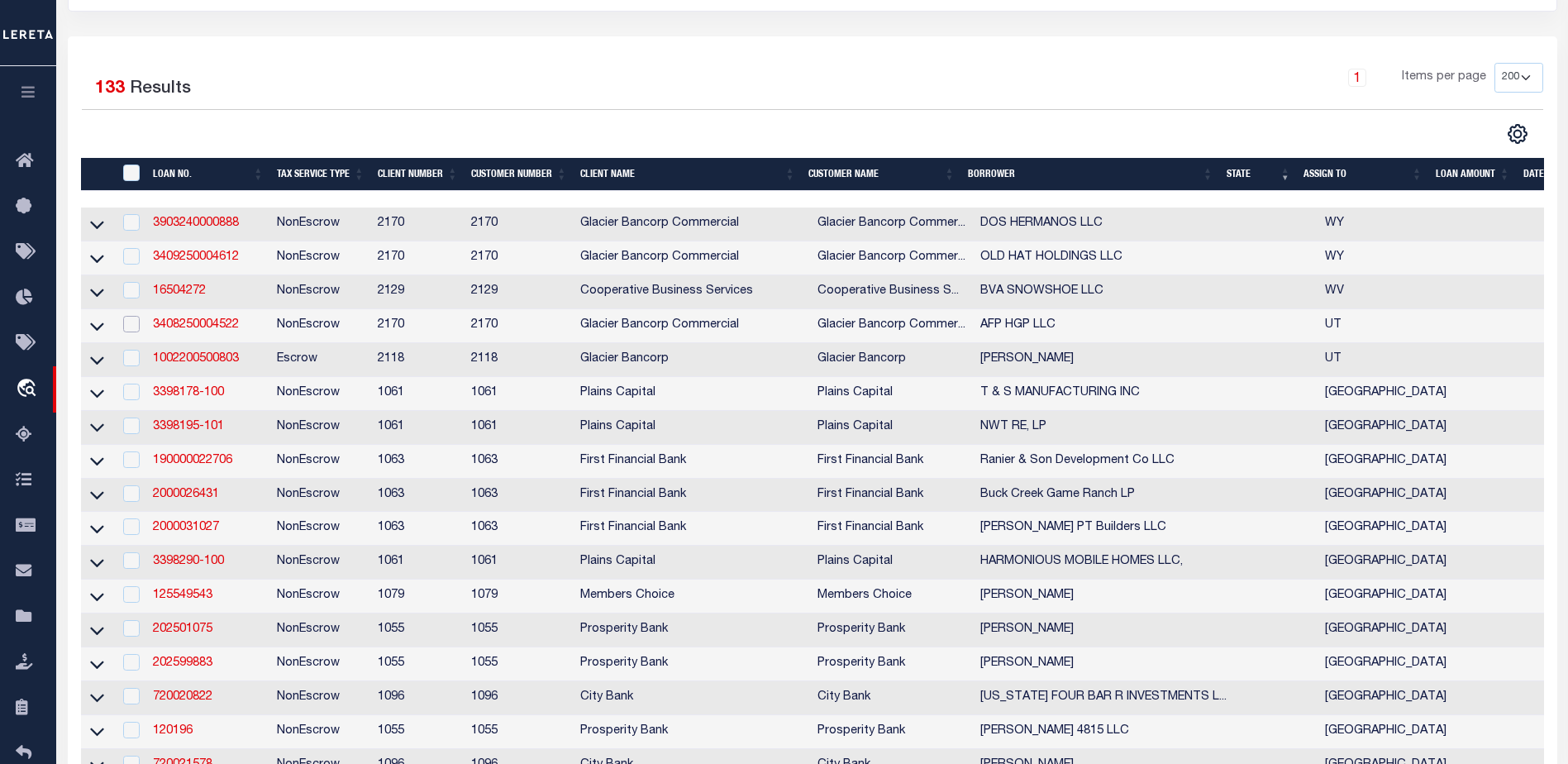
scroll to position [330, 0]
